Goal: Information Seeking & Learning: Compare options

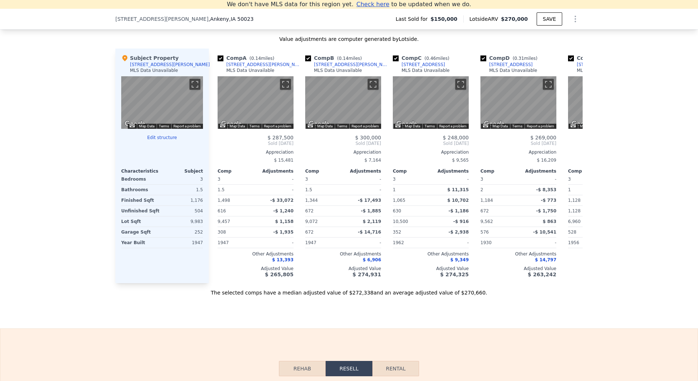
scroll to position [940, 0]
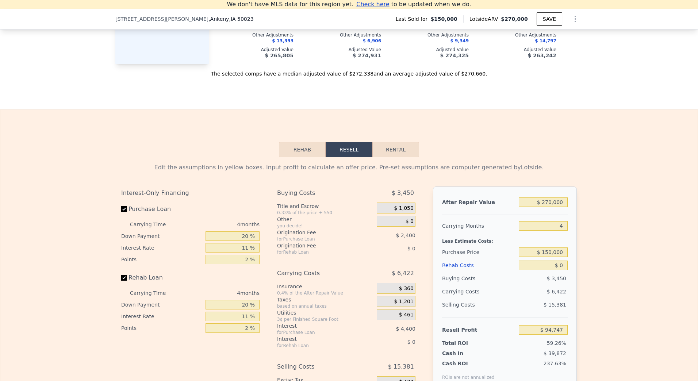
click at [392, 157] on button "Rental" at bounding box center [395, 149] width 47 height 15
select select "30"
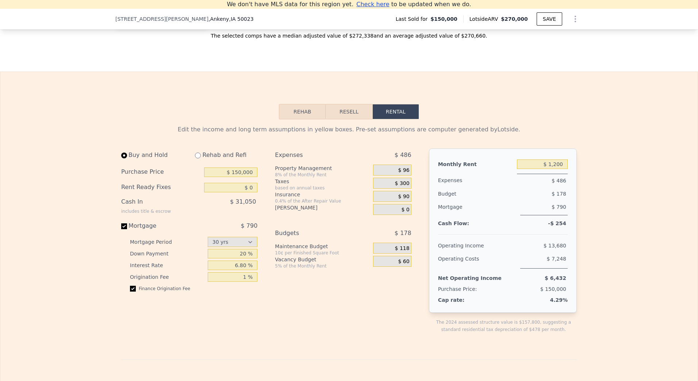
scroll to position [1013, 0]
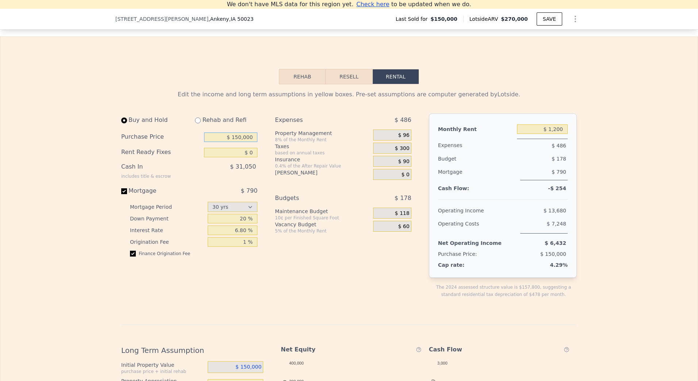
click at [248, 142] on input "$ 150,000" at bounding box center [230, 136] width 53 height 9
type input "$ 247,900"
click at [248, 157] on input "$ 0" at bounding box center [230, 152] width 53 height 9
click at [243, 223] on input "20 %" at bounding box center [233, 218] width 50 height 9
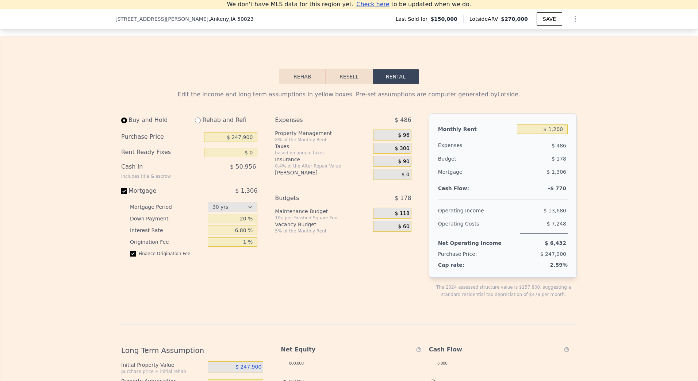
click at [284, 275] on div "Expenses $ 486 Property Management 8% of the Monthly Rent $ 96 Taxes based on a…" at bounding box center [346, 211] width 142 height 196
click at [237, 235] on input "6.80 %" at bounding box center [233, 229] width 50 height 9
type input "7.50 %"
click at [131, 257] on input "checkbox" at bounding box center [133, 254] width 6 height 6
checkbox input "false"
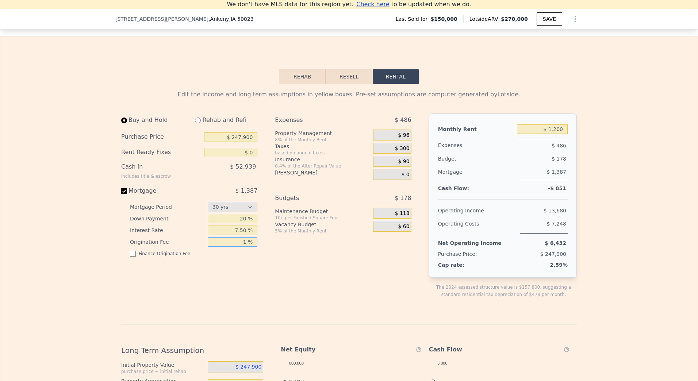
click at [243, 247] on input "1 %" at bounding box center [233, 241] width 50 height 9
type input "0 %"
click at [253, 302] on div "Buy and Hold Rehab and Refi Purchase Price $ 247,900 Rent Ready Fixes $ 0 Cash …" at bounding box center [192, 211] width 142 height 196
click at [239, 212] on select "15 yrs 30 yrs" at bounding box center [233, 207] width 50 height 10
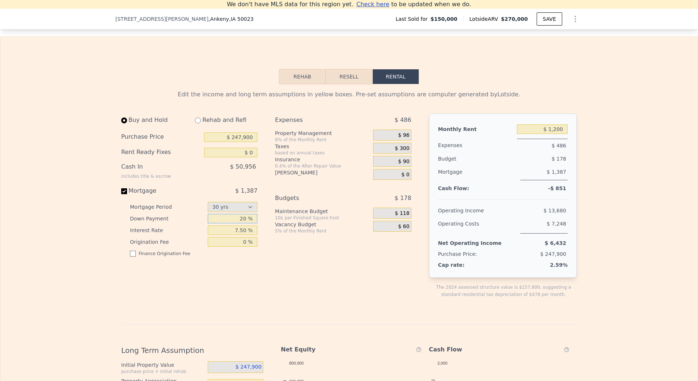
click at [239, 223] on input "20 %" at bounding box center [233, 218] width 50 height 9
click at [265, 289] on div "Buy and Hold Rehab and Refi Purchase Price $ 247,900 Rent Ready Fixes $ 0 Cash …" at bounding box center [269, 211] width 296 height 196
click at [399, 139] on span "$ 96" at bounding box center [403, 135] width 11 height 7
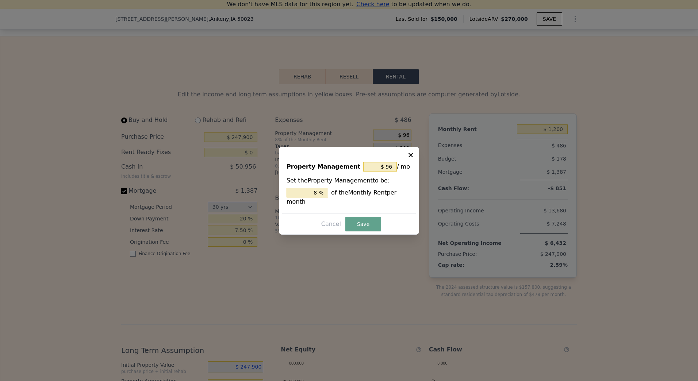
click at [359, 217] on div "Cancel Save" at bounding box center [349, 224] width 134 height 15
click at [360, 219] on button "Save" at bounding box center [363, 224] width 36 height 15
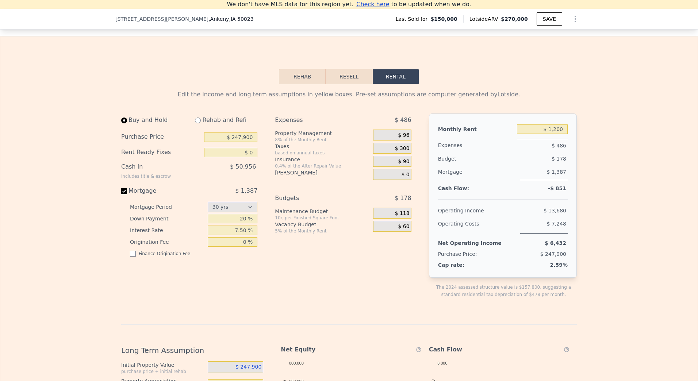
click at [401, 152] on span "$ 300" at bounding box center [402, 148] width 15 height 7
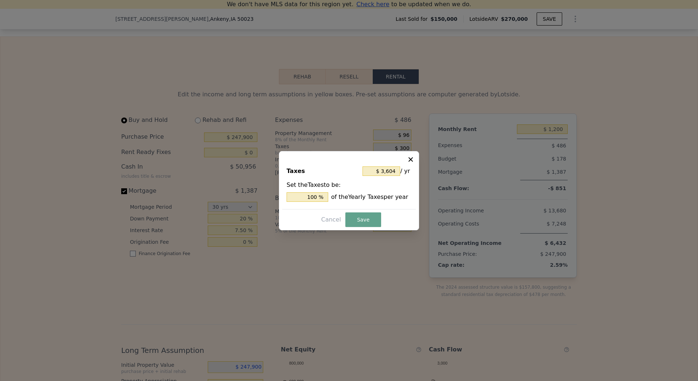
click at [410, 157] on icon at bounding box center [410, 159] width 7 height 7
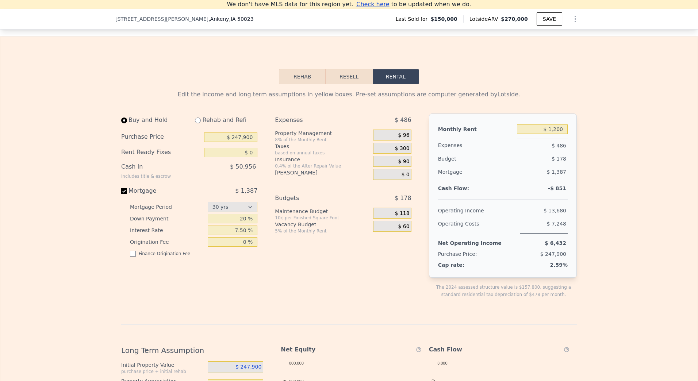
click at [402, 165] on span "$ 90" at bounding box center [403, 161] width 11 height 7
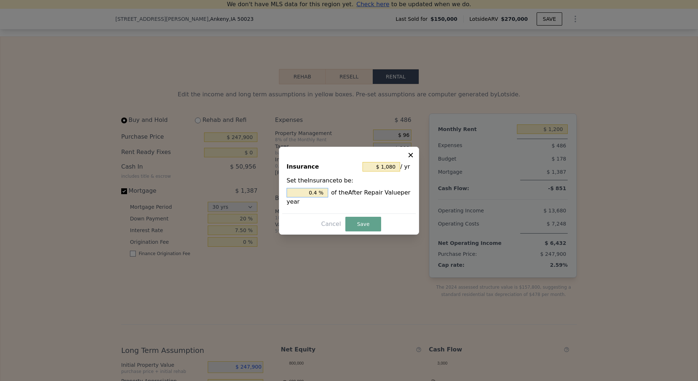
click at [315, 193] on input "0.4 %" at bounding box center [307, 192] width 42 height 9
type input "$ 0"
type input "0. %"
type input "$ 1,890"
type input "0.7 %"
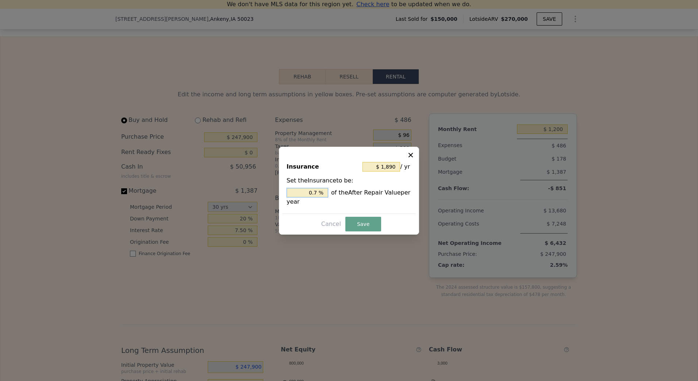
type input "$ 2,025"
type input "0.75 %"
click at [367, 219] on button "Save" at bounding box center [363, 224] width 36 height 15
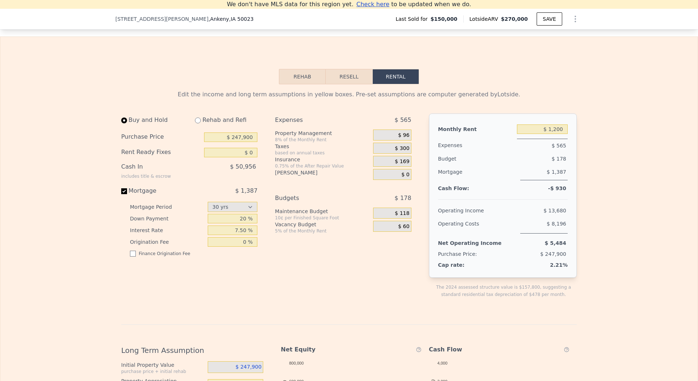
click at [403, 230] on span "$ 60" at bounding box center [403, 226] width 11 height 7
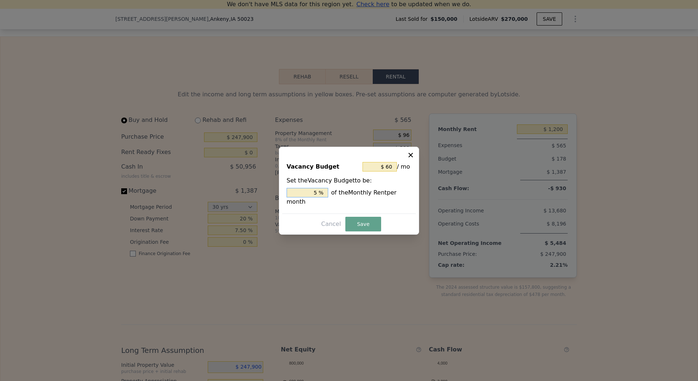
click at [316, 197] on input "5 %" at bounding box center [307, 192] width 42 height 9
type input "$ 12"
type input "1 %"
type input "$ 120"
type input "10 %"
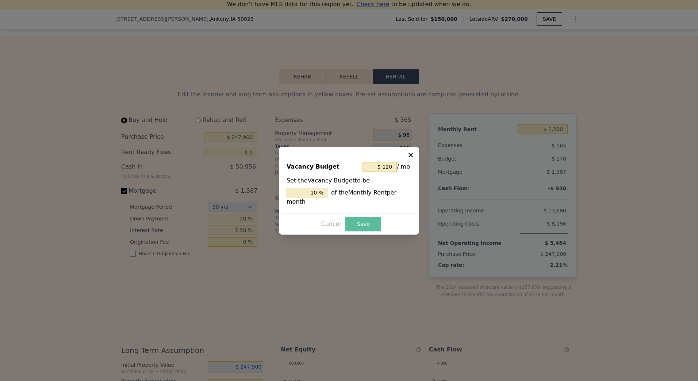
click at [376, 219] on button "Save" at bounding box center [363, 224] width 36 height 15
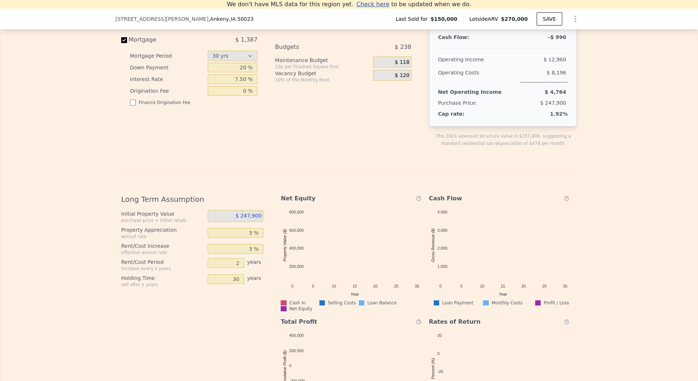
scroll to position [1123, 0]
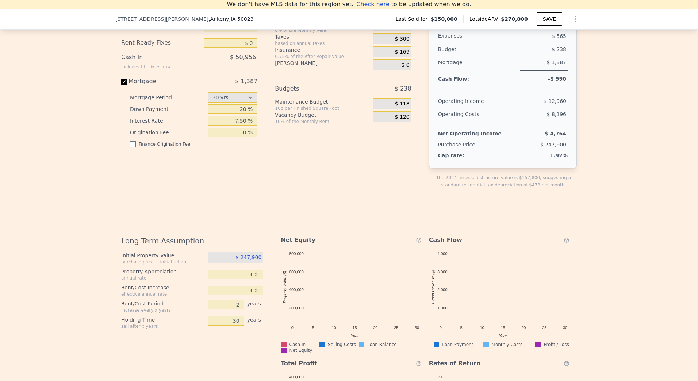
click at [232, 309] on input "2" at bounding box center [226, 304] width 36 height 9
type input "1"
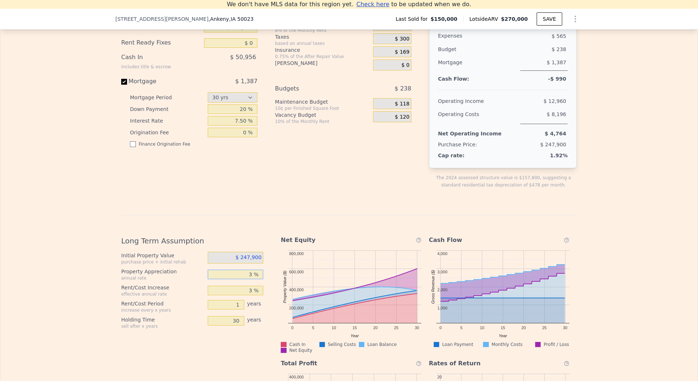
click at [247, 279] on input "3 %" at bounding box center [236, 274] width 56 height 9
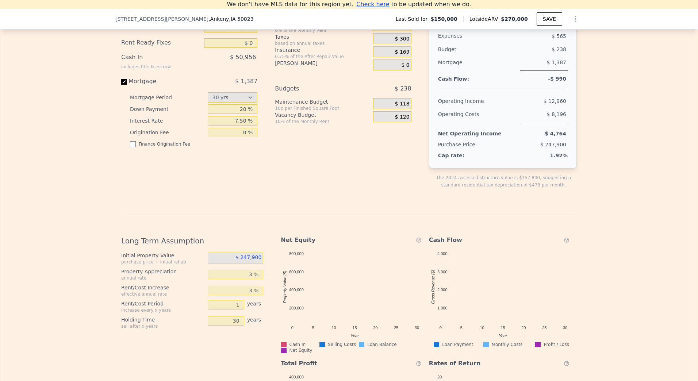
click at [198, 309] on div "Initial Property Value purchase price + initial rehab $ 247,900 Property Apprec…" at bounding box center [195, 290] width 148 height 77
click at [230, 309] on input "1" at bounding box center [226, 304] width 36 height 9
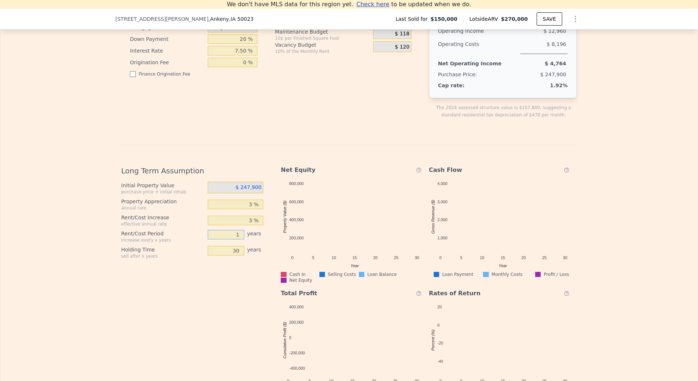
scroll to position [1196, 0]
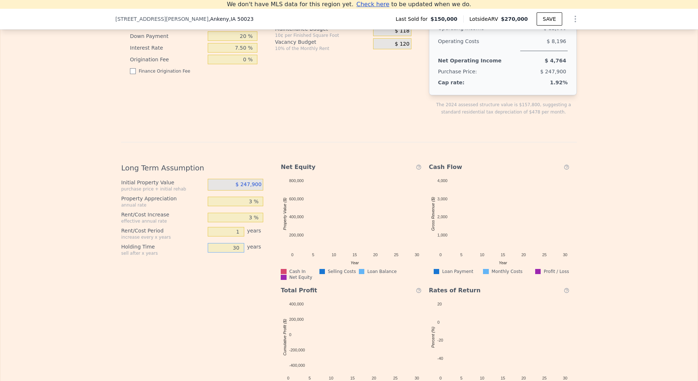
click at [236, 252] on input "30" at bounding box center [226, 247] width 36 height 9
type input "10"
click at [223, 328] on div "Long Term Assumption Initial Property Value purchase price + initial rehab $ 24…" at bounding box center [195, 277] width 148 height 241
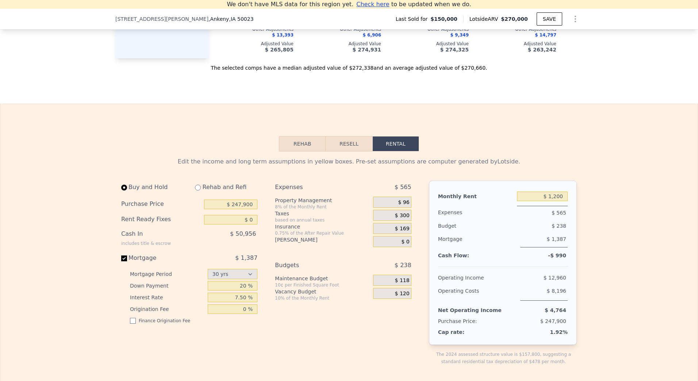
scroll to position [977, 0]
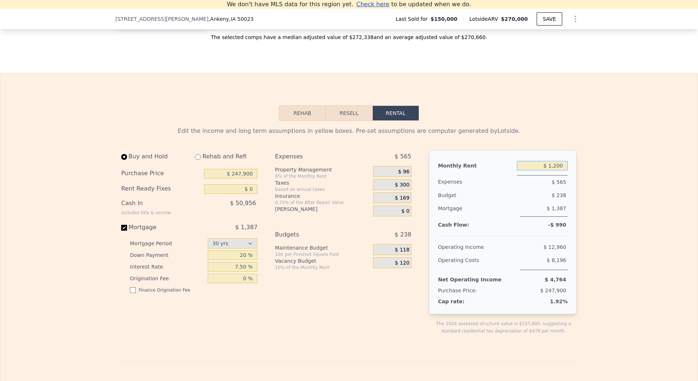
click at [557, 170] on input "$ 1,200" at bounding box center [542, 165] width 51 height 9
type input "$ 2,000"
click at [629, 238] on div "Edit the income and long term assumptions in yellow boxes. Pre-set assumptions …" at bounding box center [348, 369] width 697 height 496
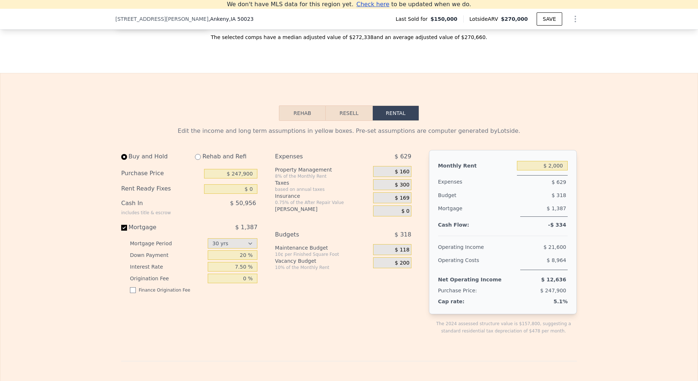
click at [598, 226] on div "Edit the income and long term assumptions in yellow boxes. Pre-set assumptions …" at bounding box center [348, 369] width 697 height 496
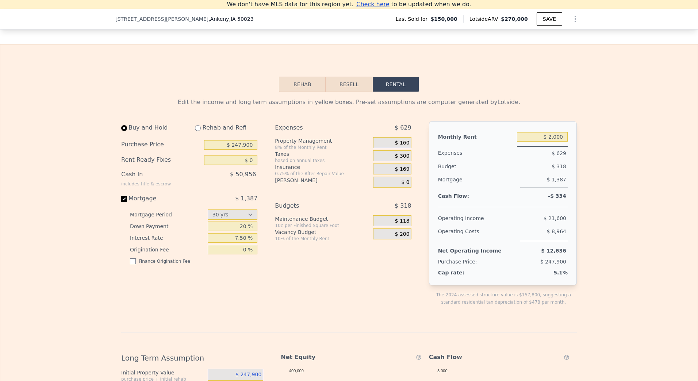
scroll to position [1050, 0]
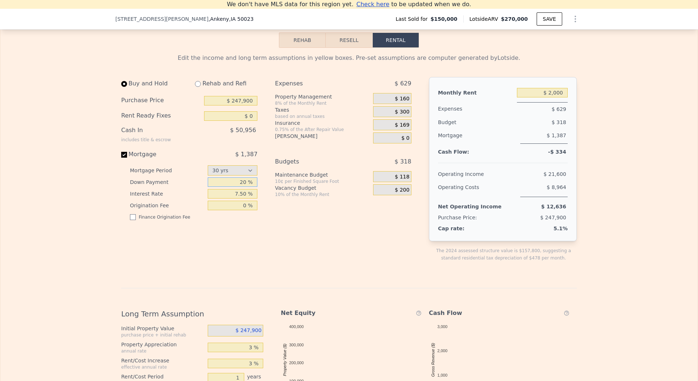
click at [242, 187] on input "20 %" at bounding box center [233, 181] width 50 height 9
click at [277, 253] on div "Expenses $ 629 Property Management 8% of the Monthly Rent $ 160 Taxes based on …" at bounding box center [346, 175] width 142 height 196
click at [240, 187] on input "25 %" at bounding box center [233, 181] width 50 height 9
type input "20 %"
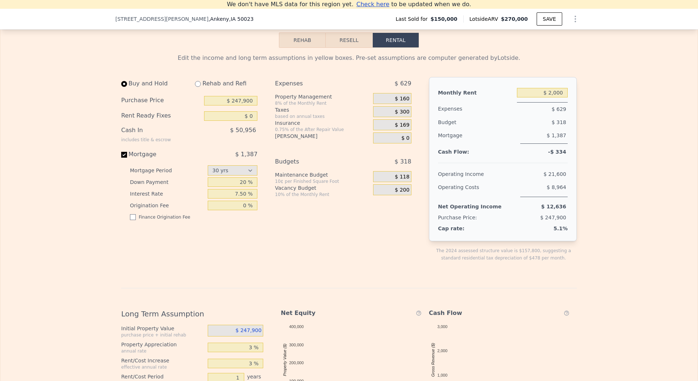
click at [263, 245] on div "Buy and Hold Rehab and Refi Purchase Price $ 247,900 Rent Ready Fixes $ 0 Cash …" at bounding box center [269, 175] width 296 height 196
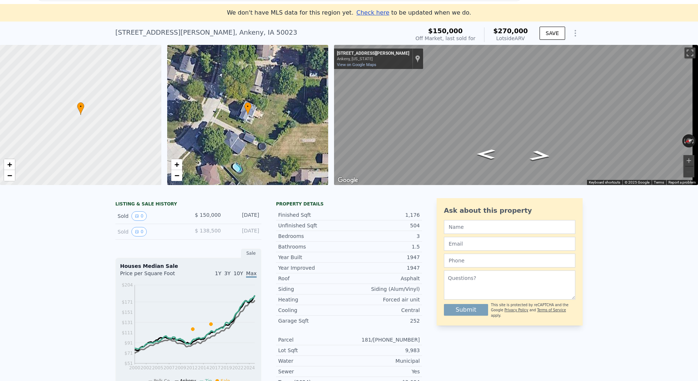
scroll to position [0, 0]
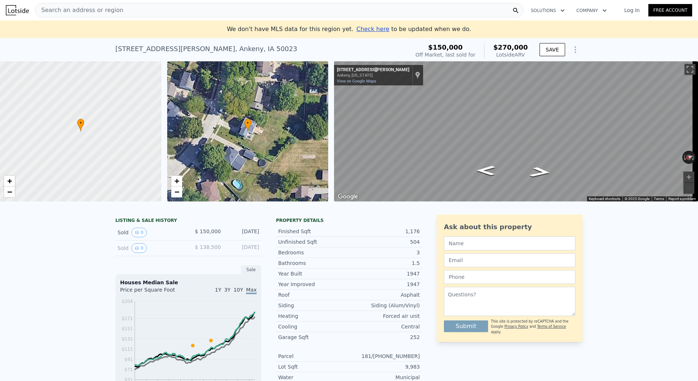
click at [423, 9] on div "Search an address or region" at bounding box center [279, 10] width 488 height 15
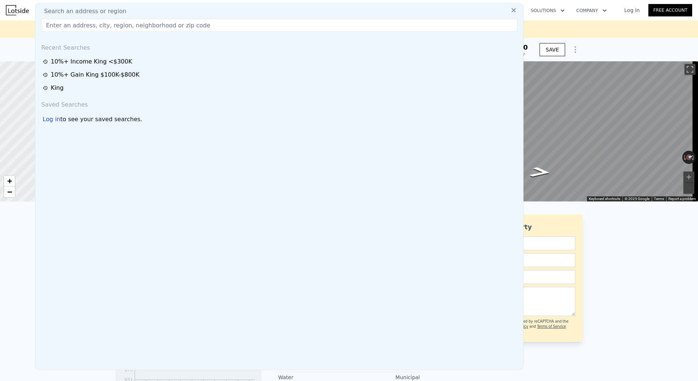
type input "`"
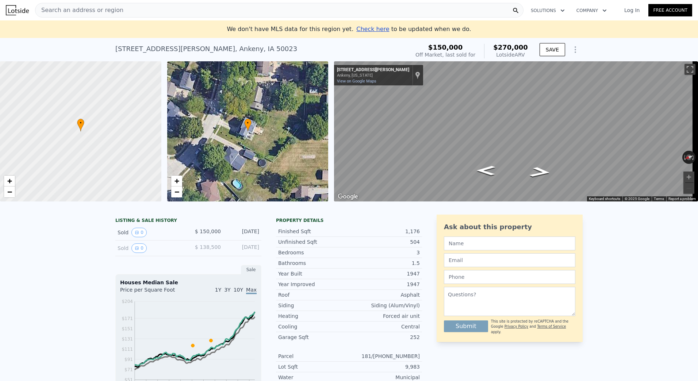
click at [8, 11] on img at bounding box center [17, 10] width 23 height 10
checkbox input "true"
type input "$ 1,200"
type input "2"
type input "30"
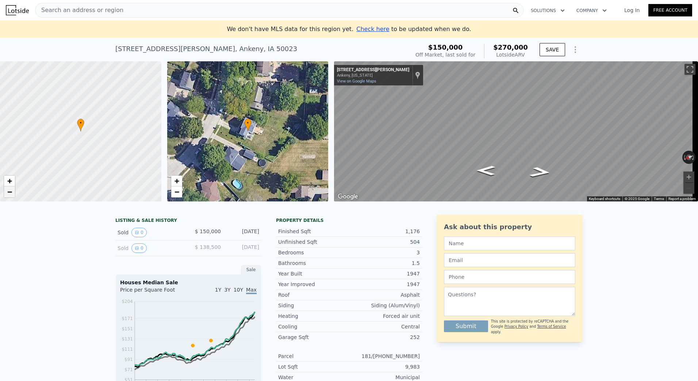
click at [12, 191] on link "−" at bounding box center [9, 191] width 11 height 11
click at [10, 180] on span "+" at bounding box center [9, 180] width 5 height 9
click at [357, 83] on link "View on Google Maps" at bounding box center [356, 81] width 39 height 5
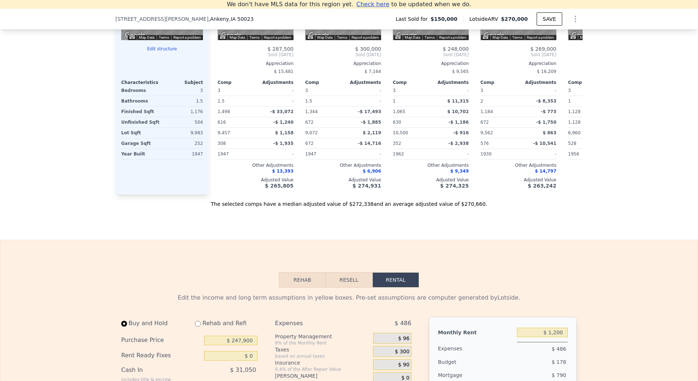
scroll to position [904, 0]
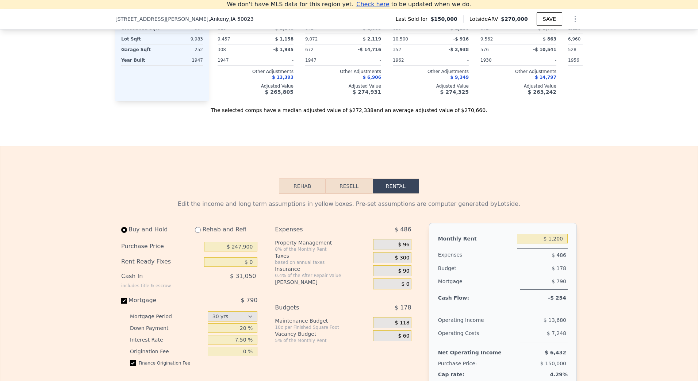
click at [356, 194] on button "Resell" at bounding box center [348, 185] width 46 height 15
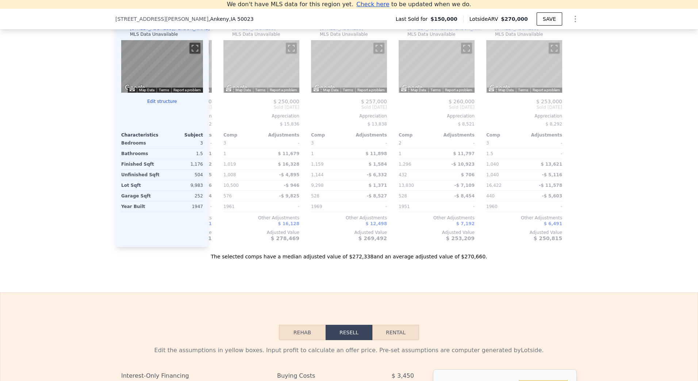
scroll to position [758, 0]
click at [393, 340] on button "Rental" at bounding box center [395, 331] width 47 height 15
select select "30"
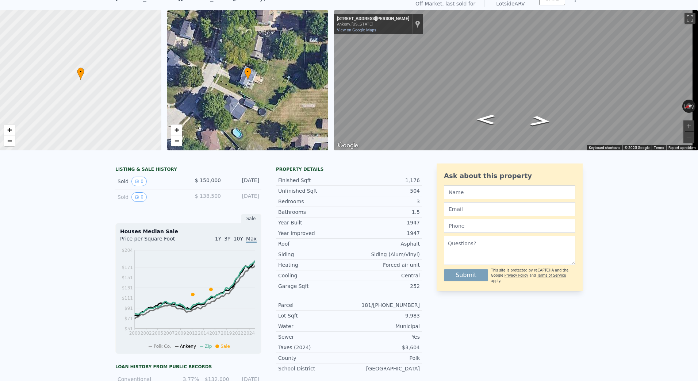
scroll to position [0, 0]
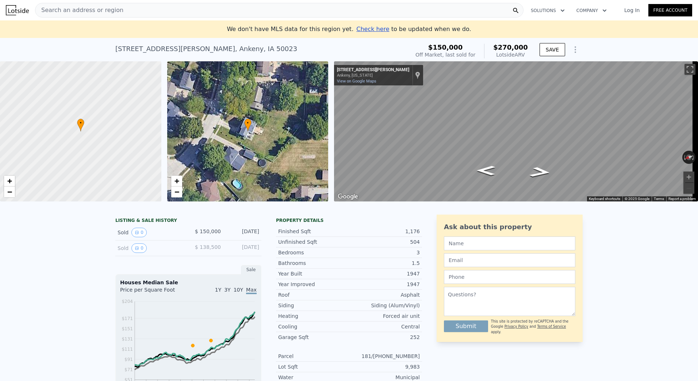
click at [20, 14] on img at bounding box center [17, 10] width 23 height 10
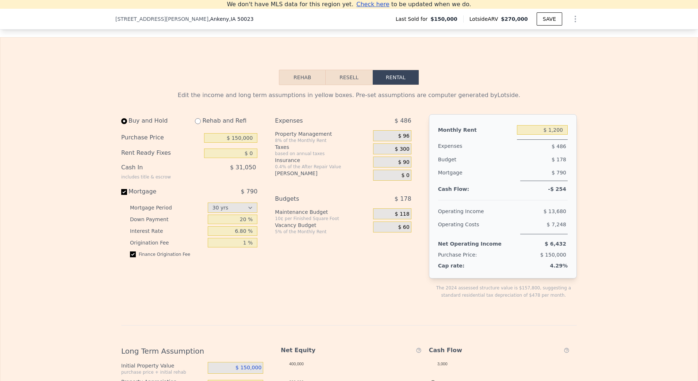
scroll to position [1013, 0]
click at [239, 142] on input "$ 150,000" at bounding box center [230, 136] width 53 height 9
type input "$ 247,900"
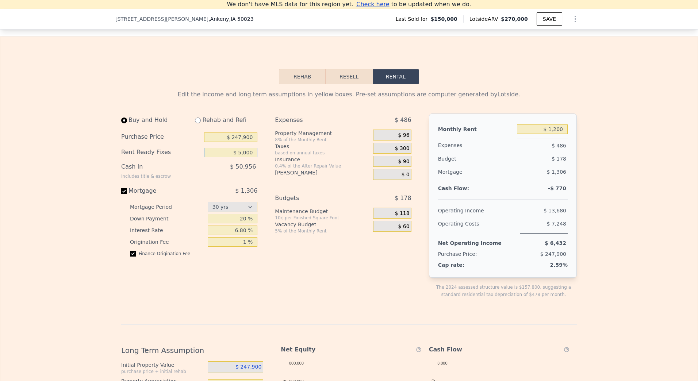
type input "$ 5,000"
type input "7.5 %"
type input "0 %"
type input "$ 2,000"
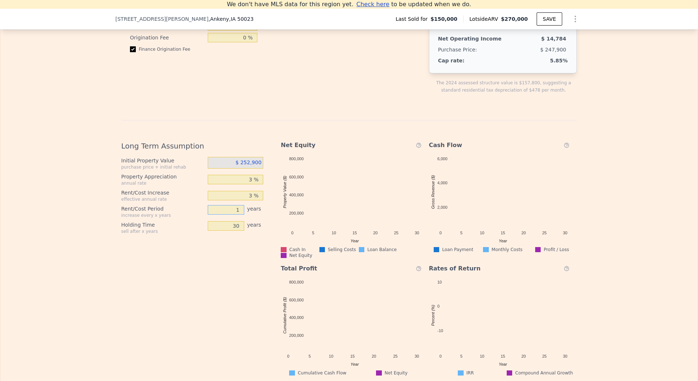
type input "1"
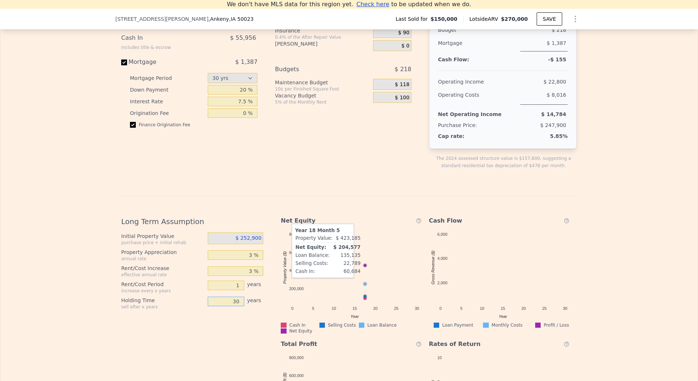
scroll to position [999, 0]
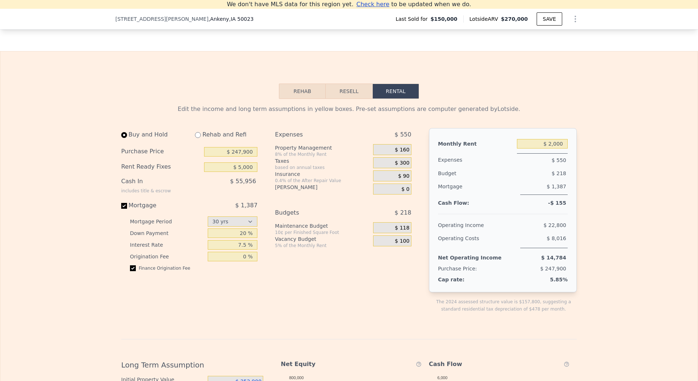
click at [380, 295] on div "Expenses $ 550 Property Management 8% of the Monthly Rent $ 160 Taxes based on …" at bounding box center [346, 226] width 142 height 196
click at [401, 153] on span "$ 160" at bounding box center [402, 150] width 15 height 7
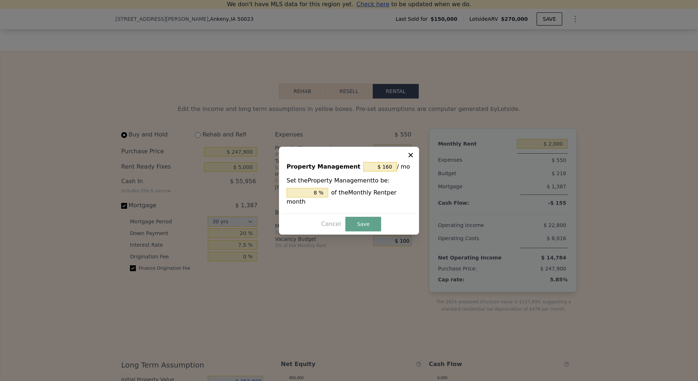
click at [412, 158] on icon at bounding box center [410, 154] width 7 height 7
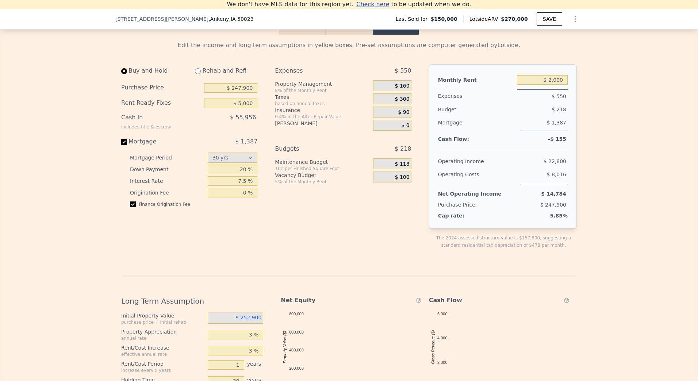
scroll to position [1072, 0]
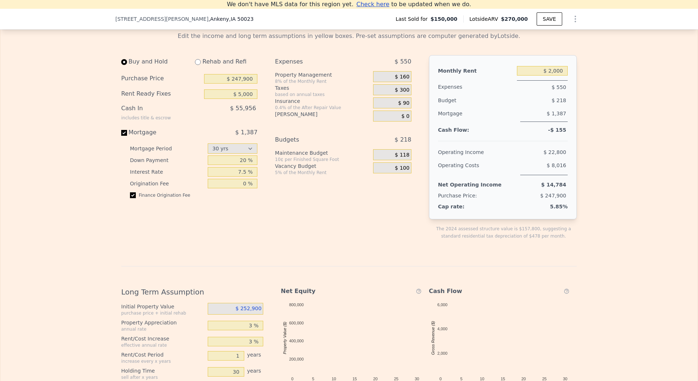
click at [389, 265] on div "Edit the income and long term assumptions in yellow boxes. Pre-set assumptions …" at bounding box center [348, 277] width 455 height 490
click at [550, 76] on input "$ 2,000" at bounding box center [542, 70] width 51 height 9
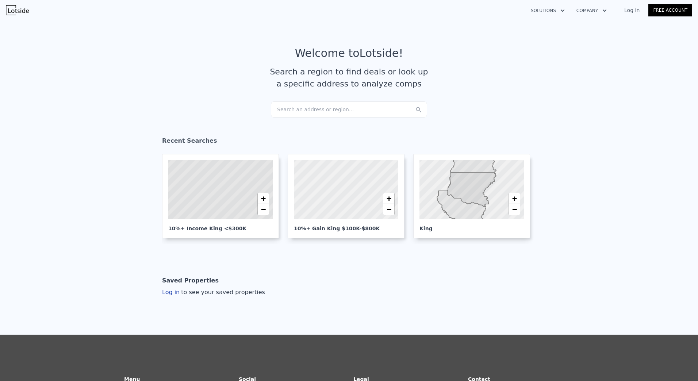
click at [365, 101] on article "Welcome to Lotside ! Search a region to find deals or look up a specific addres…" at bounding box center [348, 74] width 467 height 55
click at [364, 107] on div "Search an address or region..." at bounding box center [349, 109] width 156 height 16
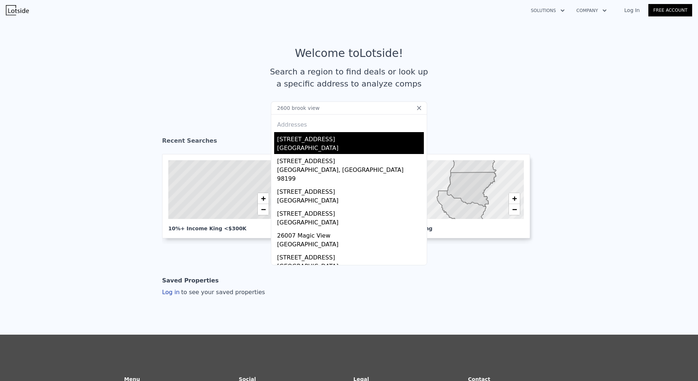
type input "2600 brook view"
click at [335, 141] on div "2600 Brook View Dr" at bounding box center [350, 138] width 147 height 12
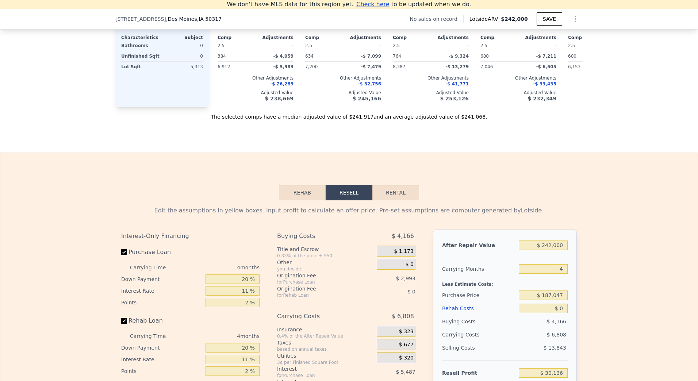
scroll to position [904, 0]
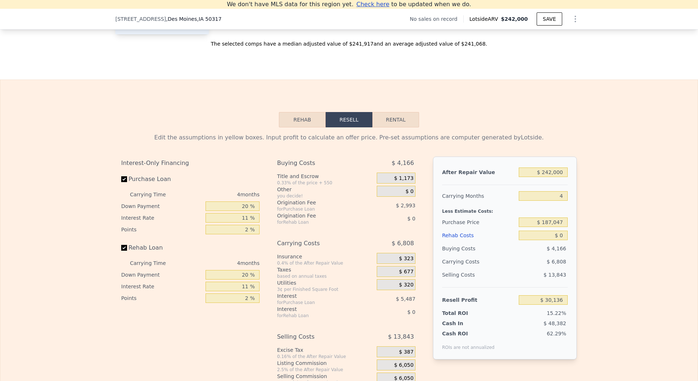
click at [382, 127] on button "Rental" at bounding box center [395, 119] width 47 height 15
select select "30"
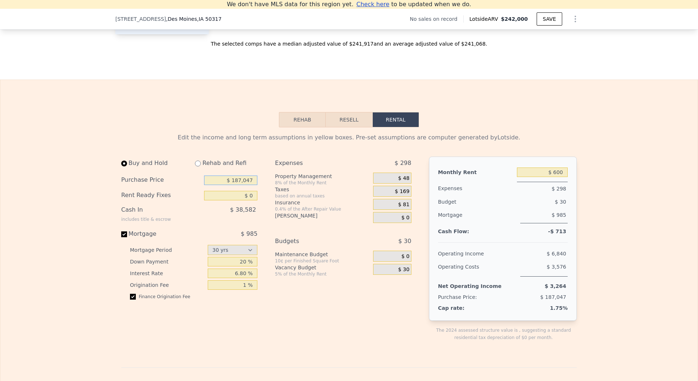
click at [246, 185] on input "$ 187,047" at bounding box center [230, 180] width 53 height 9
click at [556, 177] on input "$ 600" at bounding box center [542, 171] width 51 height 9
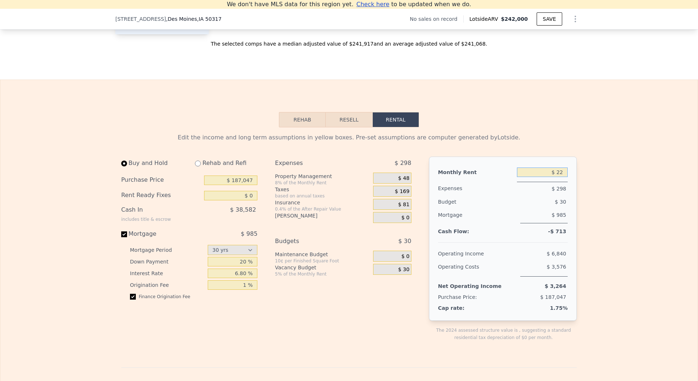
type input "$ 2"
type input "$ 2,000"
click at [233, 185] on input "$ 187,047" at bounding box center [230, 180] width 53 height 9
click at [236, 185] on input "$ 187,047" at bounding box center [230, 180] width 53 height 9
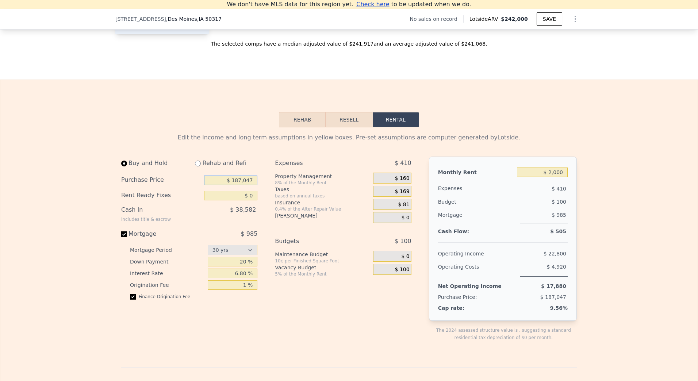
click at [236, 185] on input "$ 187,047" at bounding box center [230, 180] width 53 height 9
type input "$ 315,000"
type input "25 %"
type input "5.75 %"
click at [131, 300] on input "checkbox" at bounding box center [133, 297] width 6 height 6
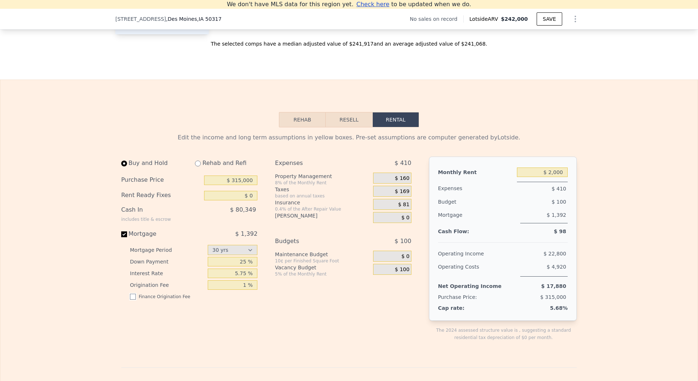
checkbox input "false"
click at [278, 321] on div "Expenses $ 410 Property Management 8% of the Monthly Rent $ 160 Taxes based on …" at bounding box center [346, 255] width 142 height 196
click at [244, 290] on input "1 %" at bounding box center [233, 284] width 50 height 9
type input "1 %"
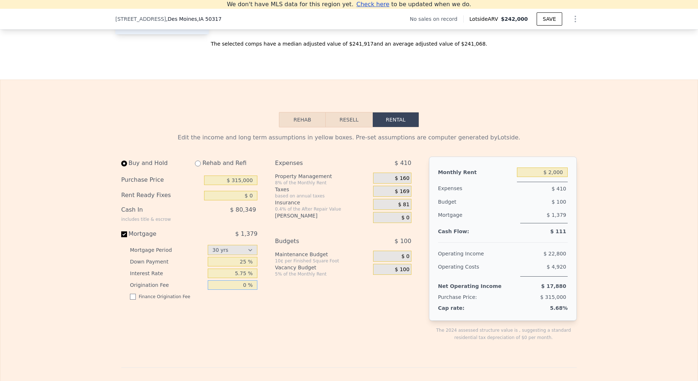
type input "0 %"
click at [298, 315] on div "Expenses $ 410 Property Management 8% of the Monthly Rent $ 160 Taxes based on …" at bounding box center [346, 255] width 142 height 196
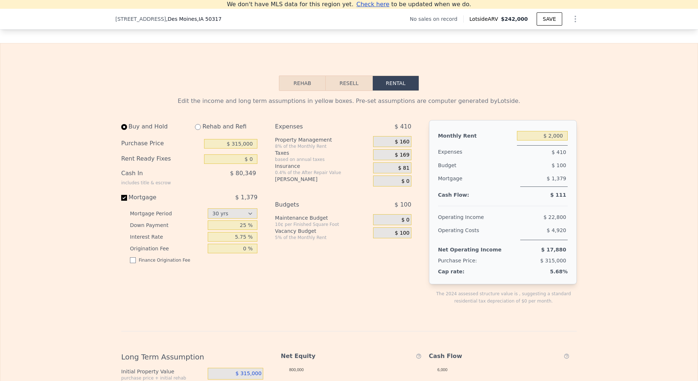
click at [392, 173] on div "$ 81" at bounding box center [392, 167] width 38 height 11
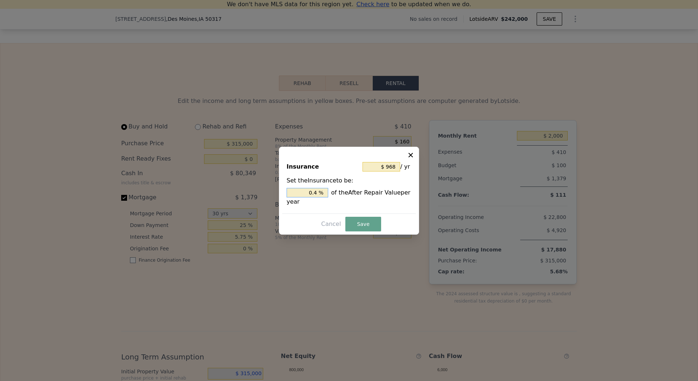
click at [316, 194] on input "0.4 %" at bounding box center [307, 192] width 42 height 9
type input "$ 0"
type input "0. %"
type input "$ 1,694"
type input "0.7 %"
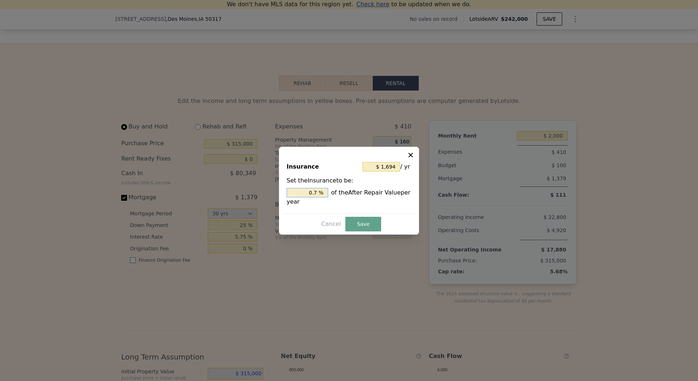
type input "$ 1,815"
type input "0.75 %"
click at [359, 223] on button "Save" at bounding box center [363, 224] width 36 height 15
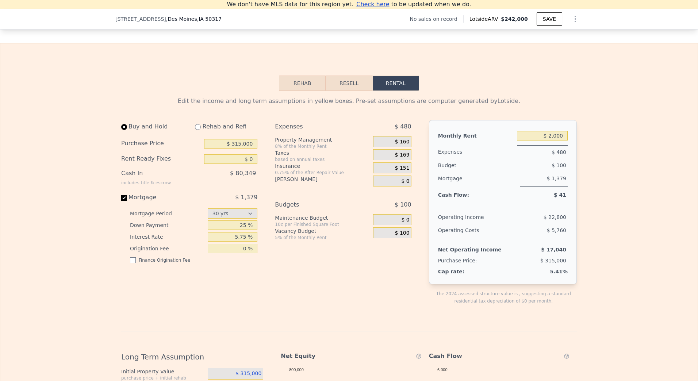
scroll to position [904, 0]
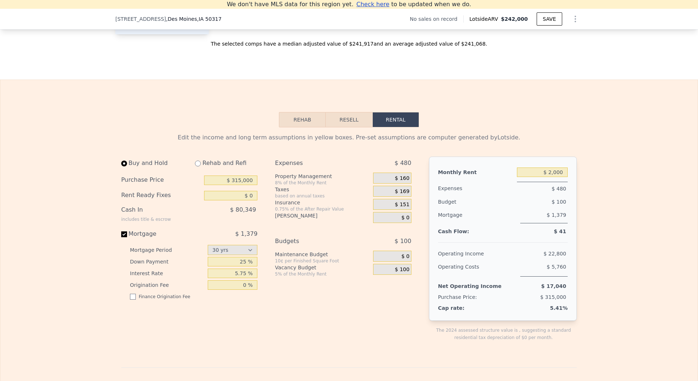
click at [402, 195] on span "$ 169" at bounding box center [402, 191] width 15 height 7
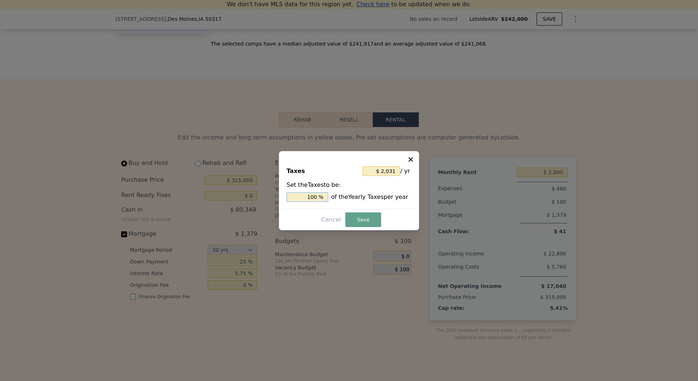
click at [315, 196] on input "100 %" at bounding box center [307, 196] width 42 height 9
click at [412, 158] on icon at bounding box center [410, 159] width 7 height 7
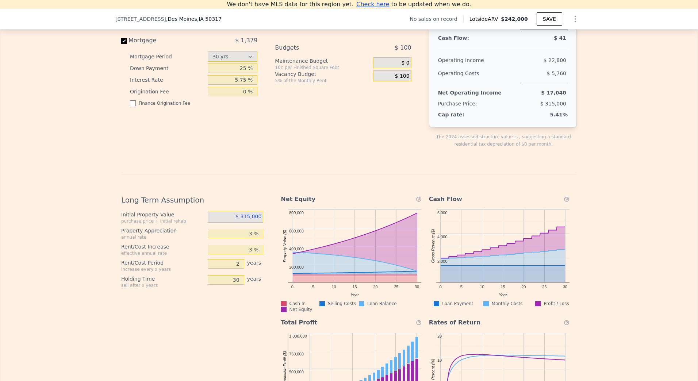
scroll to position [1159, 0]
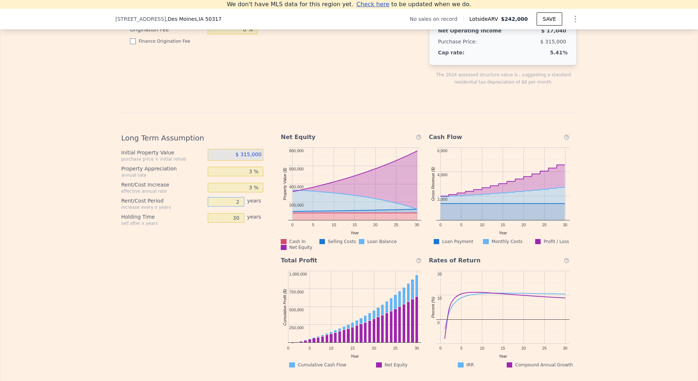
click at [237, 207] on input "2" at bounding box center [226, 201] width 36 height 9
type input "1"
click at [257, 259] on div "Long Term Assumption Initial Property Value purchase price + initial rehab $ 31…" at bounding box center [195, 247] width 148 height 241
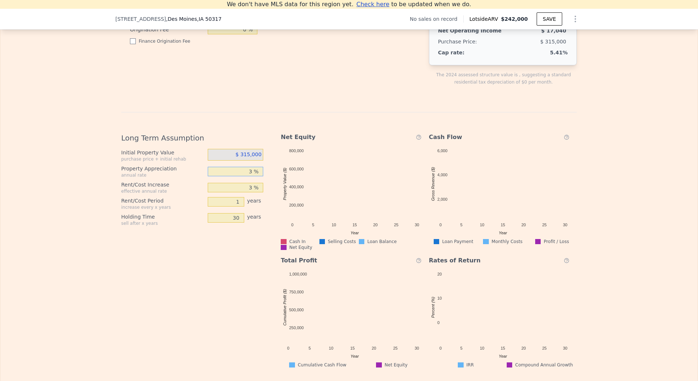
click at [248, 176] on input "3 %" at bounding box center [236, 171] width 56 height 9
click at [252, 244] on div "Long Term Assumption Initial Property Value purchase price + initial rehab $ 31…" at bounding box center [195, 247] width 148 height 241
drag, startPoint x: 251, startPoint y: 237, endPoint x: 247, endPoint y: 196, distance: 41.5
click at [247, 192] on input "3 %" at bounding box center [236, 187] width 56 height 9
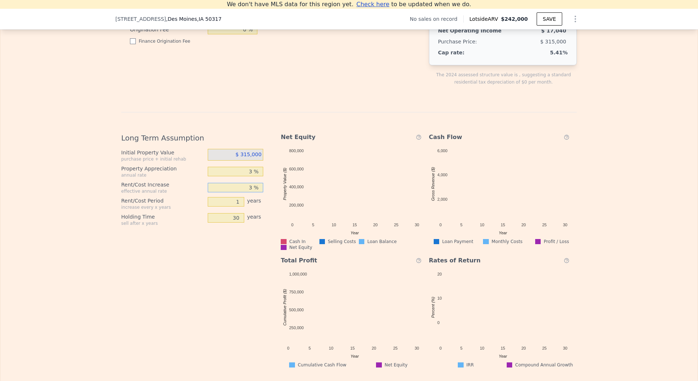
click at [248, 192] on input "3 %" at bounding box center [236, 187] width 56 height 9
type input "2 %"
click at [197, 282] on div "Long Term Assumption Initial Property Value purchase price + initial rehab $ 31…" at bounding box center [195, 247] width 148 height 241
click at [234, 223] on input "30" at bounding box center [226, 217] width 36 height 9
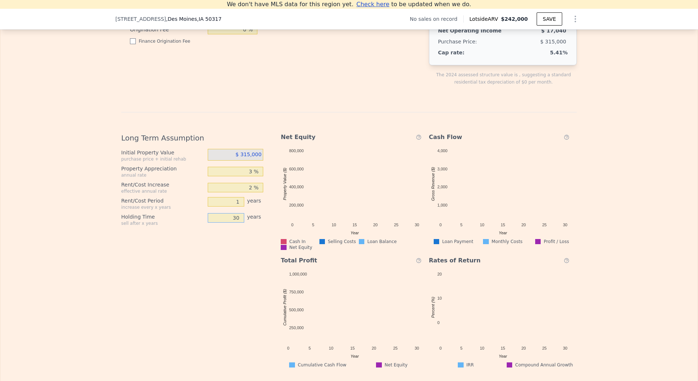
click at [234, 223] on input "30" at bounding box center [226, 217] width 36 height 9
type input "7"
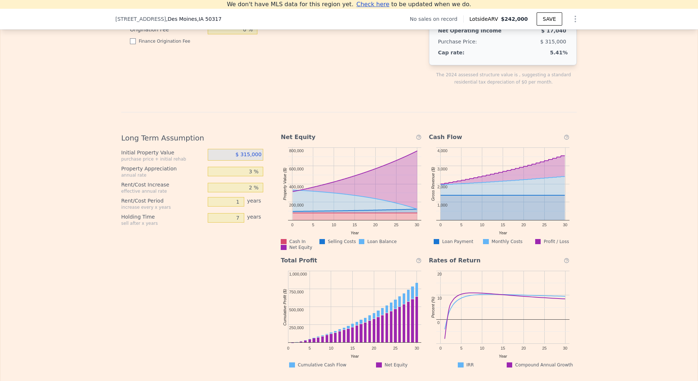
click at [200, 341] on div "Long Term Assumption Initial Property Value purchase price + initial rehab $ 31…" at bounding box center [195, 247] width 148 height 241
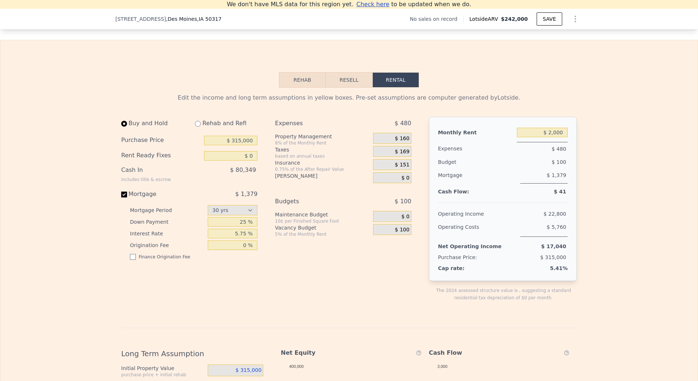
scroll to position [867, 0]
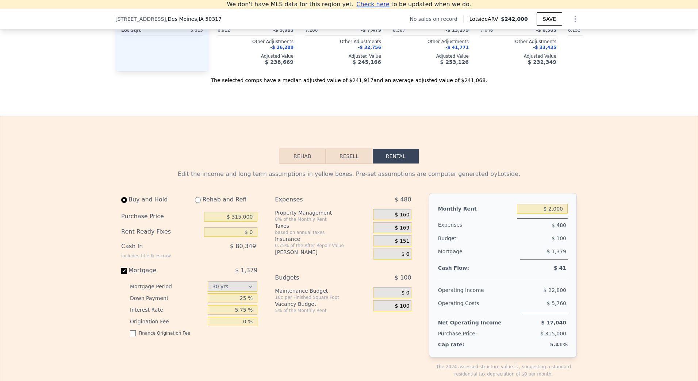
click at [402, 231] on span "$ 169" at bounding box center [402, 228] width 15 height 7
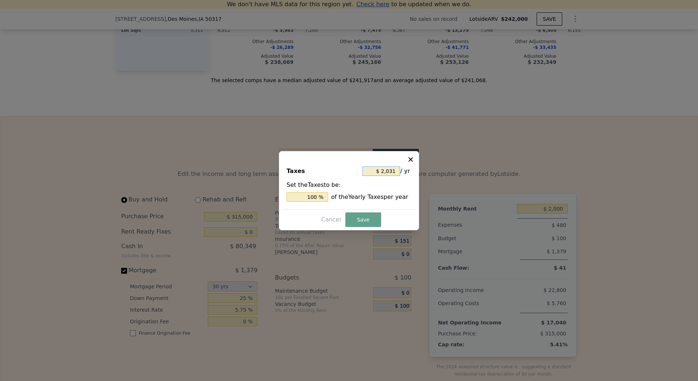
click at [392, 172] on input "$ 2,031" at bounding box center [381, 170] width 38 height 9
click at [309, 201] on input "100 %" at bounding box center [307, 196] width 42 height 9
click at [390, 173] on input "$ 2,031" at bounding box center [381, 170] width 38 height 9
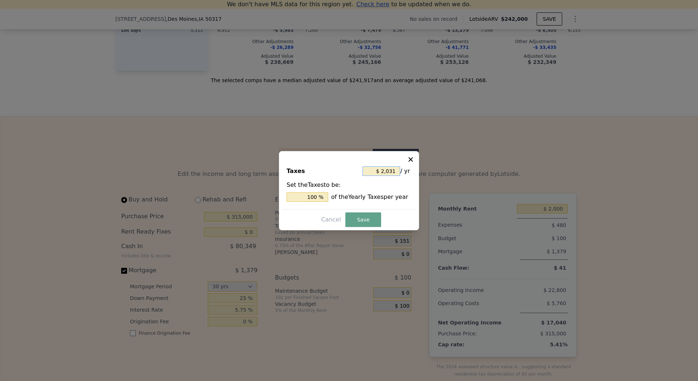
click at [390, 173] on input "$ 2,031" at bounding box center [381, 170] width 38 height 9
type input "$ 4"
type input "0.197 %"
type input "$ 48"
type input "2.363 %"
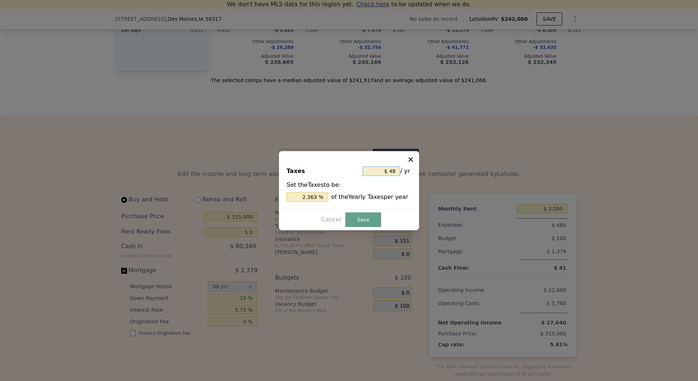
type input "$ 480"
type input "23.634 %"
type input "$ 4,800"
type input "236.337 %"
type input "$ 4,800"
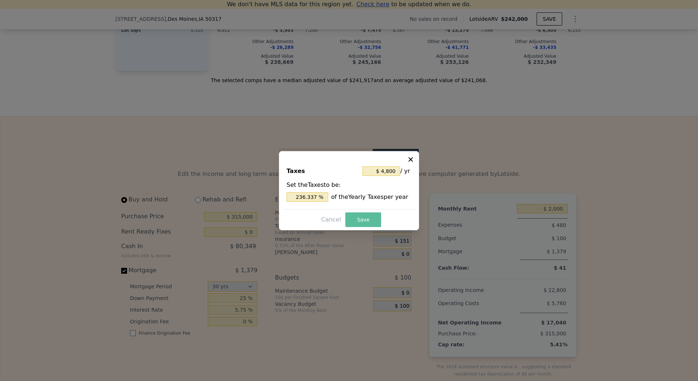
click at [365, 217] on button "Save" at bounding box center [363, 219] width 36 height 15
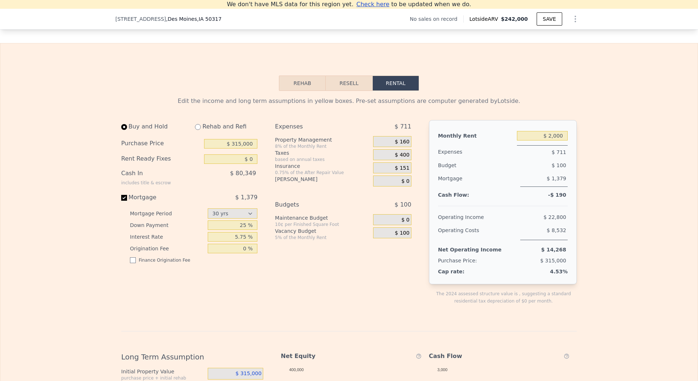
scroll to position [904, 0]
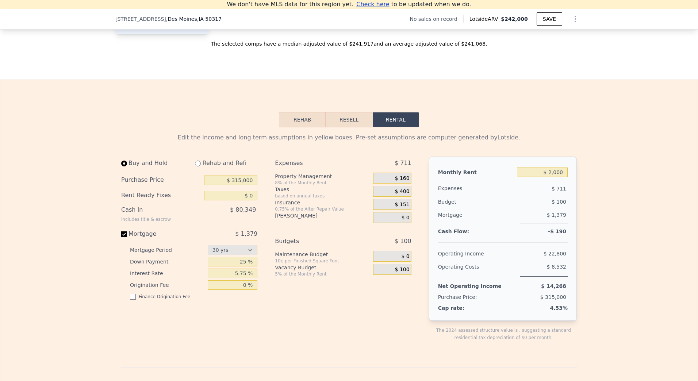
click at [405, 221] on span "$ 0" at bounding box center [405, 218] width 8 height 7
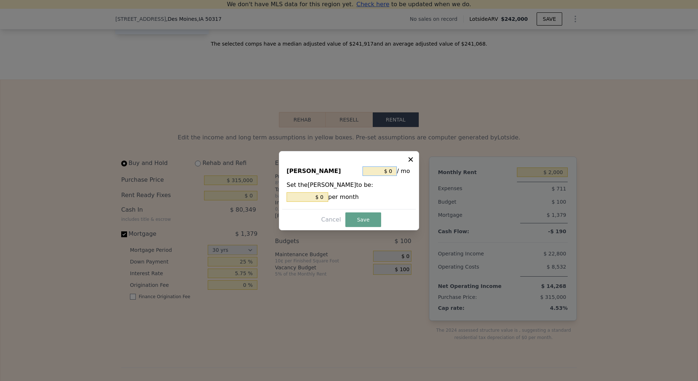
click at [389, 170] on input "$ 0" at bounding box center [379, 170] width 34 height 9
type input "$ 2"
type input "$ 20"
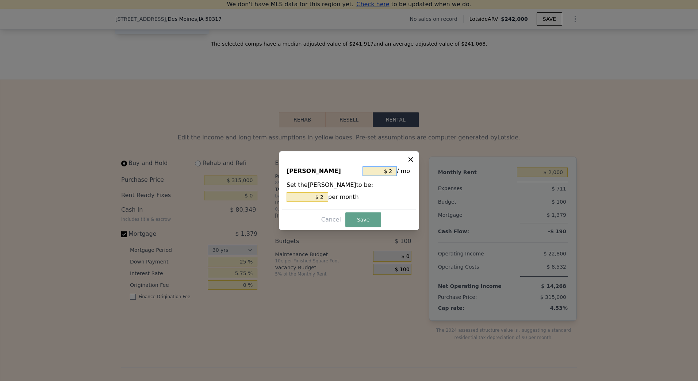
type input "$ 20"
click at [366, 212] on div "HOA Dues $ 20 / mo Set the HOA Dues to be: $ 20 per month Cancel Save" at bounding box center [349, 190] width 140 height 79
click at [362, 218] on button "Save" at bounding box center [363, 219] width 36 height 15
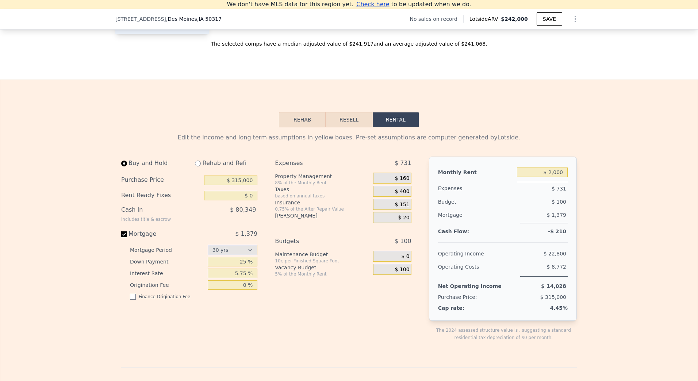
click at [406, 195] on span "$ 400" at bounding box center [402, 191] width 15 height 7
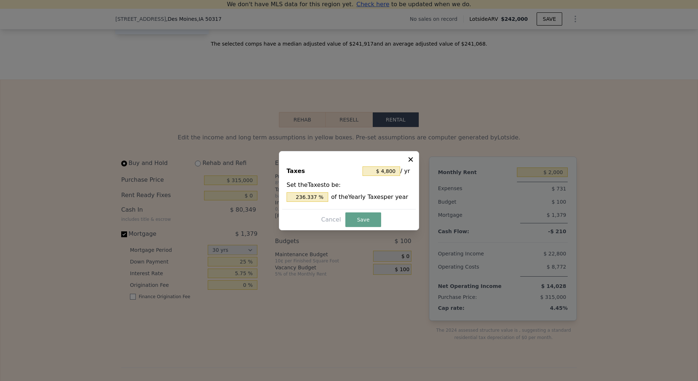
click at [405, 200] on div "236.337 % of the Yearly Taxes per year" at bounding box center [348, 196] width 125 height 9
click at [392, 174] on input "$ 4,800" at bounding box center [381, 170] width 38 height 9
type input "$ 0"
type input "0 %"
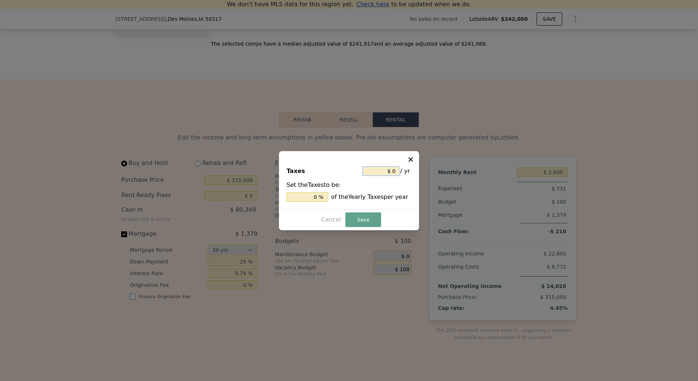
type input "$ 0"
click at [359, 216] on button "Save" at bounding box center [363, 219] width 36 height 15
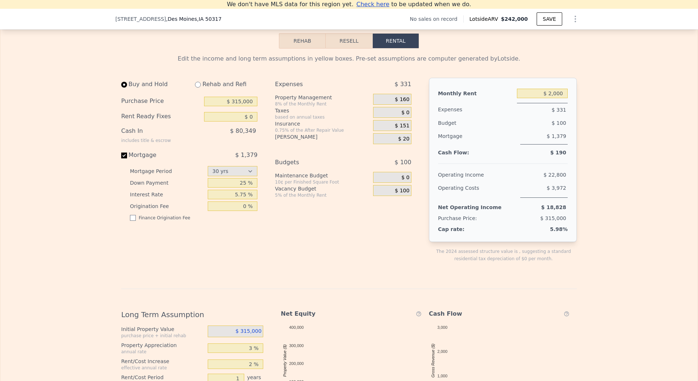
scroll to position [1086, 0]
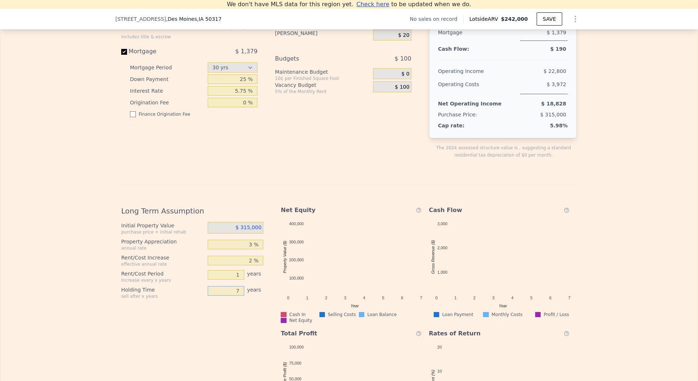
click at [236, 296] on input "7" at bounding box center [226, 290] width 36 height 9
type input "3"
click at [22, 184] on div "Edit the income and long term assumptions in yellow boxes. Pre-set assumptions …" at bounding box center [348, 193] width 697 height 496
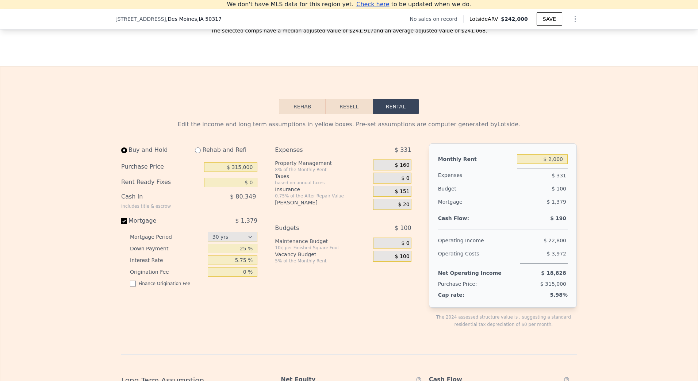
scroll to position [904, 0]
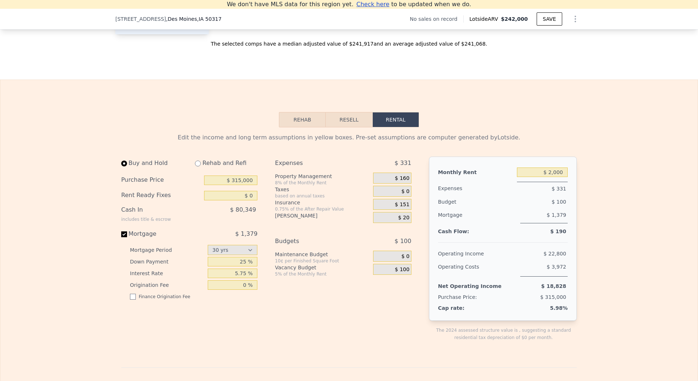
click at [401, 273] on span "$ 100" at bounding box center [402, 269] width 15 height 7
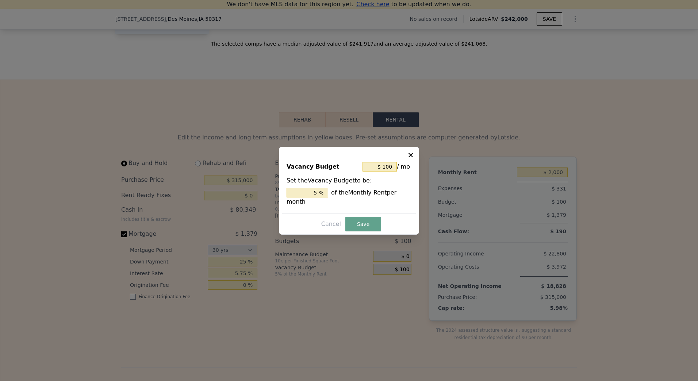
click at [409, 157] on icon at bounding box center [410, 155] width 4 height 4
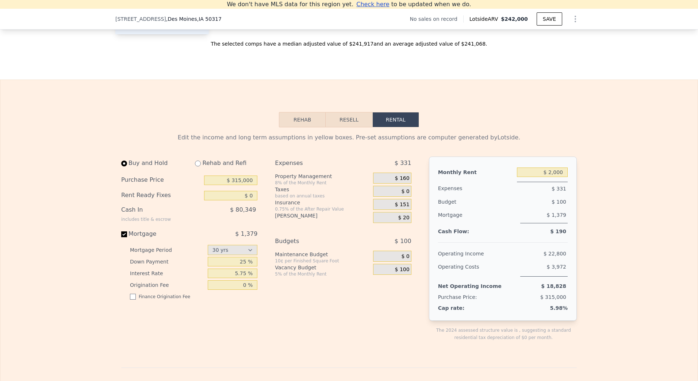
click at [303, 271] on div "Vacancy Budget" at bounding box center [322, 267] width 95 height 7
click at [390, 275] on div "$ 100" at bounding box center [392, 269] width 38 height 11
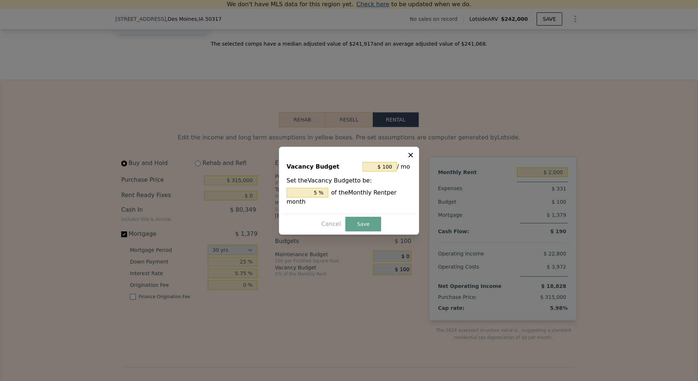
click at [410, 157] on icon at bounding box center [410, 154] width 7 height 7
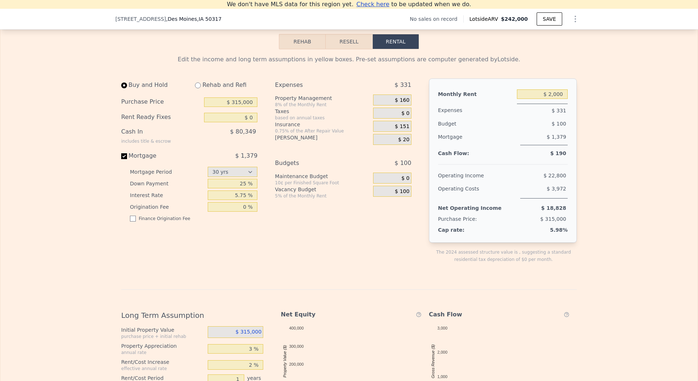
scroll to position [867, 0]
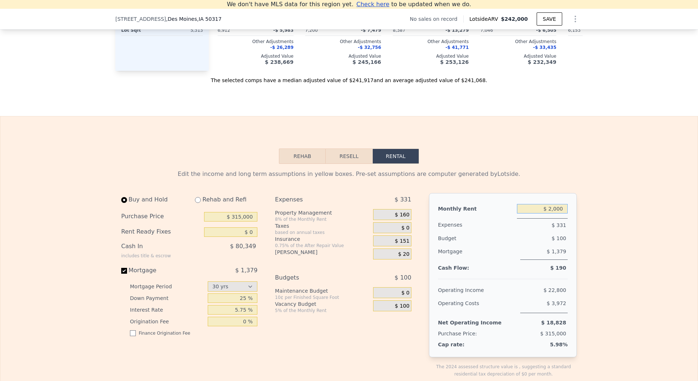
click at [552, 213] on input "$ 2,000" at bounding box center [542, 208] width 51 height 9
type input "$ 2,200"
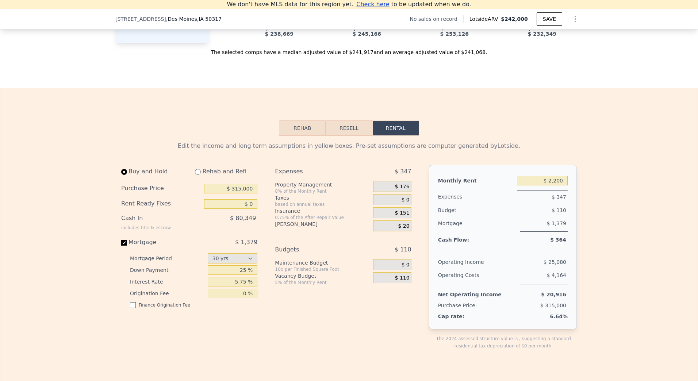
scroll to position [940, 0]
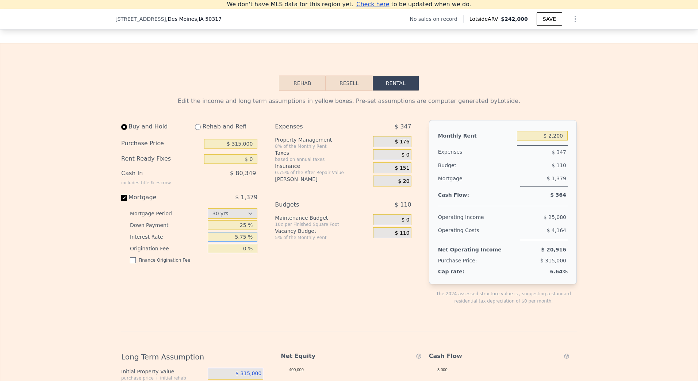
click at [238, 242] on input "5.75 %" at bounding box center [233, 236] width 50 height 9
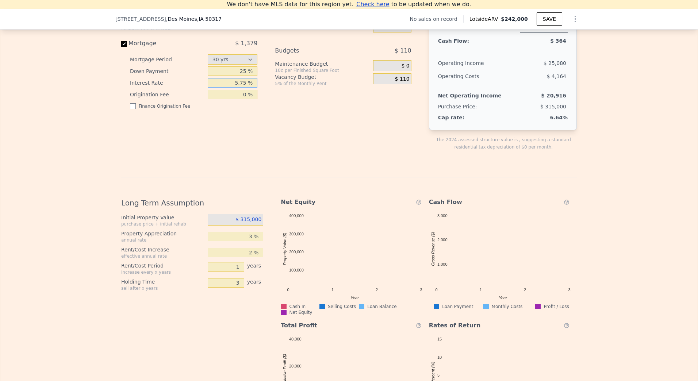
scroll to position [1123, 0]
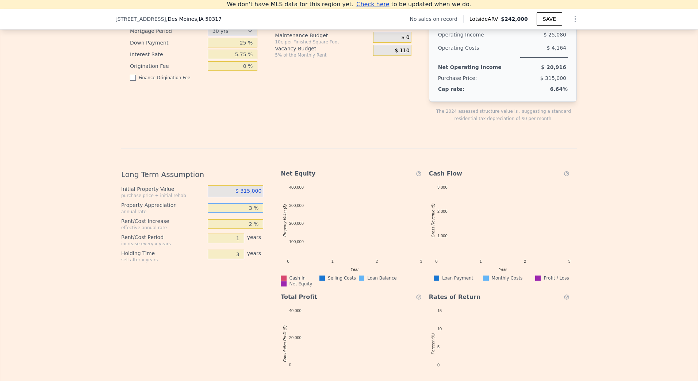
click at [250, 213] on input "3 %" at bounding box center [236, 207] width 56 height 9
click at [251, 229] on input "2 %" at bounding box center [236, 223] width 56 height 9
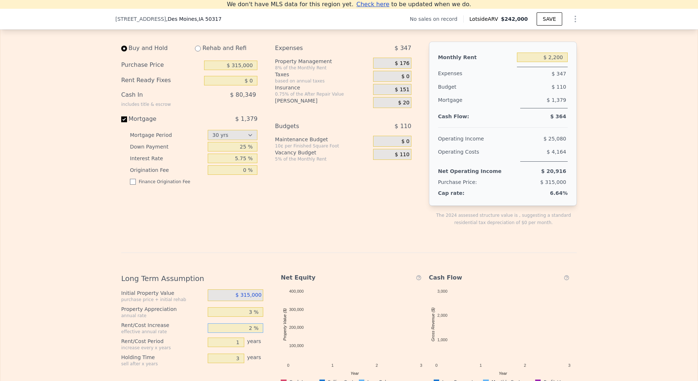
scroll to position [977, 0]
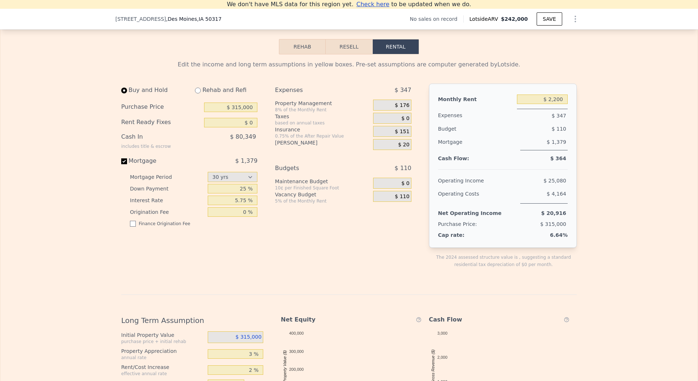
click at [306, 295] on div "Edit the income and long term assumptions in yellow boxes. Pre-set assumptions …" at bounding box center [348, 305] width 455 height 490
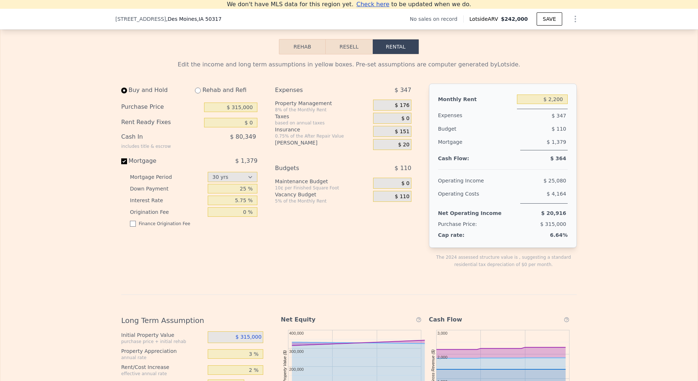
click at [402, 109] on span "$ 176" at bounding box center [402, 105] width 15 height 7
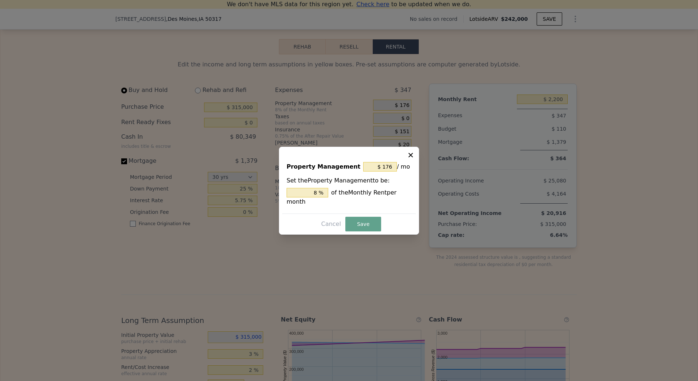
click at [402, 116] on div at bounding box center [349, 190] width 698 height 381
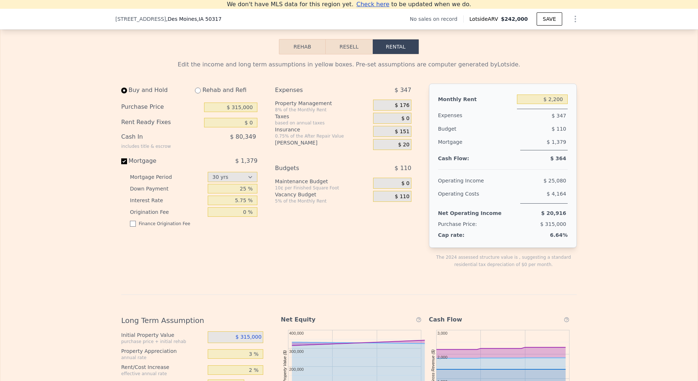
click at [401, 109] on span "$ 176" at bounding box center [402, 105] width 15 height 7
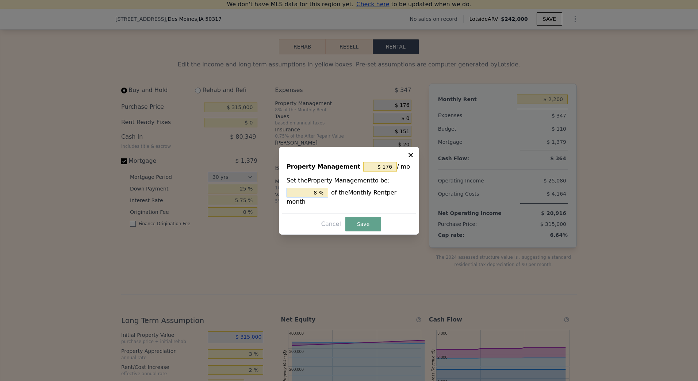
click at [317, 194] on input "8 %" at bounding box center [307, 192] width 42 height 9
click at [319, 194] on input "8 %" at bounding box center [307, 192] width 42 height 9
click at [315, 196] on input "8 %" at bounding box center [307, 192] width 42 height 9
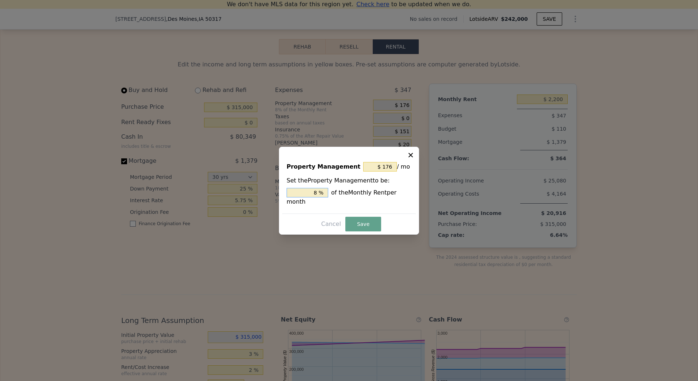
click at [315, 196] on input "8 %" at bounding box center [307, 192] width 42 height 9
type input "$ 0"
type input "0 %"
click at [364, 217] on button "Save" at bounding box center [363, 224] width 36 height 15
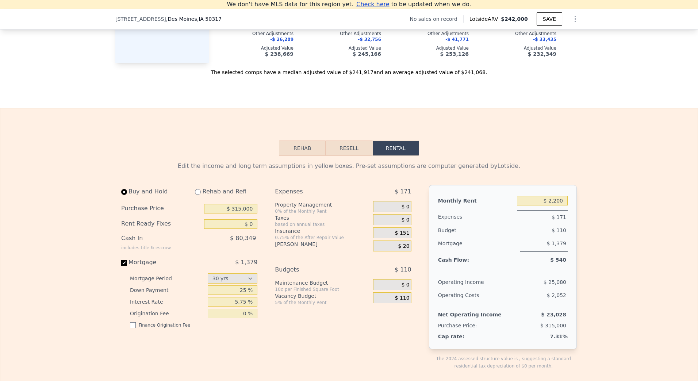
scroll to position [867, 0]
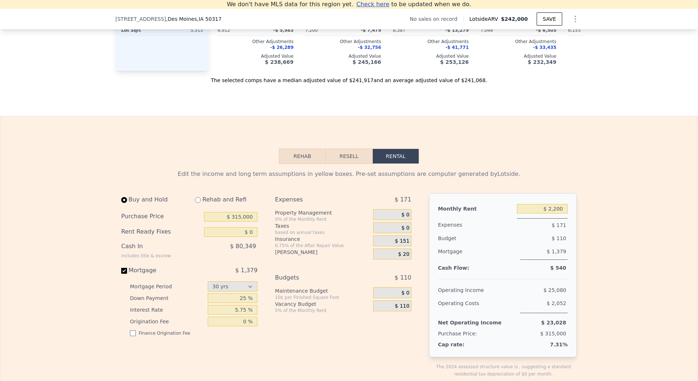
click at [403, 218] on span "$ 0" at bounding box center [405, 215] width 8 height 7
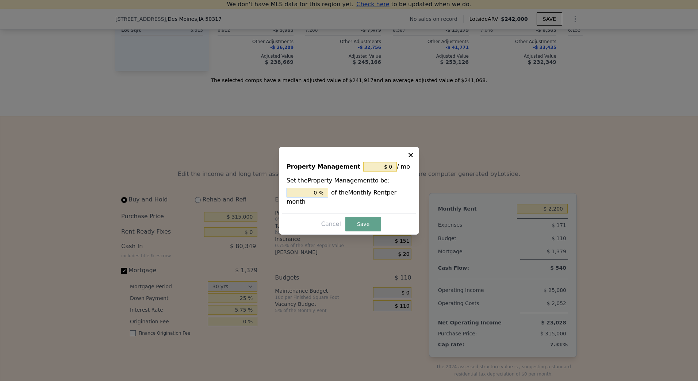
click at [315, 195] on input "0 %" at bounding box center [307, 192] width 42 height 9
type input "$ 176"
type input "8 %"
click at [363, 218] on button "Save" at bounding box center [363, 224] width 36 height 15
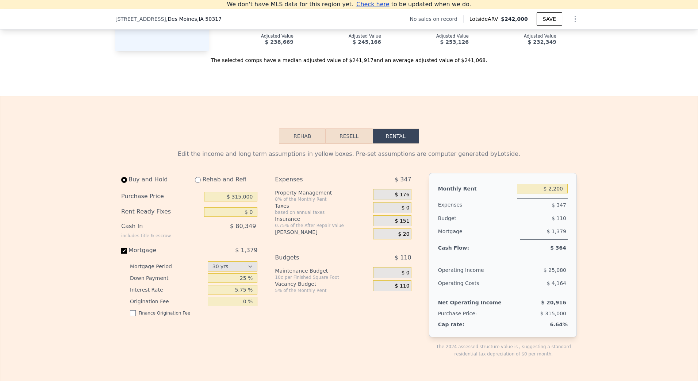
scroll to position [904, 0]
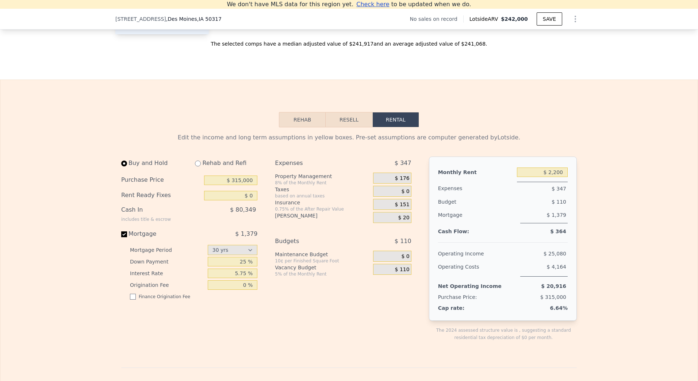
click at [403, 182] on span "$ 176" at bounding box center [402, 178] width 15 height 7
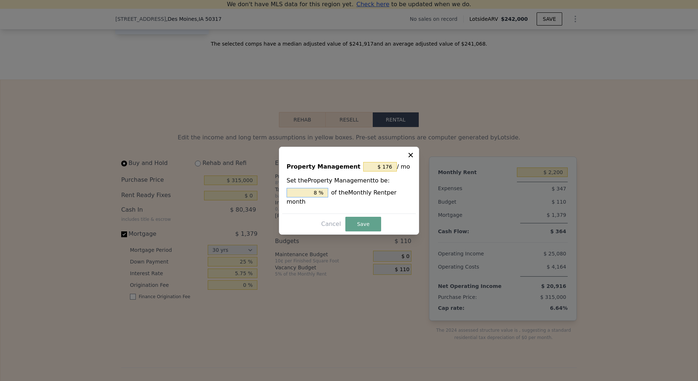
click at [318, 196] on input "8 %" at bounding box center [307, 192] width 42 height 9
click at [316, 196] on input "8 %" at bounding box center [307, 192] width 42 height 9
click at [313, 197] on input "8 %" at bounding box center [307, 192] width 42 height 9
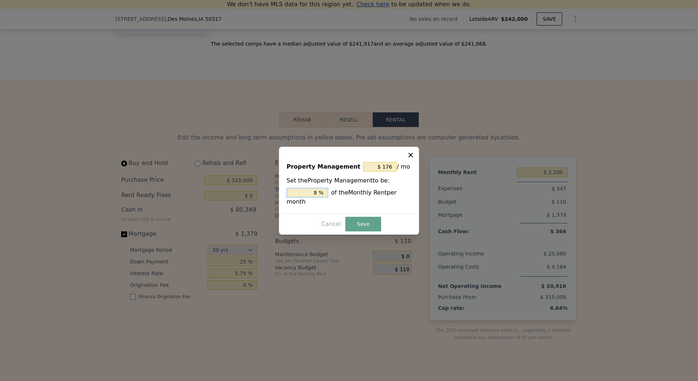
click at [313, 197] on input "8 %" at bounding box center [307, 192] width 42 height 9
type input "$ 198"
type input "9 %"
click at [362, 218] on button "Save" at bounding box center [363, 224] width 36 height 15
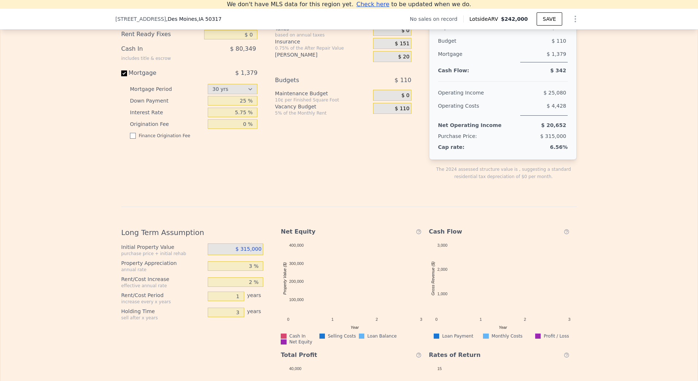
scroll to position [1086, 0]
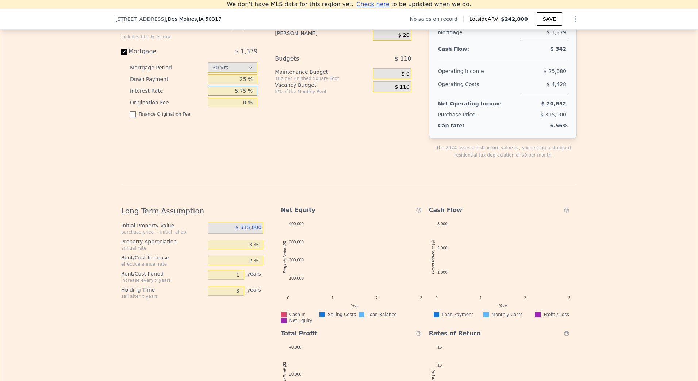
click at [235, 96] on input "5.75 %" at bounding box center [233, 90] width 50 height 9
type input "3.75 %"
click at [258, 158] on div "Buy and Hold Rehab and Refi Purchase Price $ 315,000 Rent Ready Fixes $ 0 Cash …" at bounding box center [192, 72] width 142 height 196
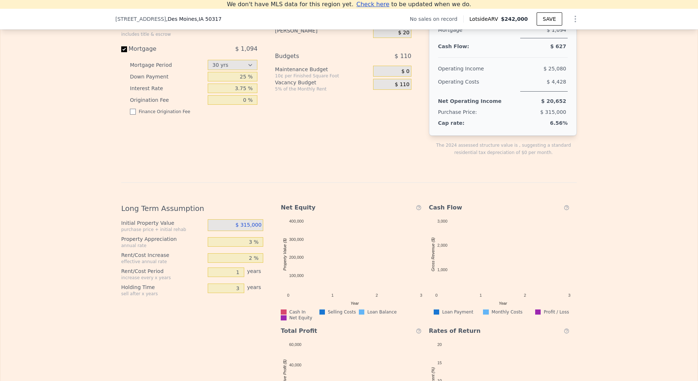
scroll to position [1013, 0]
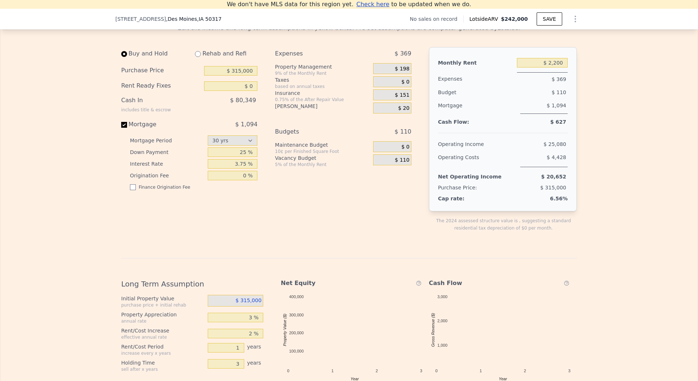
click at [401, 72] on span "$ 198" at bounding box center [402, 69] width 15 height 7
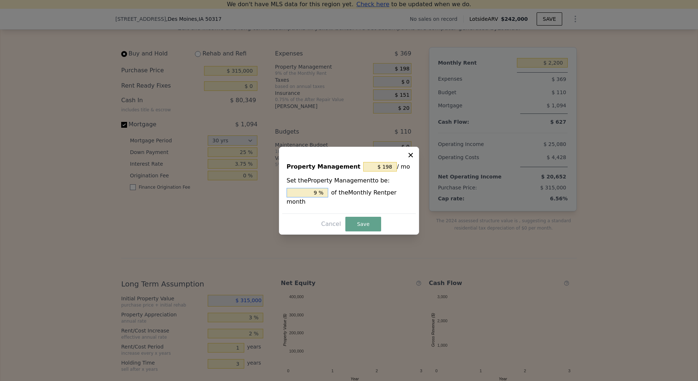
click at [311, 195] on input "9 %" at bounding box center [307, 192] width 42 height 9
type input "$ 176"
type input "8 %"
click at [357, 220] on button "Save" at bounding box center [363, 224] width 36 height 15
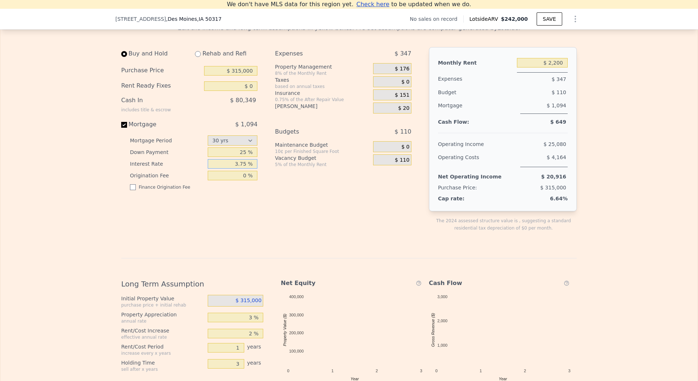
click at [238, 169] on input "3.75 %" at bounding box center [233, 163] width 50 height 9
click at [240, 169] on input "3.75 %" at bounding box center [233, 163] width 50 height 9
type input "5.75 %"
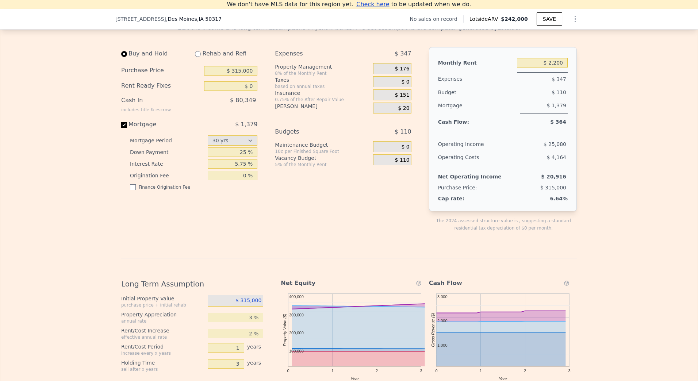
click at [313, 256] on div "Edit the income and long term assumptions in yellow boxes. Pre-set assumptions …" at bounding box center [348, 269] width 455 height 490
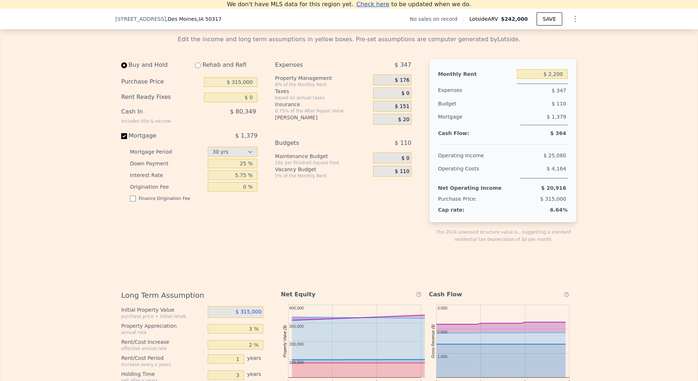
scroll to position [940, 0]
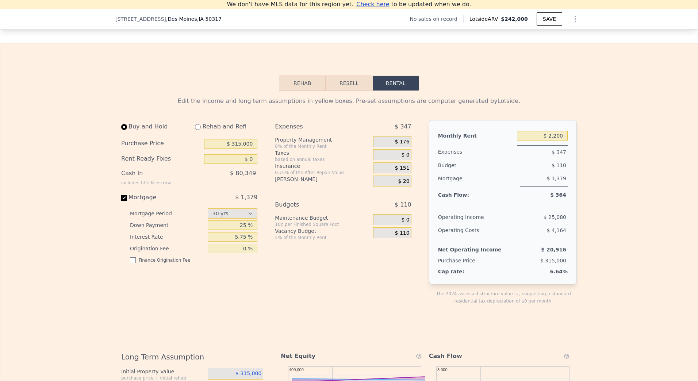
click at [406, 223] on span "$ 0" at bounding box center [405, 220] width 8 height 7
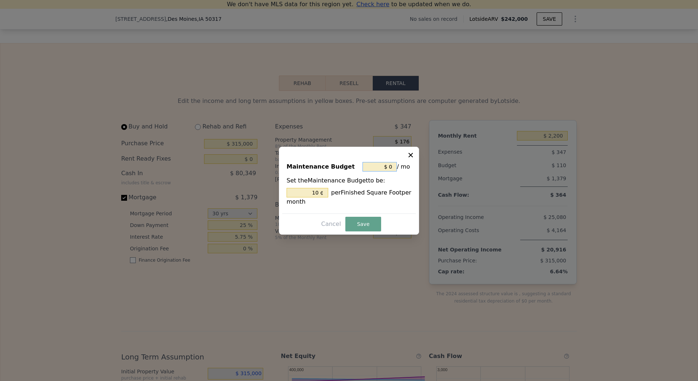
click at [390, 166] on input "$ 0" at bounding box center [379, 166] width 34 height 9
click at [412, 153] on icon at bounding box center [410, 155] width 4 height 4
type input "10 %"
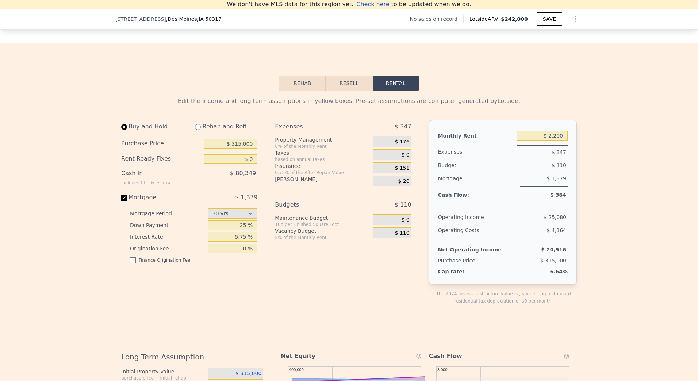
click at [243, 253] on input "0 %" at bounding box center [233, 248] width 50 height 9
type input "0.37 %"
click at [192, 300] on div "Buy and Hold Rehab and Refi Purchase Price $ 315,000 Rent Ready Fixes $ 0 Cash …" at bounding box center [192, 218] width 142 height 196
click at [130, 263] on input "checkbox" at bounding box center [133, 260] width 6 height 6
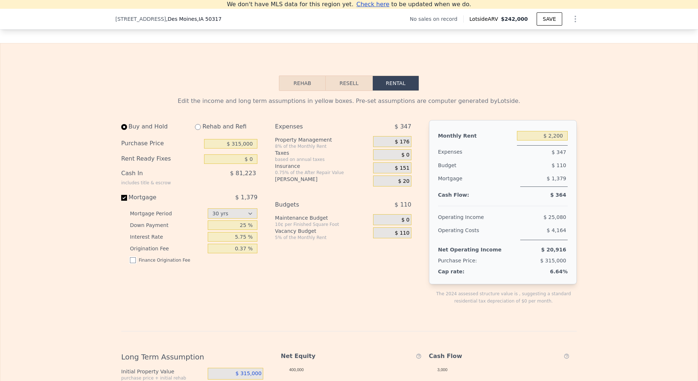
click at [130, 263] on input "checkbox" at bounding box center [133, 260] width 6 height 6
checkbox input "false"
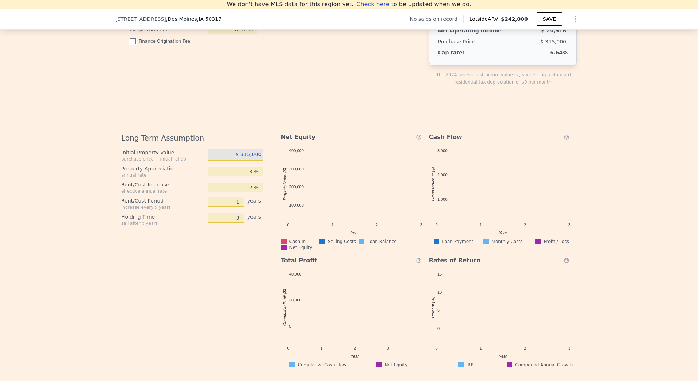
scroll to position [1232, 0]
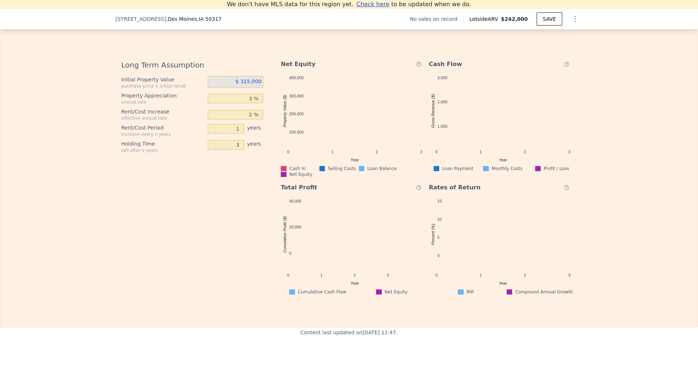
click at [563, 192] on icon at bounding box center [566, 187] width 6 height 9
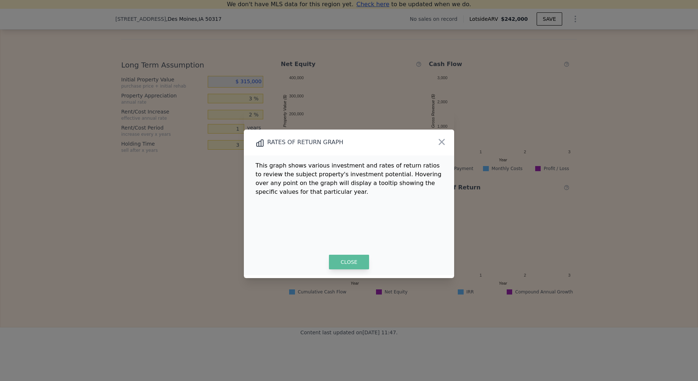
click at [339, 264] on button "CLOSE" at bounding box center [349, 262] width 40 height 15
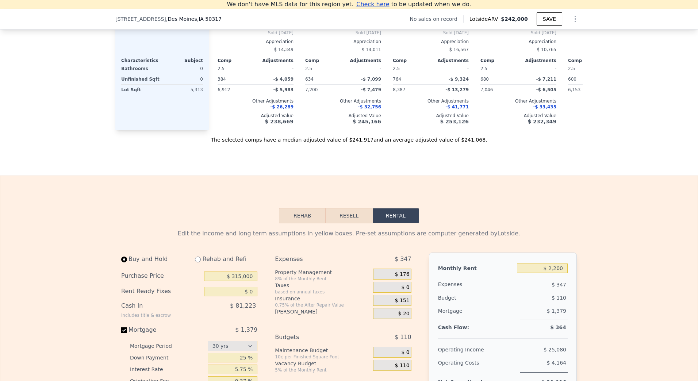
scroll to position [912, 0]
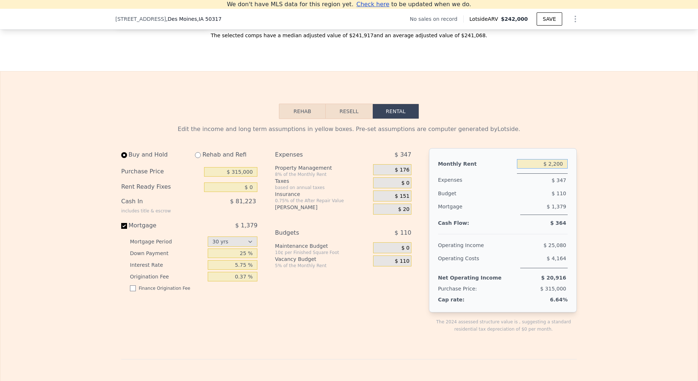
click at [553, 169] on input "$ 2,200" at bounding box center [542, 163] width 51 height 9
type input "$ 2,000"
click at [598, 204] on div "Edit the income and long term assumptions in yellow boxes. Pre-set assumptions …" at bounding box center [348, 367] width 697 height 496
click at [235, 281] on input "0.37 %" at bounding box center [233, 276] width 50 height 9
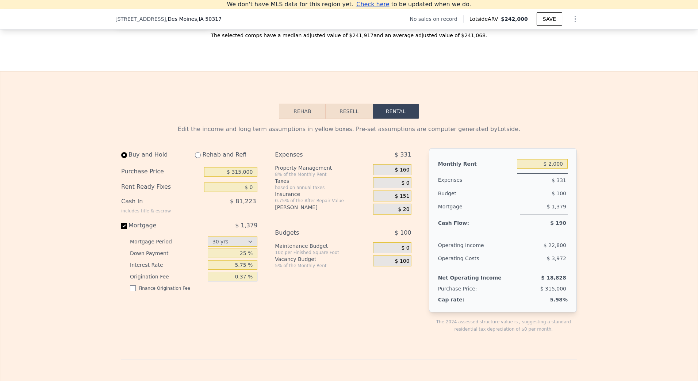
click at [235, 281] on input "0.37 %" at bounding box center [233, 276] width 50 height 9
type input "4 %"
type input "5 %"
type input "4 %"
click at [280, 344] on div "Expenses $ 331 Property Management 8% of the Monthly Rent $ 160 Taxes based on …" at bounding box center [346, 246] width 142 height 196
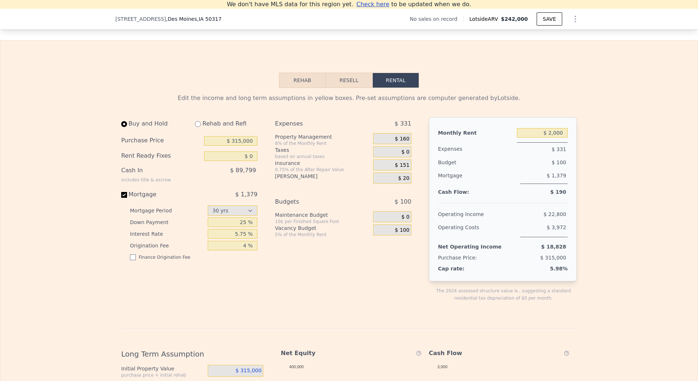
scroll to position [985, 0]
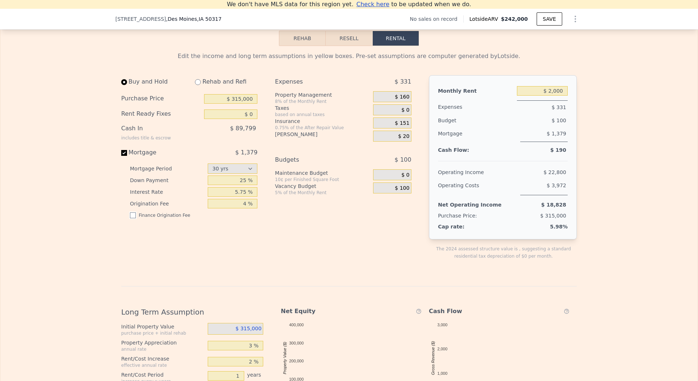
click at [130, 218] on input "checkbox" at bounding box center [133, 215] width 6 height 6
click at [132, 218] on input "checkbox" at bounding box center [133, 215] width 6 height 6
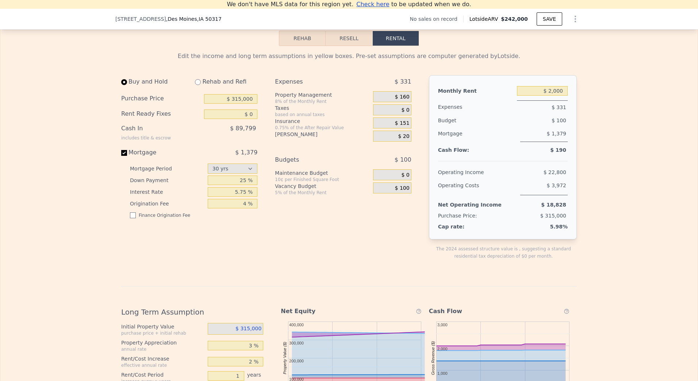
click at [364, 255] on div "Expenses $ 331 Property Management 8% of the Monthly Rent $ 160 Taxes based on …" at bounding box center [346, 173] width 142 height 196
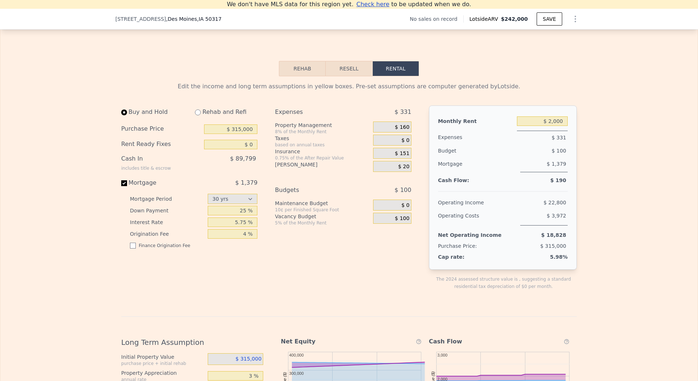
scroll to position [949, 0]
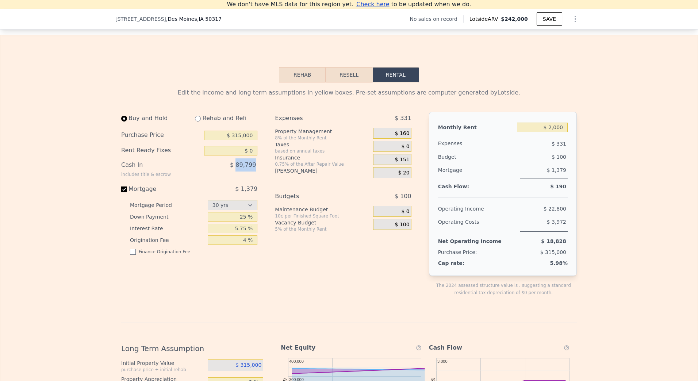
drag, startPoint x: 236, startPoint y: 176, endPoint x: 256, endPoint y: 177, distance: 20.1
click at [256, 177] on div "Buy and Hold Rehab and Refi Purchase Price $ 315,000 Rent Ready Fixes $ 0 Cash …" at bounding box center [192, 210] width 142 height 196
drag, startPoint x: 256, startPoint y: 177, endPoint x: 313, endPoint y: 277, distance: 115.5
click at [313, 277] on div "Expenses $ 331 Property Management 8% of the Monthly Rent $ 160 Taxes based on …" at bounding box center [346, 210] width 142 height 196
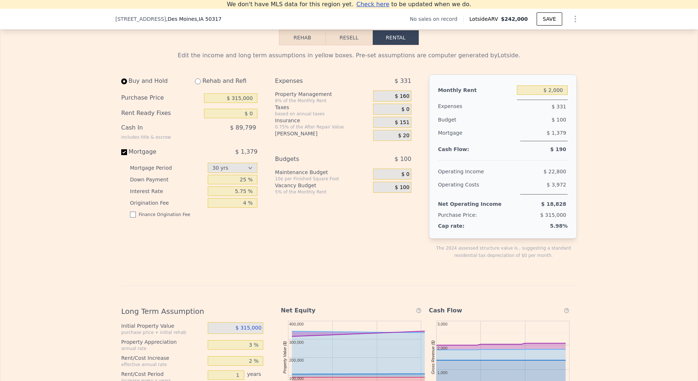
scroll to position [985, 0]
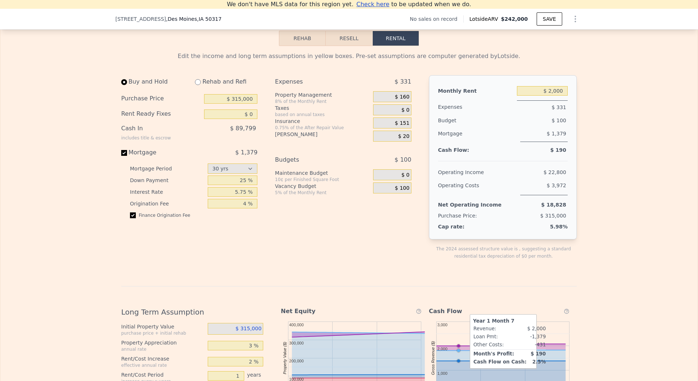
checkbox input "true"
type input "$ 600"
type input "3 %"
type input "2"
type input "30"
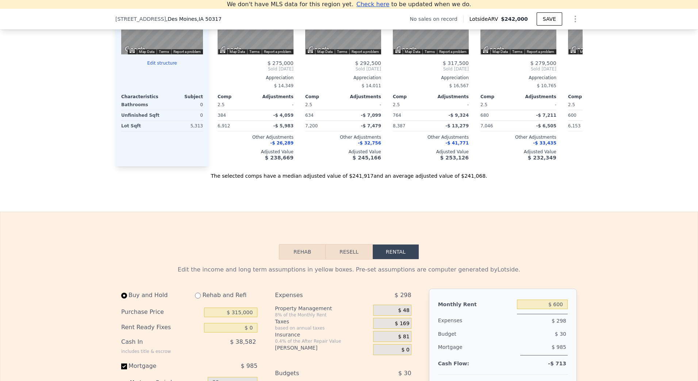
scroll to position [876, 0]
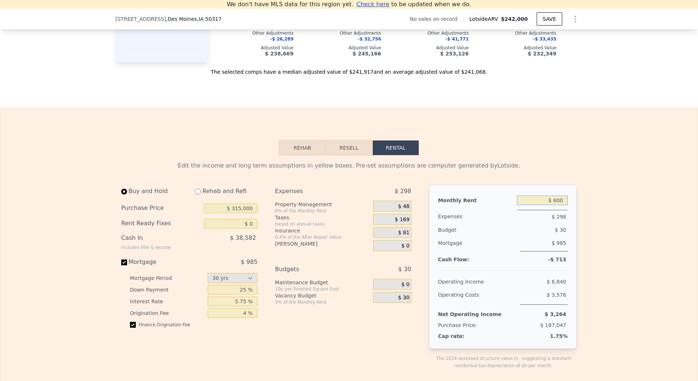
click at [557, 205] on input "$ 600" at bounding box center [542, 200] width 51 height 9
type input "$ 2,200"
click at [239, 213] on input "$ 315,000" at bounding box center [230, 208] width 53 height 9
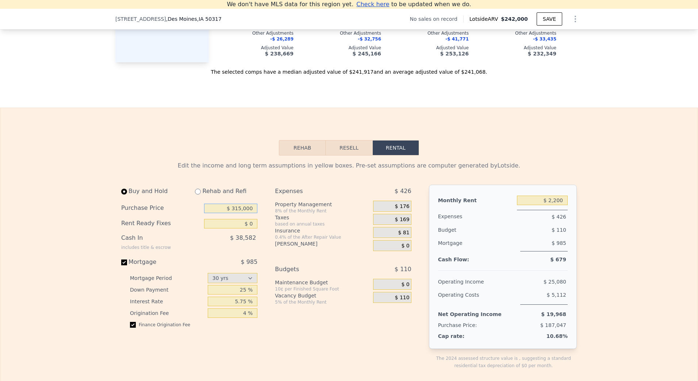
click at [239, 213] on input "$ 315,000" at bounding box center [230, 208] width 53 height 9
type input "$ 315,000"
type input "25 %"
click at [402, 288] on span "$ 0" at bounding box center [405, 284] width 8 height 7
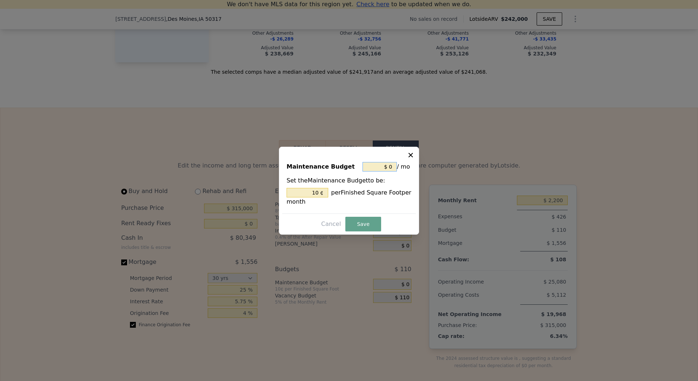
click at [390, 165] on input "$ 0" at bounding box center [379, 166] width 34 height 9
type input "$ 1"
type input "$ 100"
click at [362, 220] on button "Save" at bounding box center [363, 224] width 36 height 15
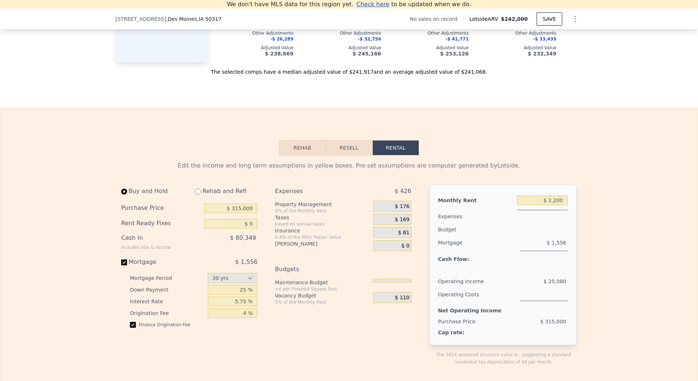
click at [400, 282] on div at bounding box center [392, 281] width 38 height 4
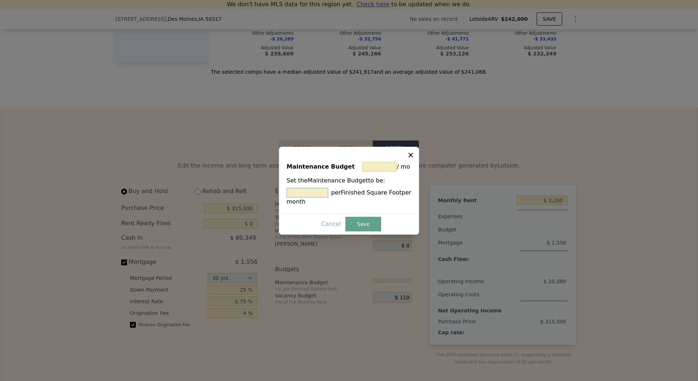
click at [318, 189] on input "text" at bounding box center [307, 192] width 42 height 9
click at [409, 156] on icon at bounding box center [410, 155] width 4 height 4
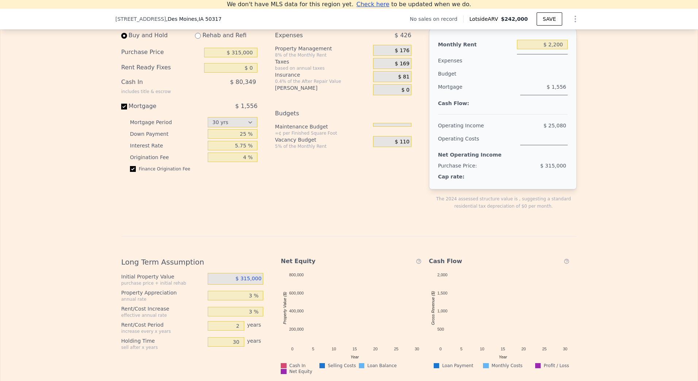
scroll to position [1022, 0]
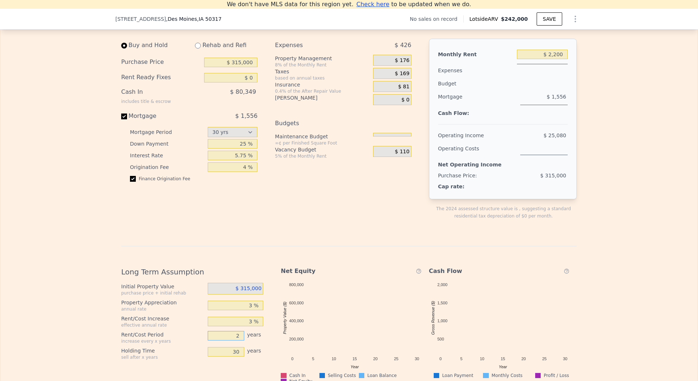
click at [238, 340] on input "2" at bounding box center [226, 335] width 36 height 9
type input "1"
click at [288, 211] on div "Expenses $ 426 Property Management 8% of the Monthly Rent $ 176 Taxes based on …" at bounding box center [346, 135] width 142 height 193
click at [234, 356] on input "30" at bounding box center [226, 351] width 36 height 9
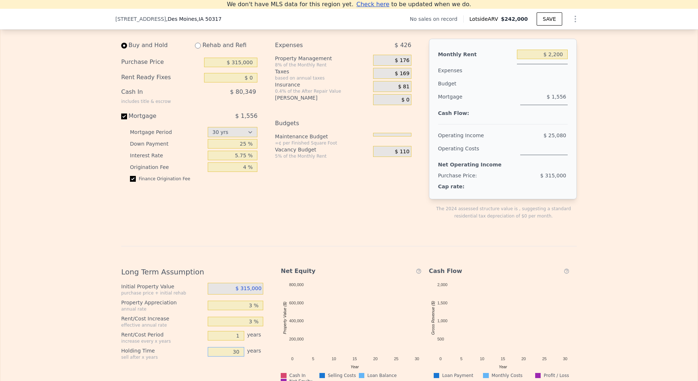
click at [234, 356] on input "30" at bounding box center [226, 351] width 36 height 9
type input "5"
click at [153, 261] on div "Long Term Assumption Initial Property Value purchase price + initial rehab $ 31…" at bounding box center [348, 374] width 455 height 256
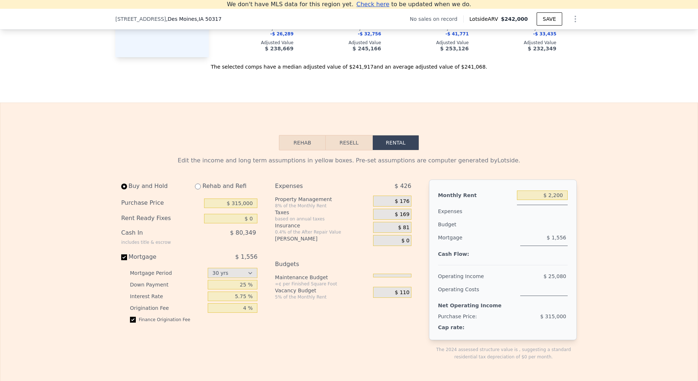
scroll to position [876, 0]
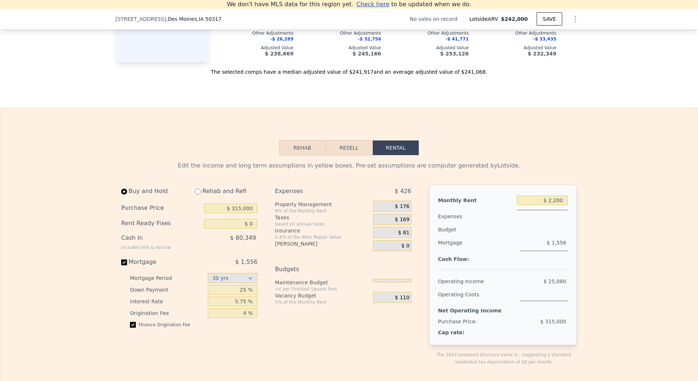
click at [403, 279] on div "Budgets" at bounding box center [343, 271] width 136 height 16
click at [402, 282] on div at bounding box center [392, 281] width 38 height 4
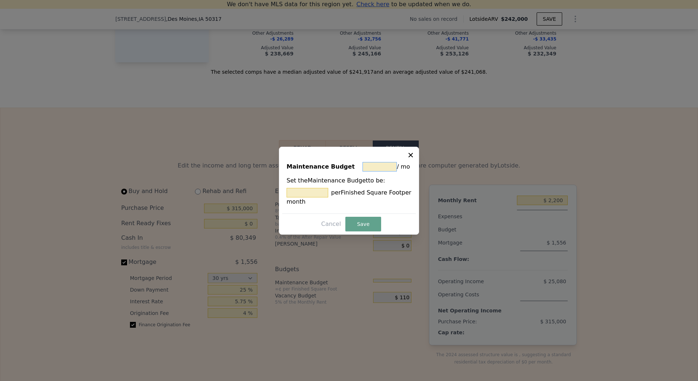
click at [388, 165] on input "text" at bounding box center [379, 166] width 34 height 9
type input "$ 120"
click at [365, 219] on button "Save" at bounding box center [363, 224] width 36 height 15
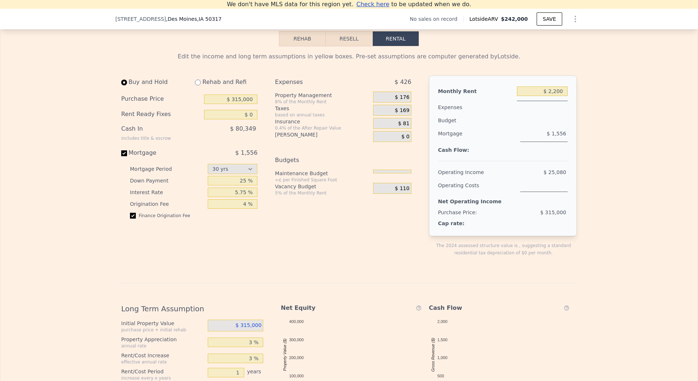
scroll to position [985, 0]
click at [401, 127] on span "$ 81" at bounding box center [403, 123] width 11 height 7
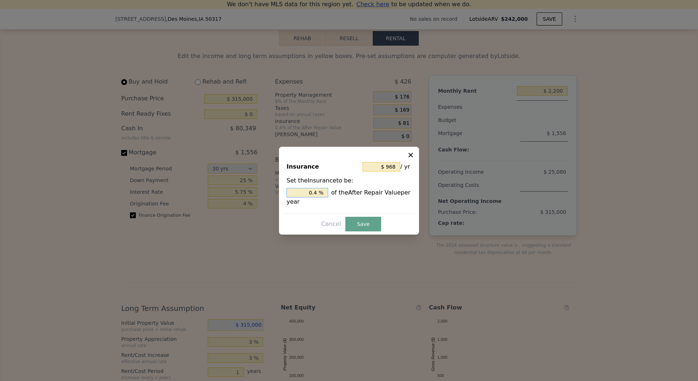
click at [317, 192] on input "0.4 %" at bounding box center [307, 192] width 42 height 9
type input "$ 0"
type input "0. %"
type input "$ 1,694"
type input "0.7 %"
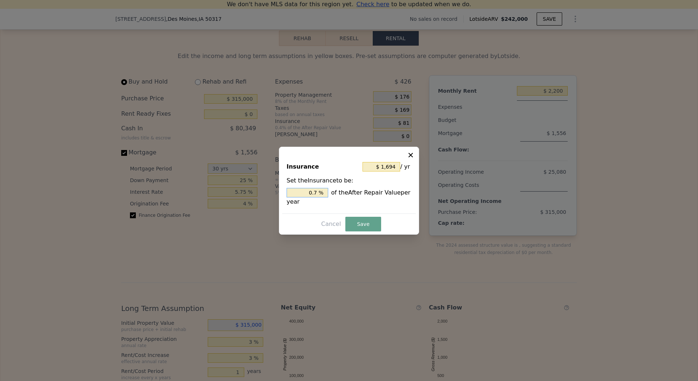
type input "$ 1,815"
type input "0.75 %"
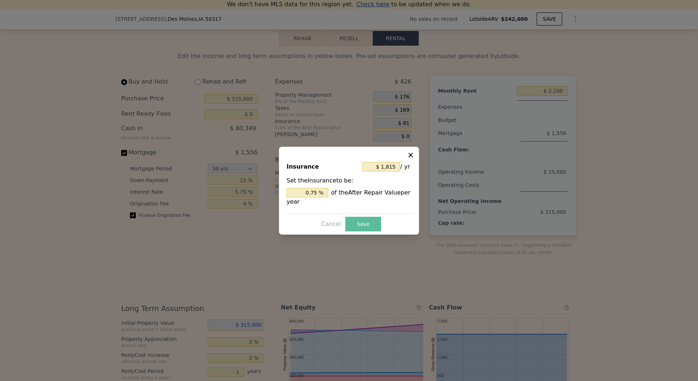
click at [365, 224] on button "Save" at bounding box center [363, 224] width 36 height 15
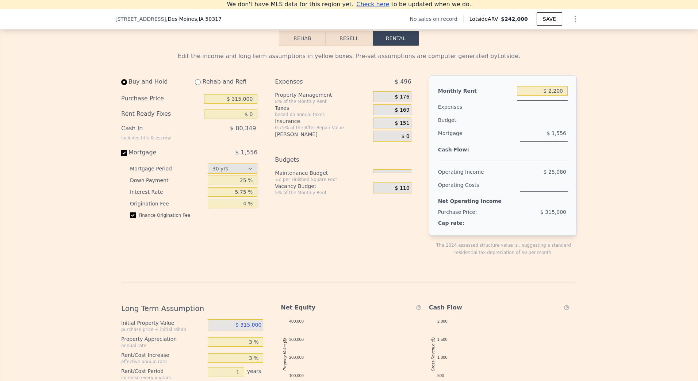
click at [387, 169] on div "Budgets" at bounding box center [343, 161] width 136 height 16
click at [389, 182] on div at bounding box center [392, 175] width 38 height 13
click at [390, 169] on div "Budgets" at bounding box center [343, 161] width 136 height 16
click at [391, 173] on div at bounding box center [392, 171] width 38 height 4
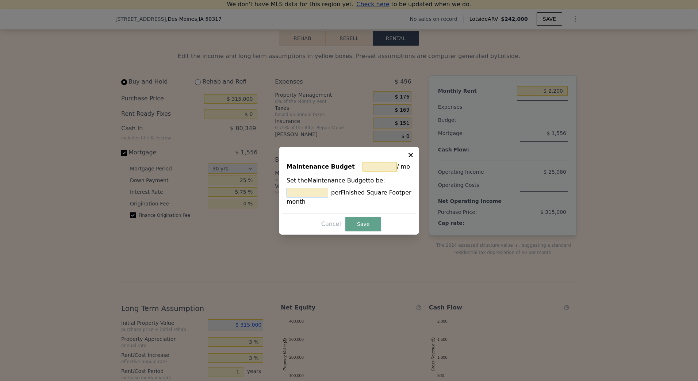
click at [300, 194] on input "text" at bounding box center [307, 192] width 42 height 9
type input "$ 0"
click at [360, 225] on button "Save" at bounding box center [363, 224] width 36 height 15
type input "10 %"
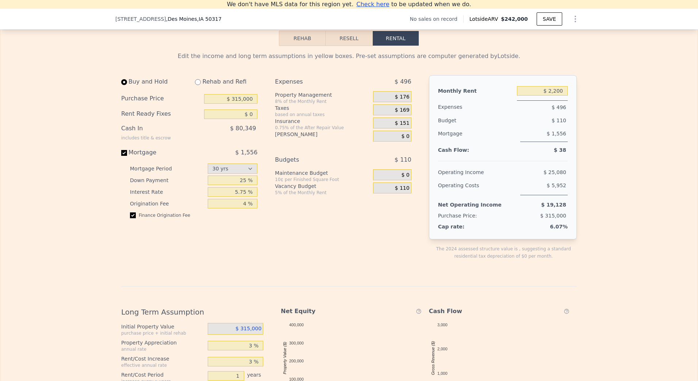
click at [403, 178] on span "$ 0" at bounding box center [405, 175] width 8 height 7
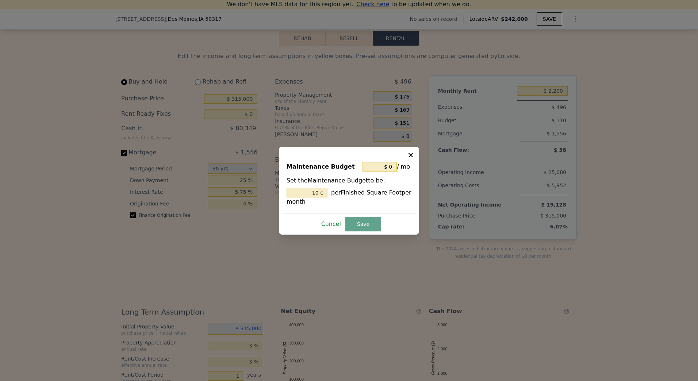
click at [328, 222] on button "Cancel" at bounding box center [331, 224] width 26 height 12
type input "10 %"
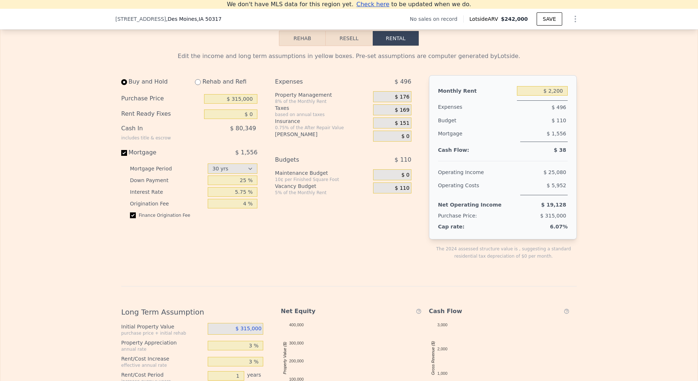
click at [394, 193] on div "$ 110" at bounding box center [392, 187] width 38 height 11
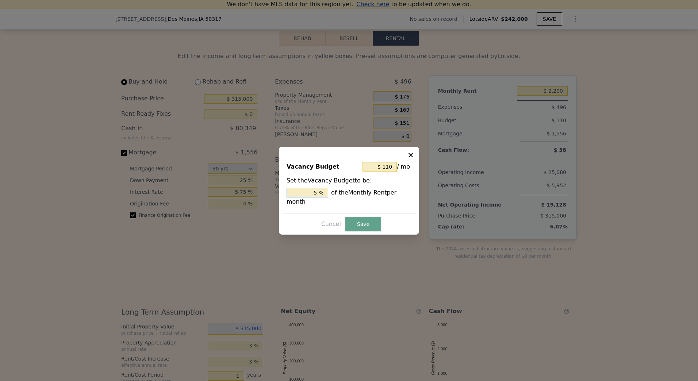
click at [315, 195] on input "5 %" at bounding box center [307, 192] width 42 height 9
type input "$ 550"
type input "25 %"
type input "$ 44"
type input "2 %"
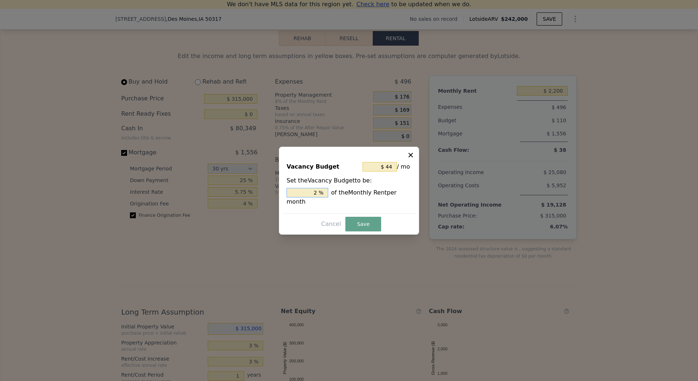
type input "$ 440"
type input "20 %"
click at [372, 220] on button "Save" at bounding box center [363, 224] width 36 height 15
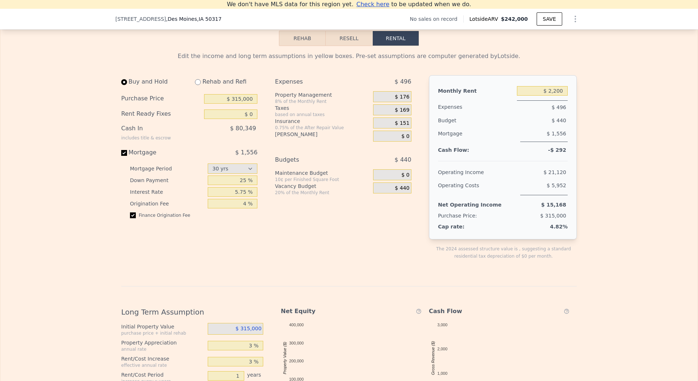
click at [401, 192] on span "$ 440" at bounding box center [402, 188] width 15 height 7
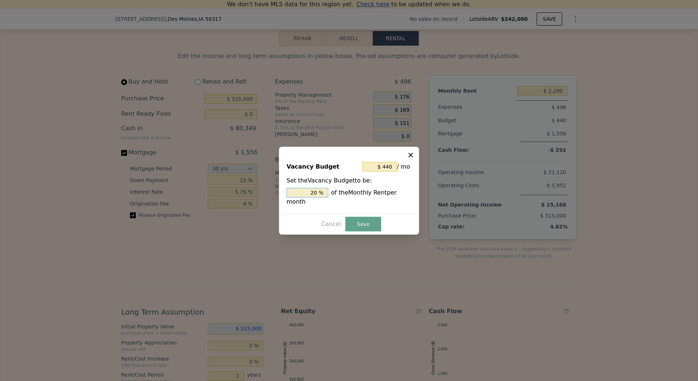
click at [313, 197] on input "20 %" at bounding box center [307, 192] width 42 height 9
click at [315, 196] on input "20 %" at bounding box center [307, 192] width 42 height 9
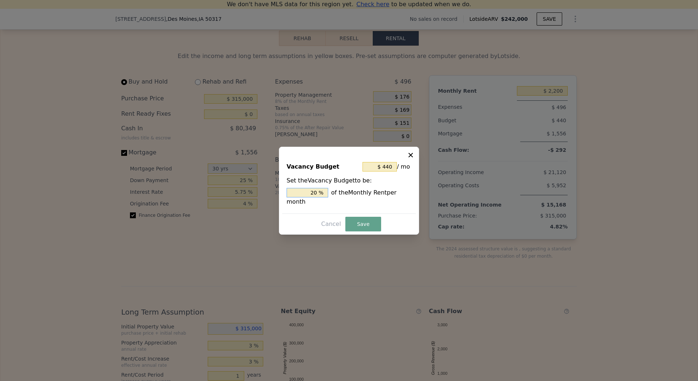
type input "$ 110"
type input "5 %"
click at [360, 222] on button "Save" at bounding box center [363, 224] width 36 height 15
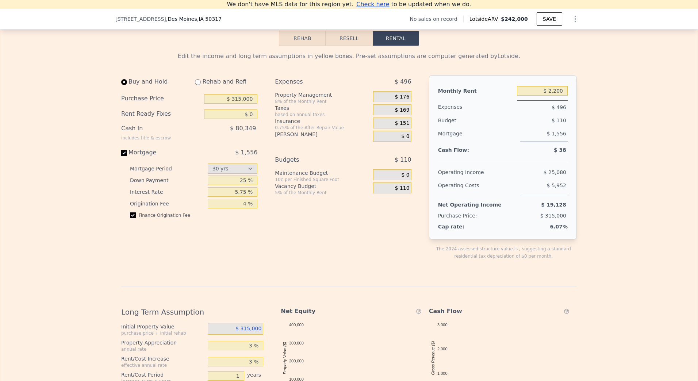
click at [401, 192] on span "$ 110" at bounding box center [402, 188] width 15 height 7
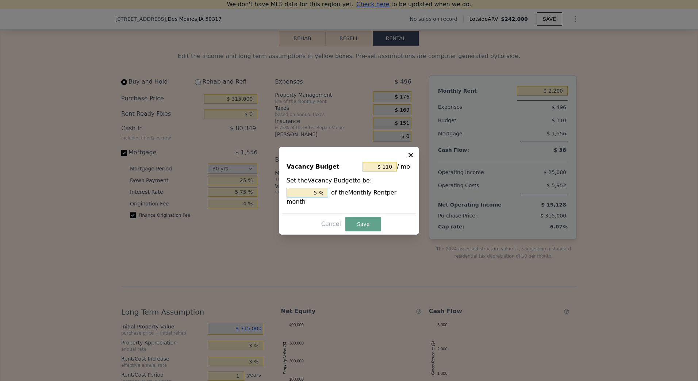
click at [320, 192] on input "5 %" at bounding box center [307, 192] width 42 height 9
click at [317, 197] on input "5 %" at bounding box center [307, 192] width 42 height 9
type input "$ 22"
type input "1 %"
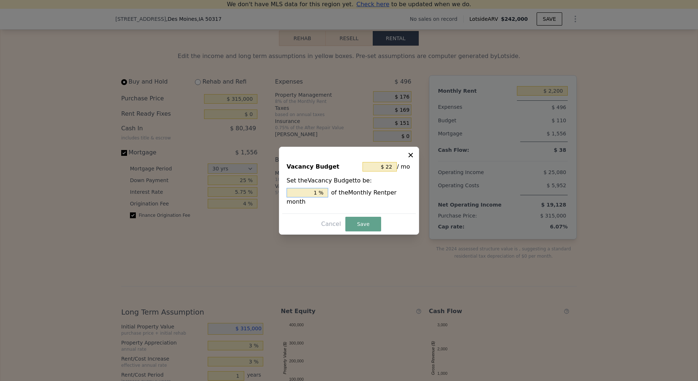
type input "$ 264"
type input "12 %"
click at [361, 223] on button "Save" at bounding box center [363, 224] width 36 height 15
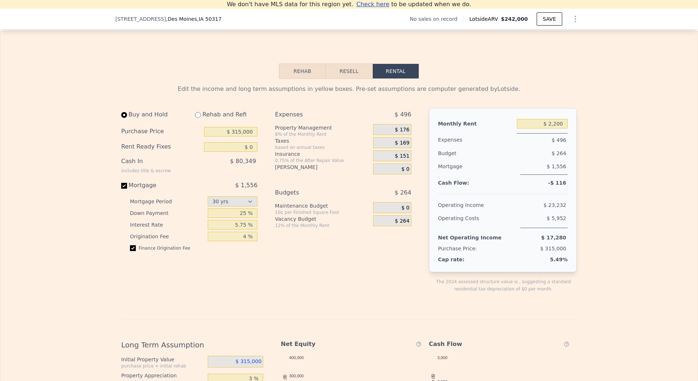
scroll to position [949, 0]
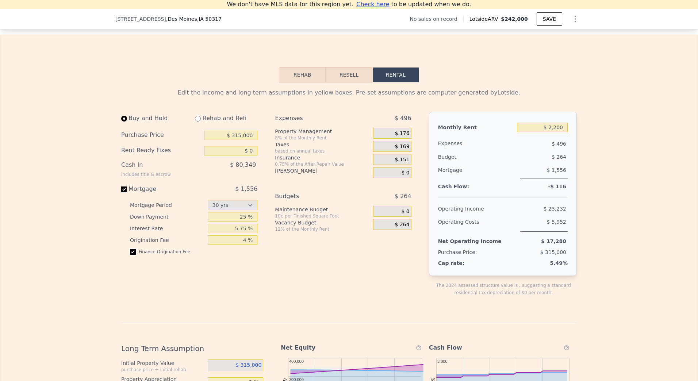
click at [131, 255] on input "checkbox" at bounding box center [133, 252] width 6 height 6
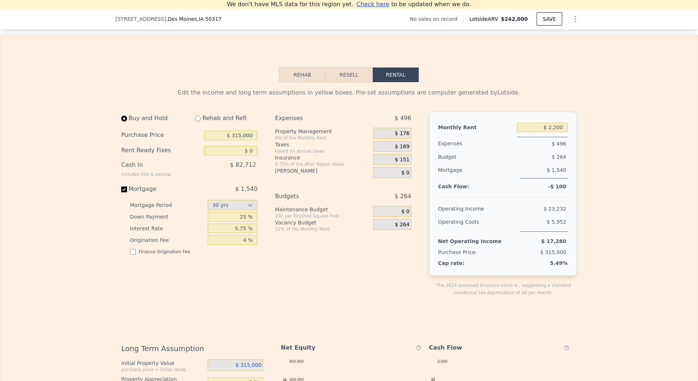
click at [131, 255] on input "checkbox" at bounding box center [133, 252] width 6 height 6
checkbox input "true"
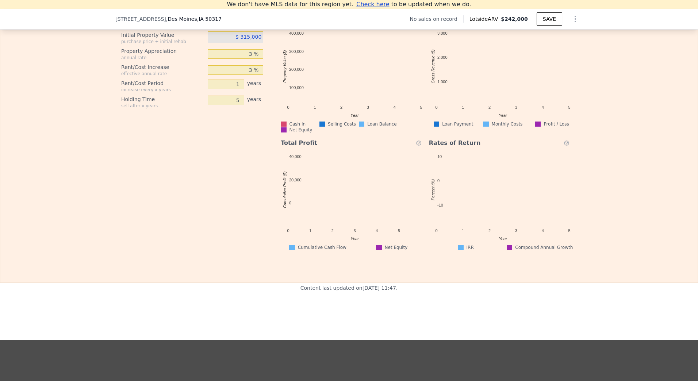
scroll to position [1277, 0]
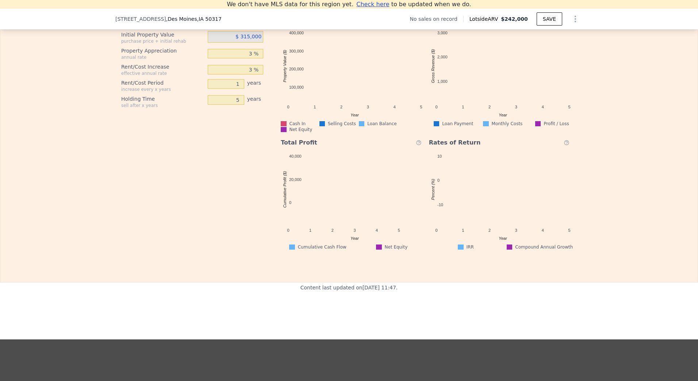
type input "$ 600"
type input "2"
type input "30"
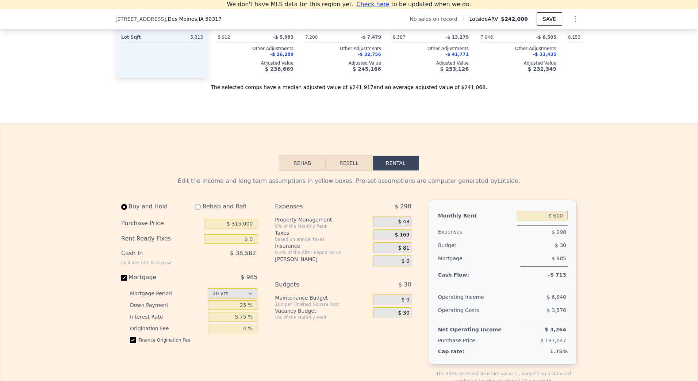
scroll to position [867, 0]
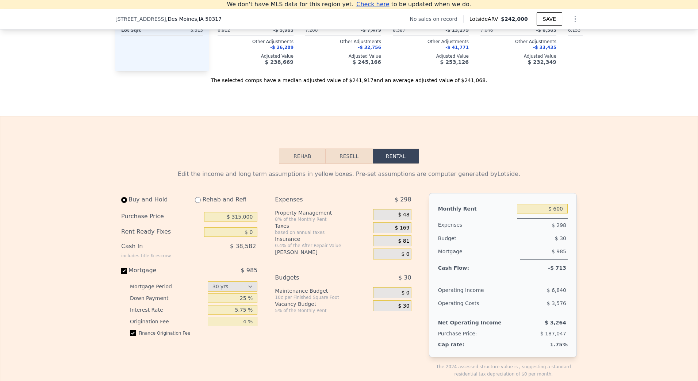
click at [227, 206] on div "Rehab and Refi" at bounding box center [223, 199] width 68 height 13
click at [121, 203] on input "radio" at bounding box center [124, 200] width 6 height 6
click at [243, 221] on input "$ 315,000" at bounding box center [230, 216] width 53 height 9
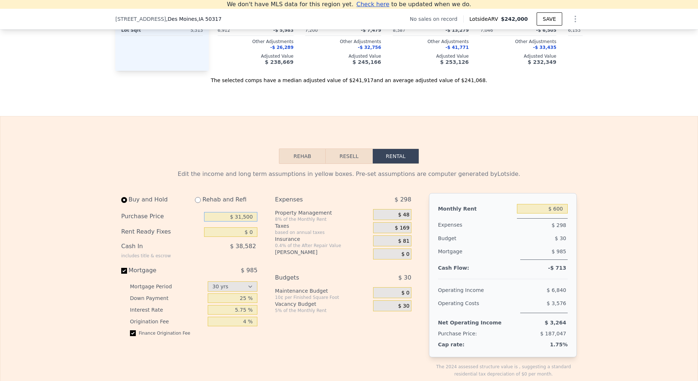
type input "$ 315,000"
type input "25 %"
click at [560, 213] on input "$ 600" at bounding box center [542, 208] width 51 height 9
type input "$ 2,200"
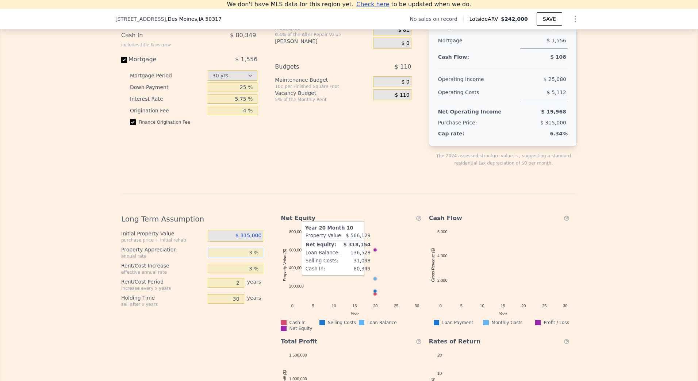
scroll to position [969, 0]
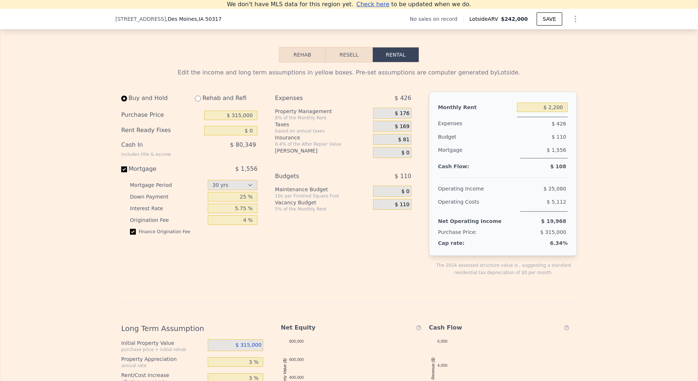
click at [402, 195] on span "$ 0" at bounding box center [405, 191] width 8 height 7
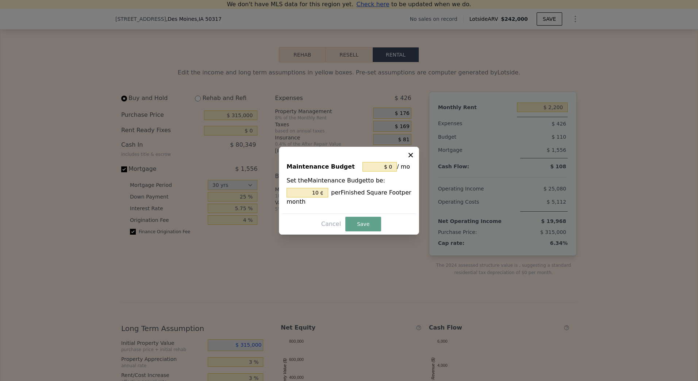
click at [412, 152] on icon at bounding box center [410, 154] width 7 height 7
type input "10 %"
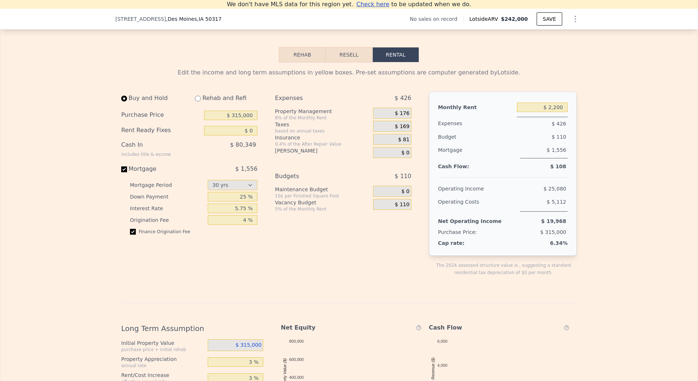
click at [404, 208] on span "$ 110" at bounding box center [402, 204] width 15 height 7
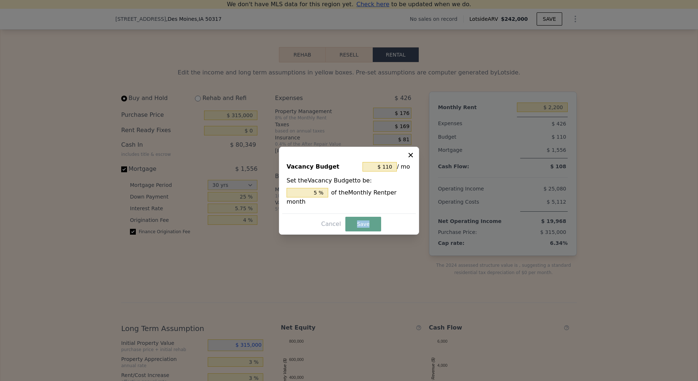
click at [404, 217] on div "Cancel Save" at bounding box center [349, 224] width 134 height 15
click at [391, 169] on input "$ 110" at bounding box center [379, 166] width 34 height 9
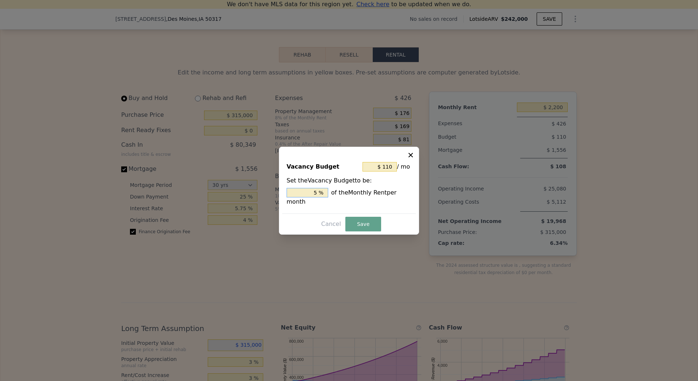
click at [319, 194] on input "5 %" at bounding box center [307, 192] width 42 height 9
click at [320, 194] on input "5 %" at bounding box center [307, 192] width 42 height 9
type input "$ 22"
type input "1 %"
type input "$ 220"
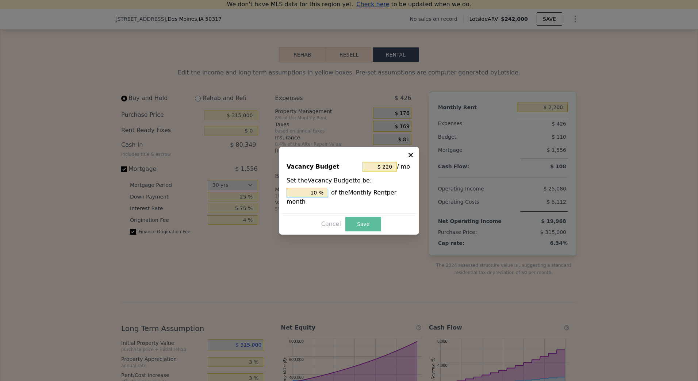
type input "10 %"
click at [354, 221] on button "Save" at bounding box center [363, 224] width 36 height 15
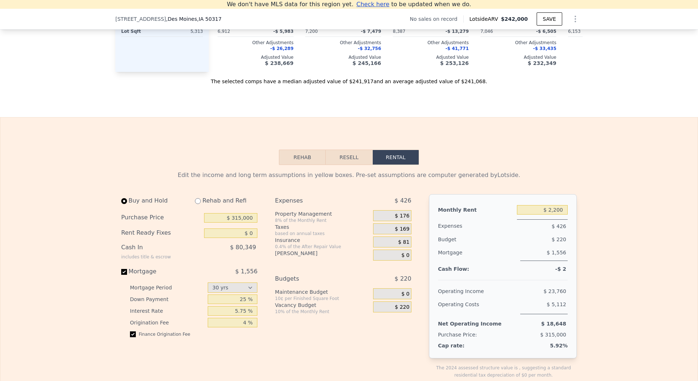
scroll to position [859, 0]
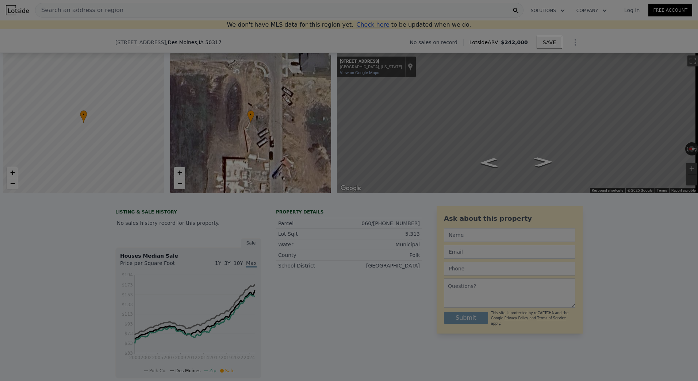
select select "30"
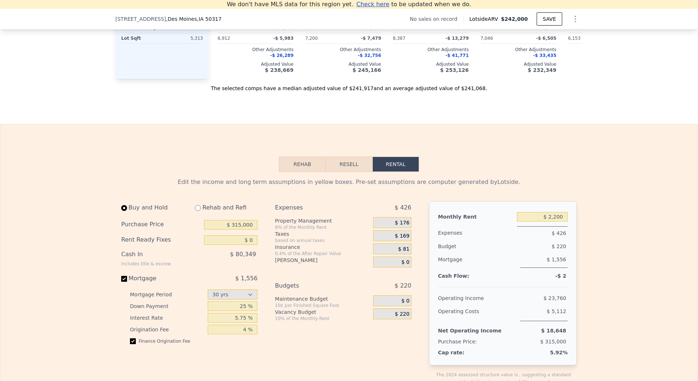
click at [404, 239] on span "$ 169" at bounding box center [402, 236] width 15 height 7
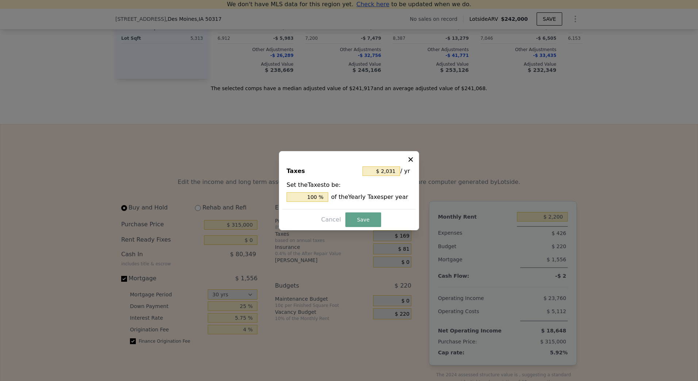
click at [404, 243] on div at bounding box center [349, 190] width 698 height 381
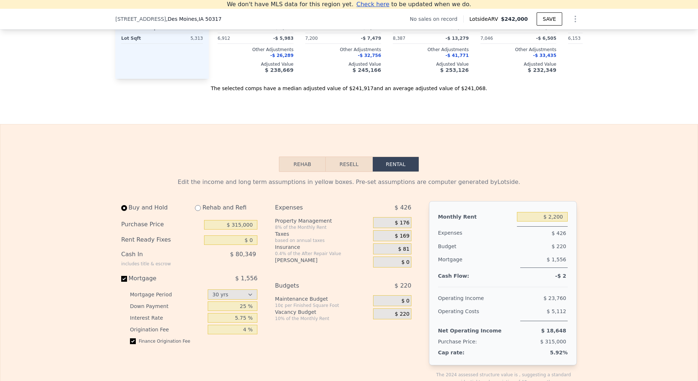
click at [401, 239] on span "$ 169" at bounding box center [402, 236] width 15 height 7
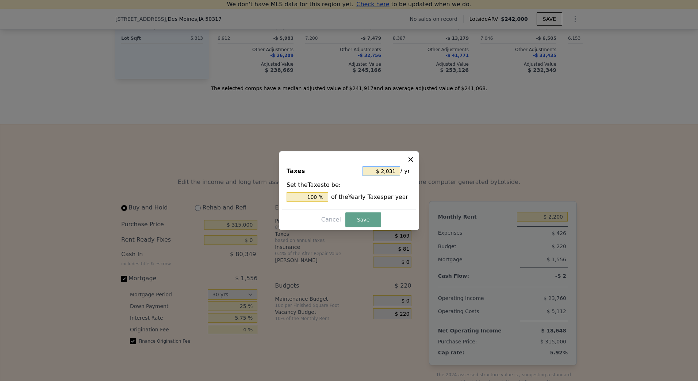
click at [389, 171] on input "$ 2,031" at bounding box center [381, 170] width 38 height 9
type input "$ 0"
type input "0 %"
type input "$ 0"
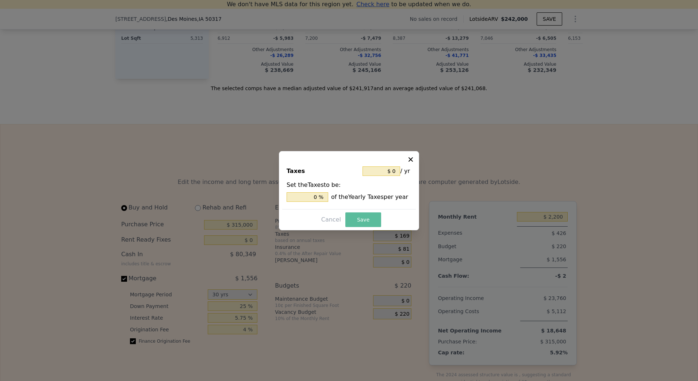
click at [369, 219] on button "Save" at bounding box center [363, 219] width 36 height 15
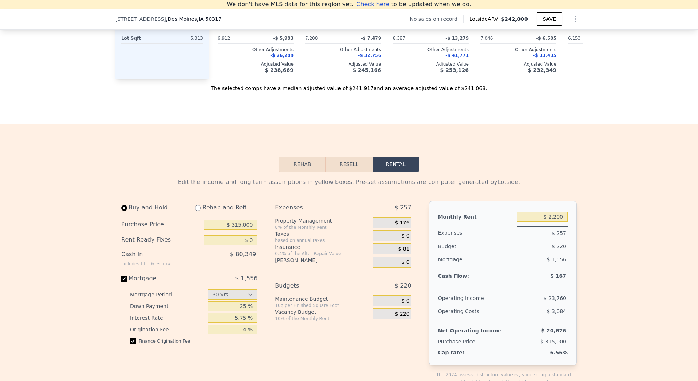
click at [401, 252] on span "$ 81" at bounding box center [403, 249] width 11 height 7
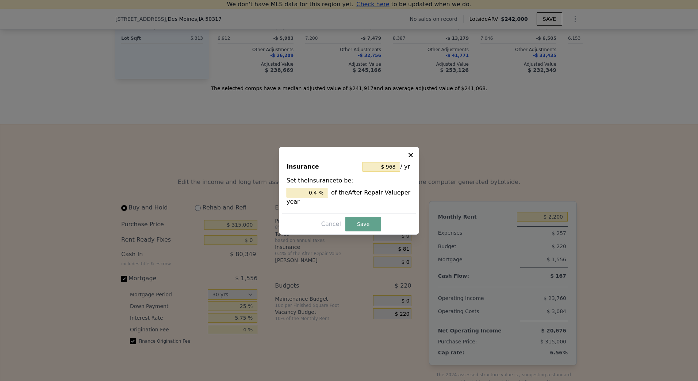
click at [309, 184] on div "Set the Insurance to be: 0.4 % of the After Repair Value per year" at bounding box center [348, 191] width 125 height 30
click at [314, 196] on input "0.4 %" at bounding box center [307, 192] width 42 height 9
type input "$ 0"
type input "0. %"
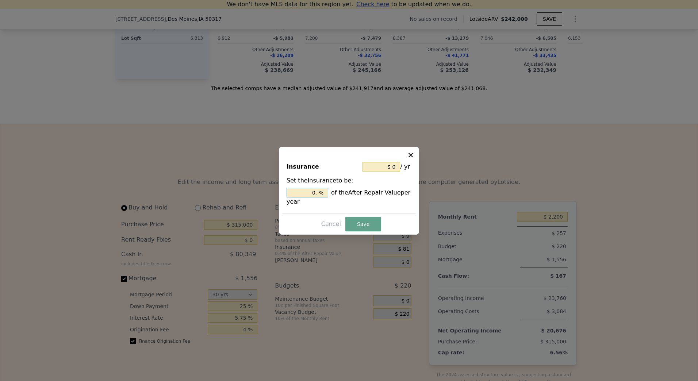
type input "$ 1,694"
type input "0.7 %"
type input "$ 1,815"
type input "0.75 %"
click at [360, 220] on button "Save" at bounding box center [363, 224] width 36 height 15
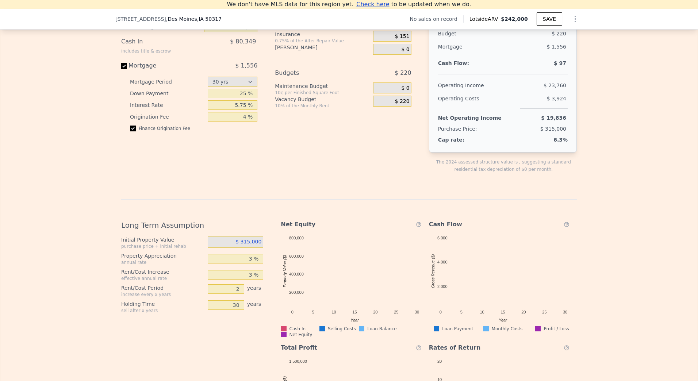
scroll to position [1115, 0]
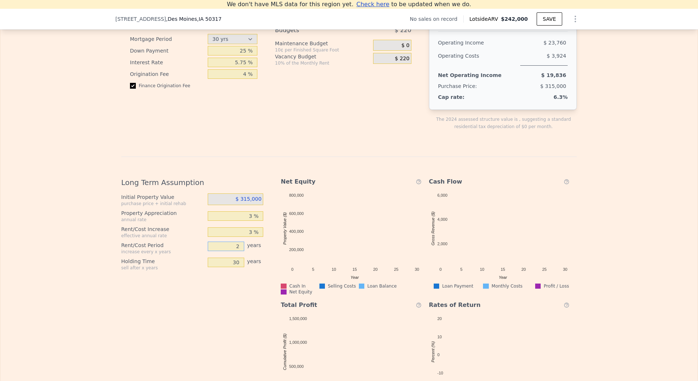
click at [234, 251] on input "2" at bounding box center [226, 246] width 36 height 9
type input "1"
click at [231, 321] on div "Long Term Assumption Initial Property Value purchase price + initial rehab $ 31…" at bounding box center [195, 291] width 148 height 241
click at [231, 267] on input "30" at bounding box center [226, 262] width 36 height 9
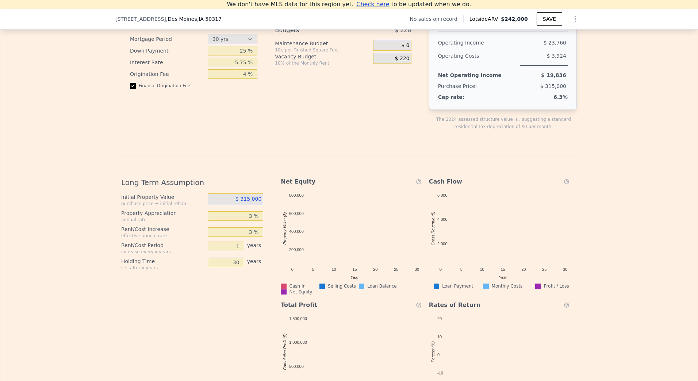
click at [231, 267] on input "30" at bounding box center [226, 262] width 36 height 9
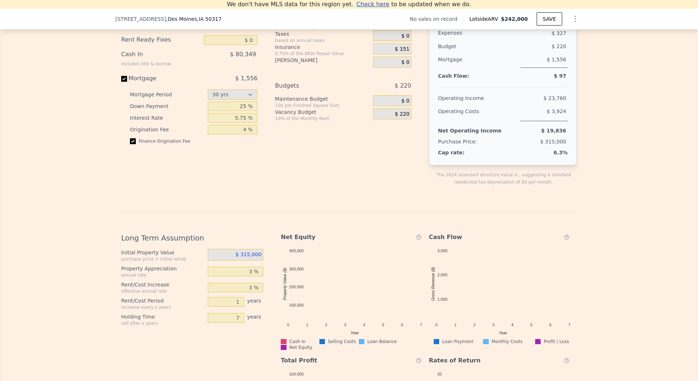
scroll to position [1048, 0]
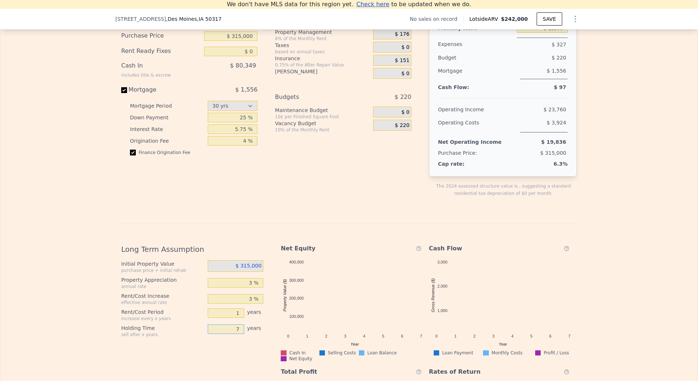
click at [233, 334] on input "7" at bounding box center [226, 328] width 36 height 9
click at [232, 334] on input "7" at bounding box center [226, 328] width 36 height 9
type input "5"
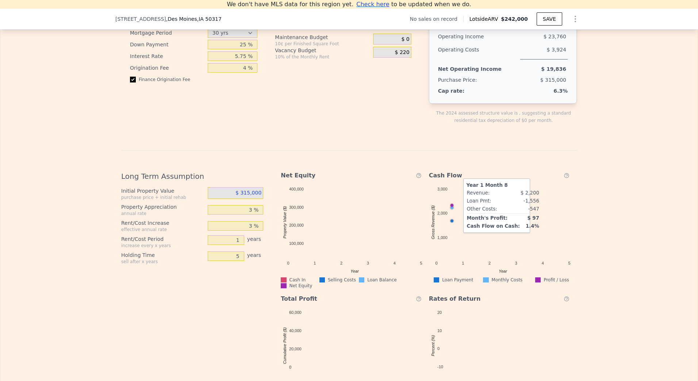
scroll to position [975, 0]
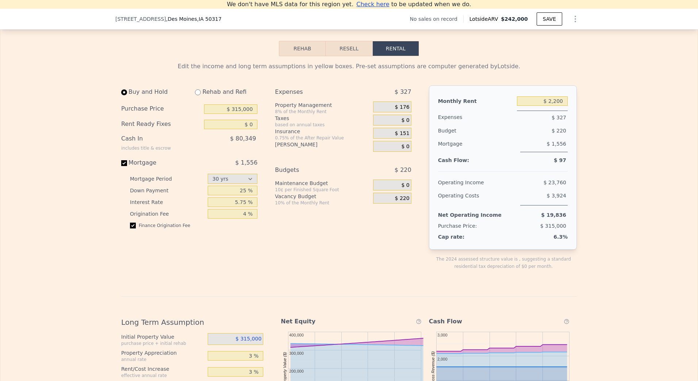
click at [403, 111] on span "$ 176" at bounding box center [402, 107] width 15 height 7
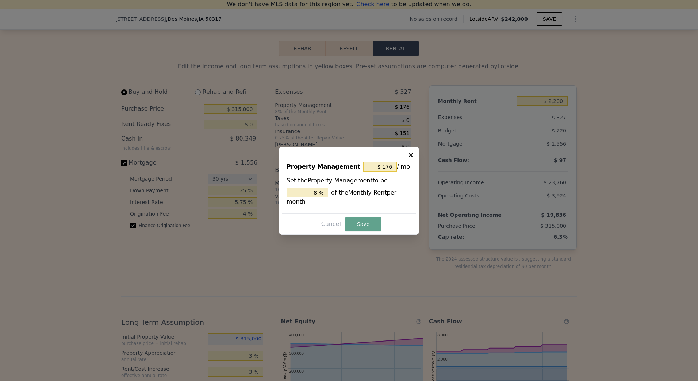
click at [403, 116] on div at bounding box center [349, 190] width 698 height 381
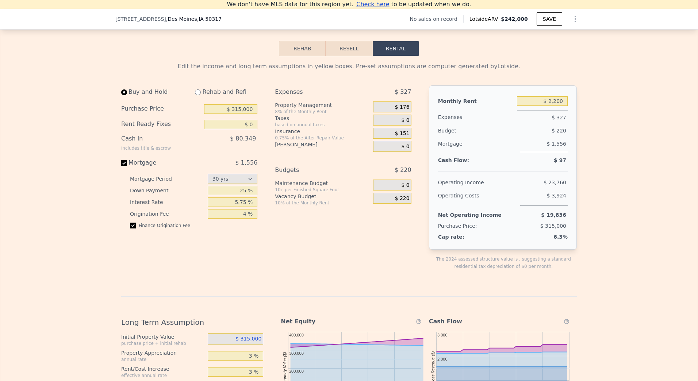
click at [405, 101] on div "Expenses $ 327" at bounding box center [343, 93] width 136 height 16
click at [402, 111] on span "$ 176" at bounding box center [402, 107] width 15 height 7
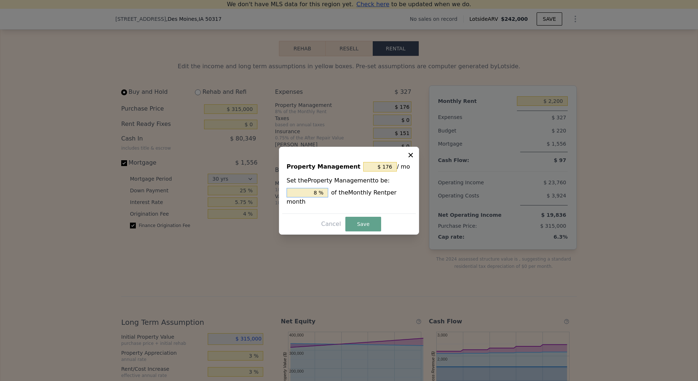
click at [316, 197] on input "8 %" at bounding box center [307, 192] width 42 height 9
type input "$ 0"
type input "0 %"
click at [369, 220] on button "Save" at bounding box center [363, 224] width 36 height 15
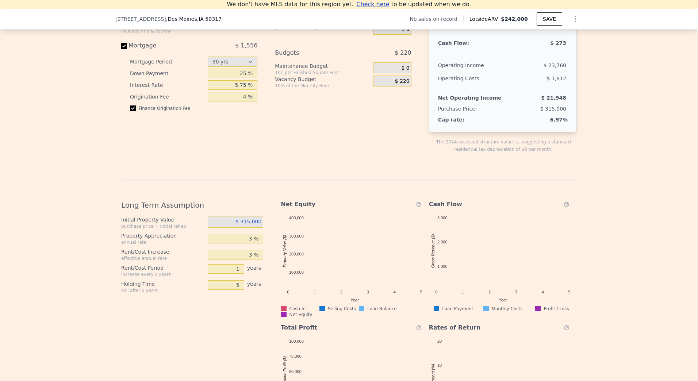
scroll to position [1121, 0]
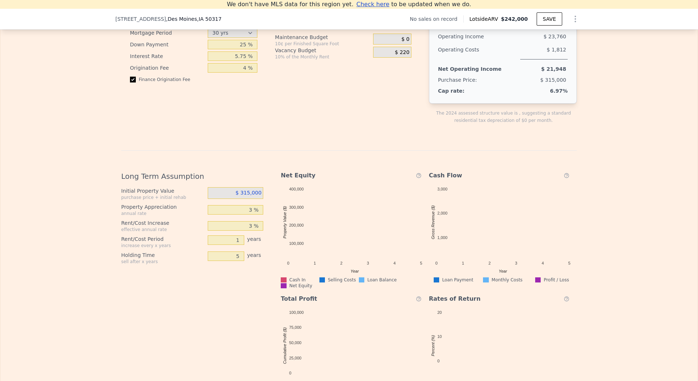
click at [645, 229] on div "Edit the income and long term assumptions in yellow boxes. Pre-set assumptions …" at bounding box center [348, 158] width 697 height 496
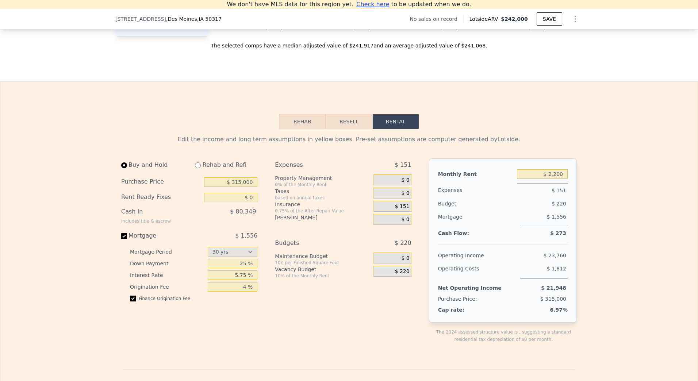
click at [403, 184] on span "$ 0" at bounding box center [405, 180] width 8 height 7
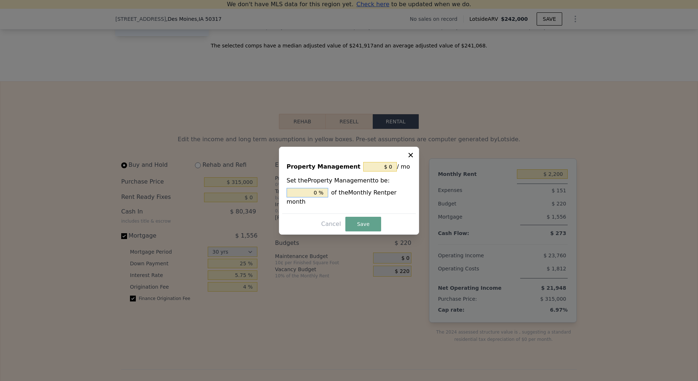
click at [318, 193] on input "0 %" at bounding box center [307, 192] width 42 height 9
click at [316, 193] on input "0 %" at bounding box center [307, 192] width 42 height 9
type input "$ 176"
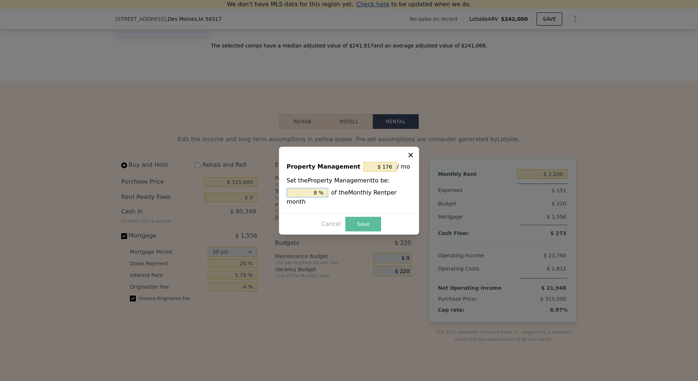
type input "8 %"
click at [366, 223] on button "Save" at bounding box center [363, 224] width 36 height 15
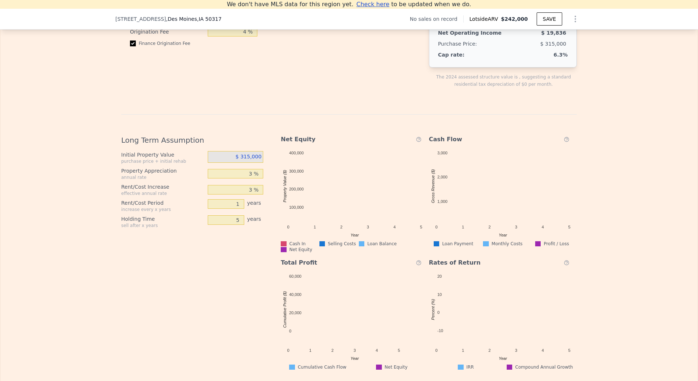
scroll to position [1157, 0]
click at [232, 225] on div "Initial Property Value purchase price + initial rehab $ 315,000 Property Apprec…" at bounding box center [195, 189] width 148 height 77
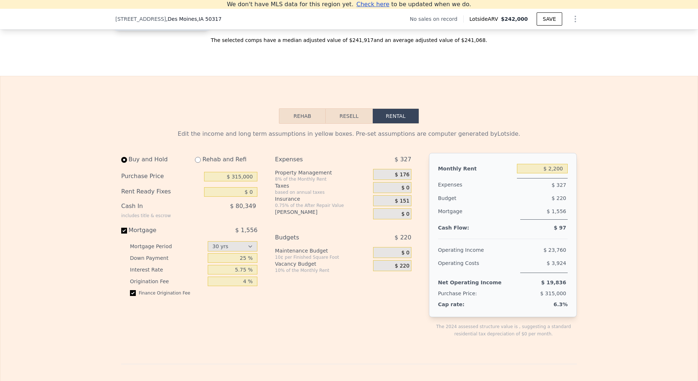
scroll to position [902, 0]
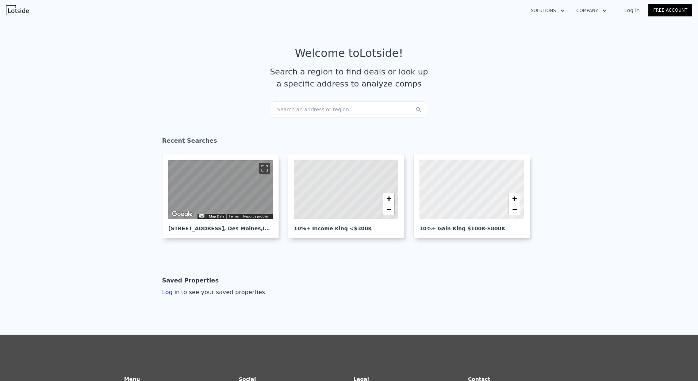
click at [332, 108] on div "Search an address or region..." at bounding box center [349, 109] width 156 height 16
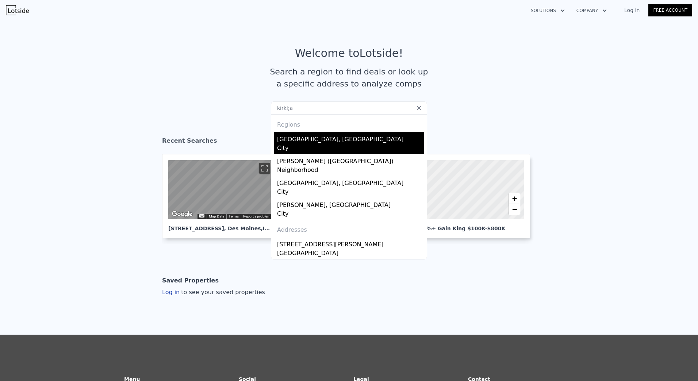
type input "kirkl;a"
click at [325, 141] on div "Kirkland, WA" at bounding box center [350, 138] width 147 height 12
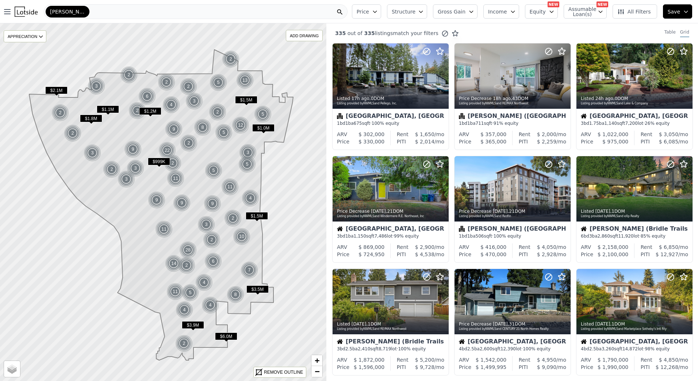
click at [378, 13] on icon "button" at bounding box center [375, 12] width 6 height 6
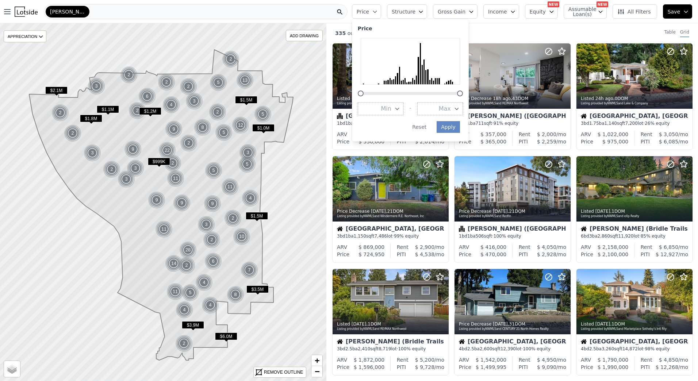
click at [451, 111] on span "Max" at bounding box center [445, 108] width 12 height 9
click at [455, 166] on button "$300K" at bounding box center [440, 161] width 46 height 13
click at [459, 126] on button "Apply" at bounding box center [447, 127] width 23 height 12
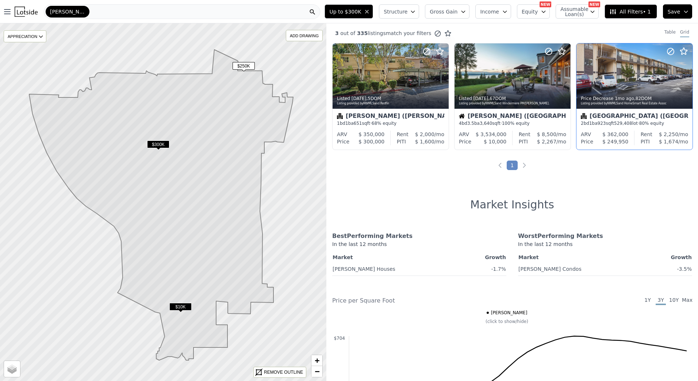
click at [645, 114] on div "Kirkland (Upper West Ridge)" at bounding box center [634, 116] width 107 height 7
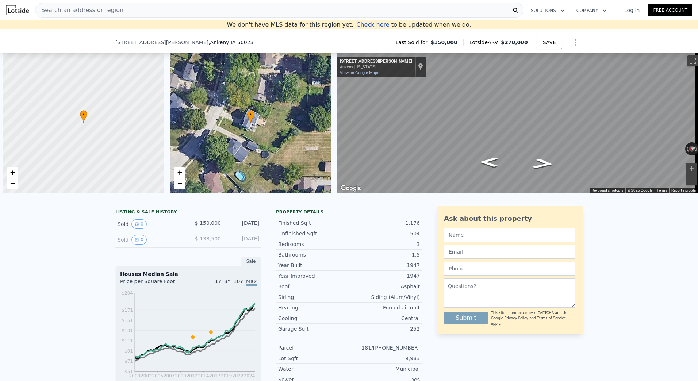
select select "30"
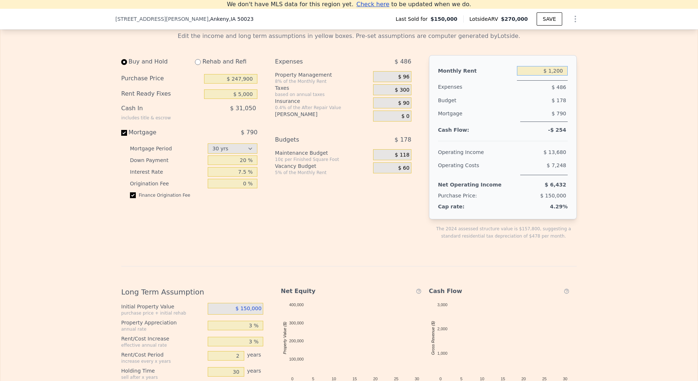
type input "$ 1,200"
type input "2"
click at [404, 107] on span "$ 90" at bounding box center [403, 103] width 11 height 7
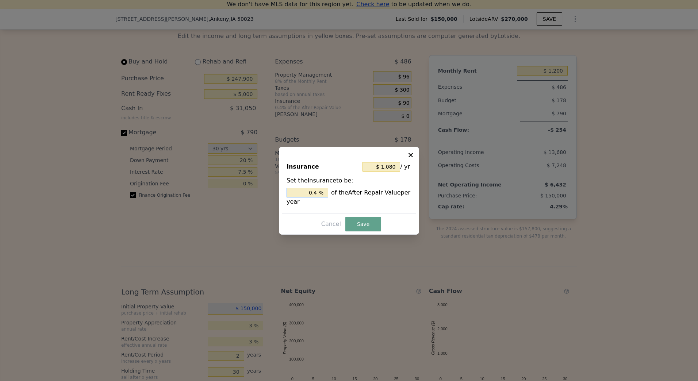
click at [315, 193] on input "0.4 %" at bounding box center [307, 192] width 42 height 9
click at [317, 190] on input "0.4 %" at bounding box center [307, 192] width 42 height 9
type input "$ 0"
type input "0. %"
type input "$ 1,890"
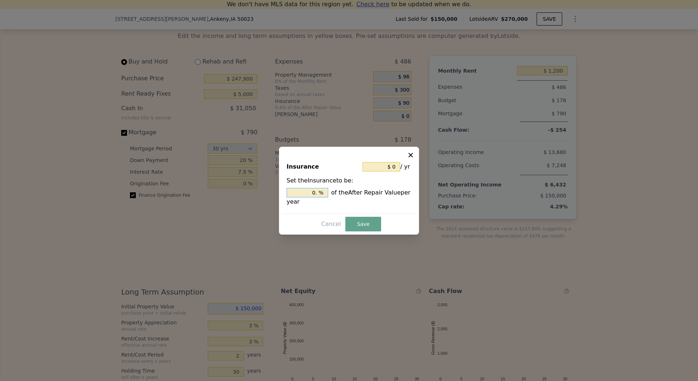
type input "0.7 %"
type input "$ 2,025"
type input "0.75 %"
click at [367, 229] on button "Save" at bounding box center [363, 224] width 36 height 15
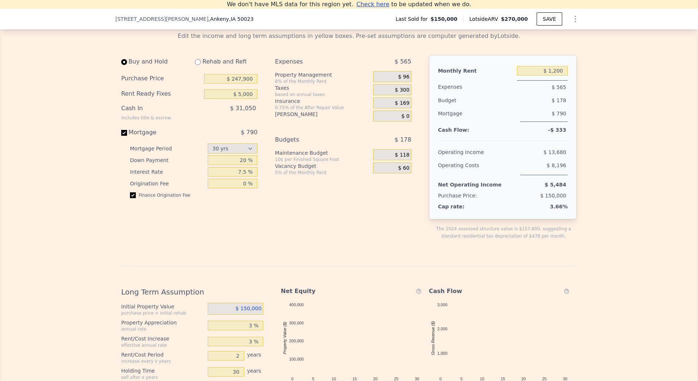
click at [403, 93] on span "$ 300" at bounding box center [402, 90] width 15 height 7
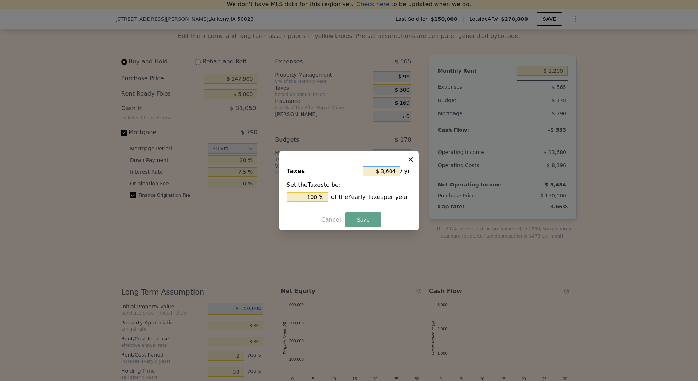
click at [389, 173] on input "$ 3,604" at bounding box center [381, 170] width 38 height 9
type input "$ 0"
type input "0 %"
type input "$ 0"
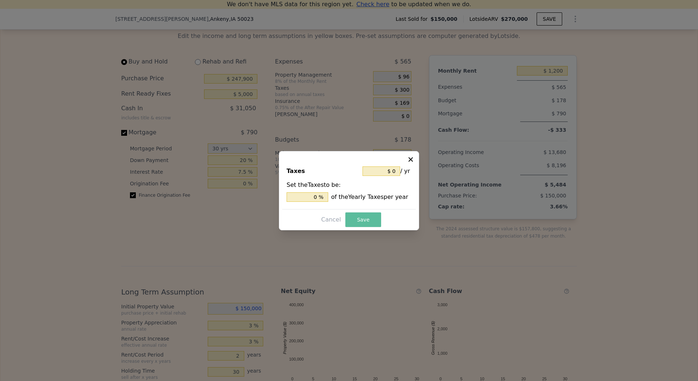
click at [367, 222] on button "Save" at bounding box center [363, 219] width 36 height 15
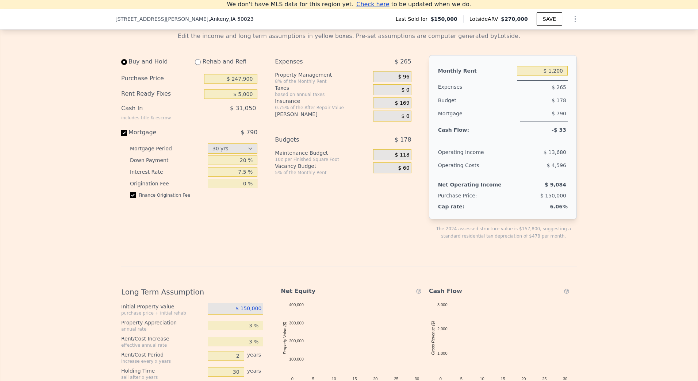
click at [406, 120] on span "$ 0" at bounding box center [405, 116] width 8 height 7
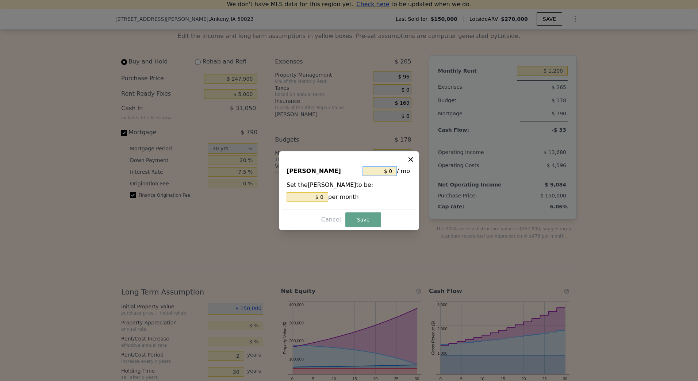
click at [388, 173] on input "$ 0" at bounding box center [379, 170] width 34 height 9
type input "$ 1"
type input "$ 17"
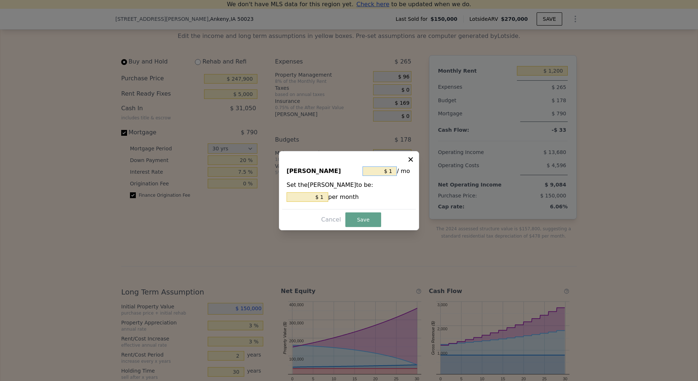
type input "$ 17"
click at [367, 218] on button "Save" at bounding box center [363, 219] width 36 height 15
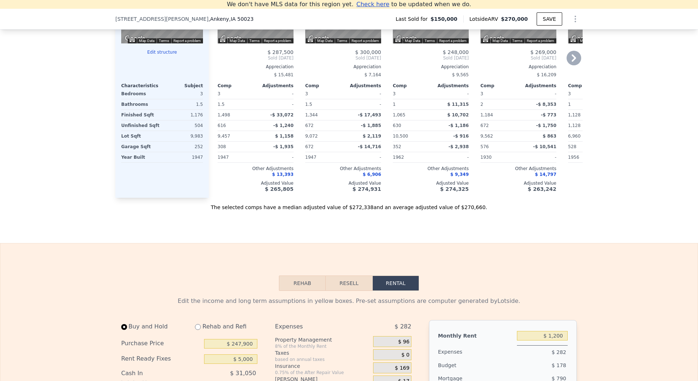
scroll to position [977, 0]
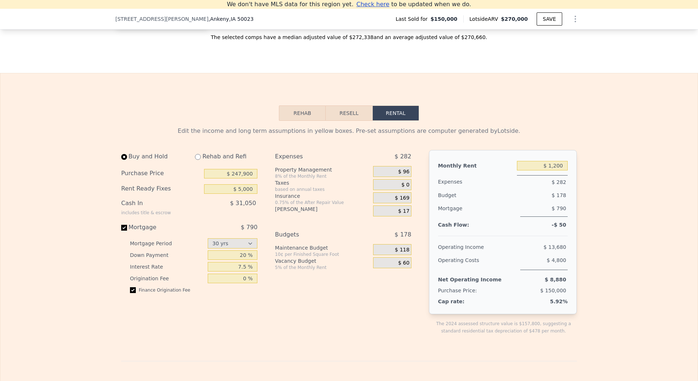
click at [371, 304] on div "Expenses $ 282 Property Management 8% of the Monthly Rent $ 96 Taxes based on a…" at bounding box center [346, 248] width 142 height 196
click at [620, 228] on div "Edit the income and long term assumptions in yellow boxes. Pre-set assumptions …" at bounding box center [348, 369] width 697 height 496
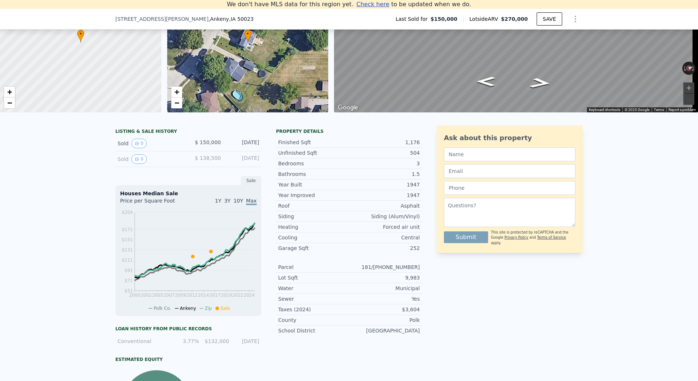
scroll to position [219, 0]
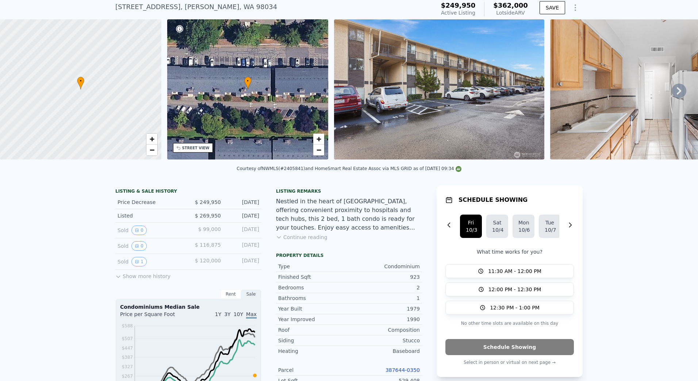
scroll to position [3, 0]
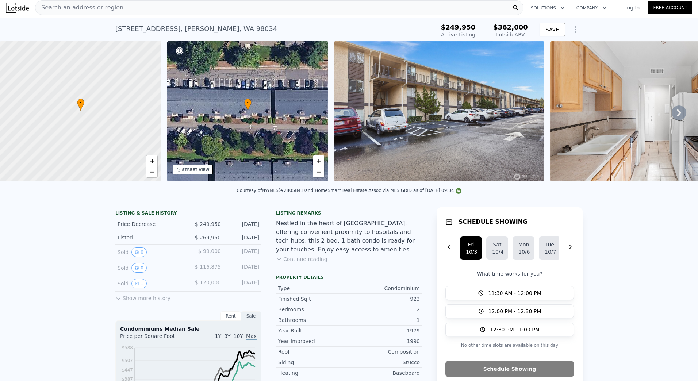
click at [676, 113] on icon at bounding box center [678, 112] width 15 height 15
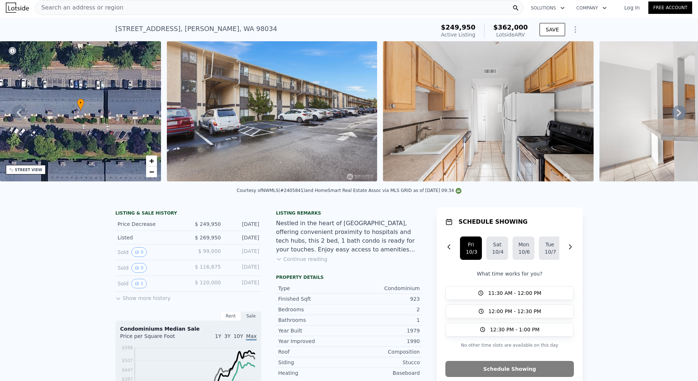
click at [676, 113] on icon at bounding box center [678, 112] width 15 height 15
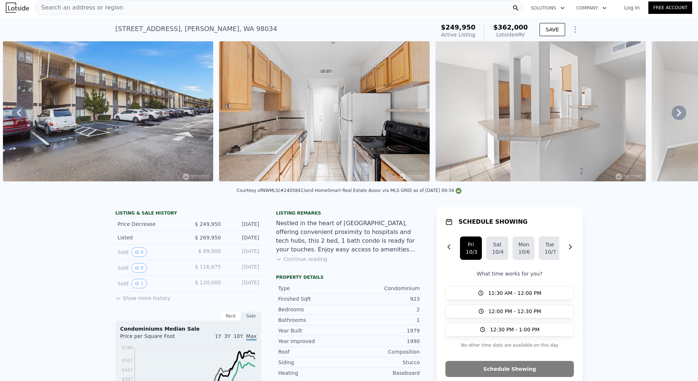
click at [676, 113] on icon at bounding box center [678, 112] width 15 height 15
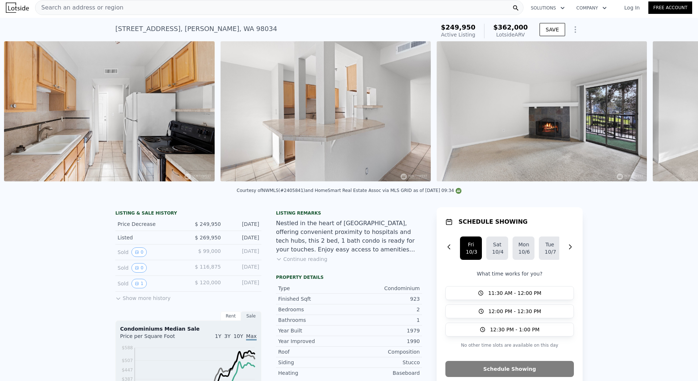
scroll to position [0, 550]
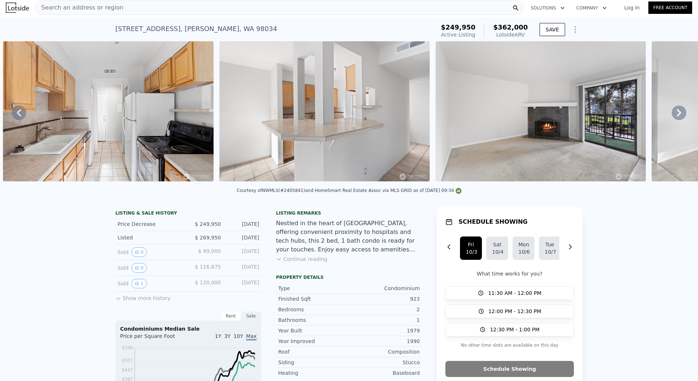
click at [676, 113] on icon at bounding box center [678, 112] width 15 height 15
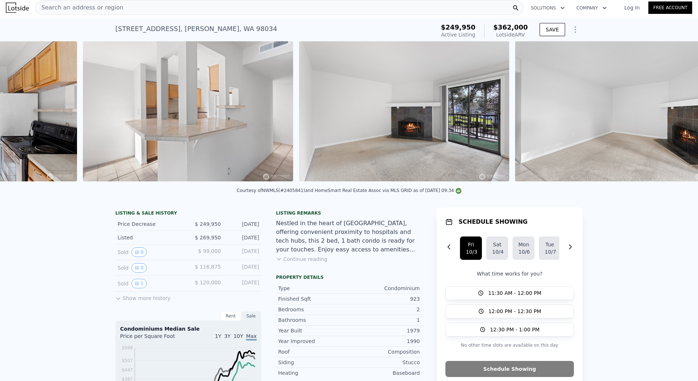
scroll to position [0, 766]
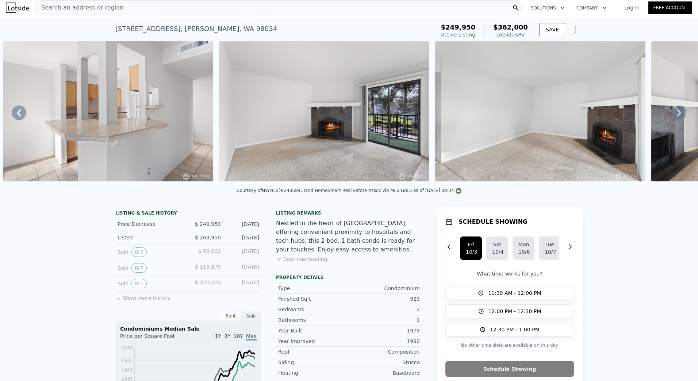
click at [676, 113] on icon at bounding box center [678, 112] width 15 height 15
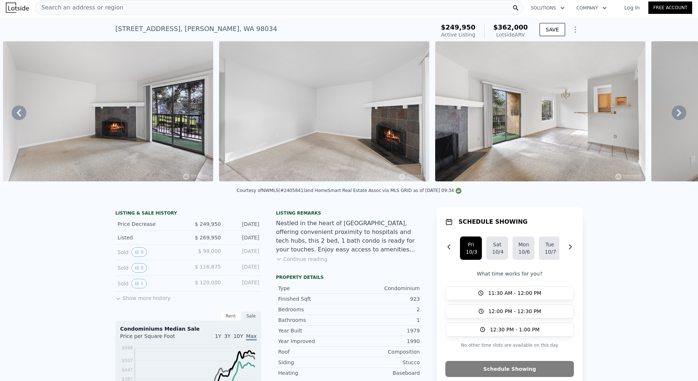
click at [676, 113] on icon at bounding box center [678, 112] width 15 height 15
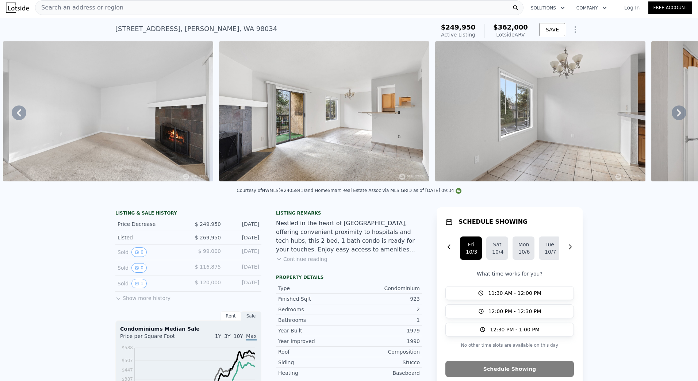
click at [676, 113] on icon at bounding box center [678, 112] width 4 height 7
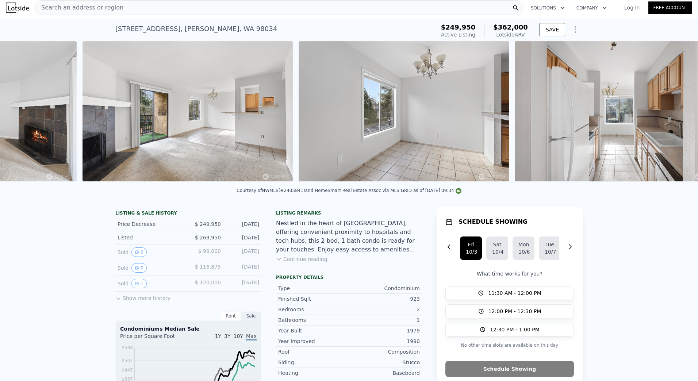
scroll to position [0, 1414]
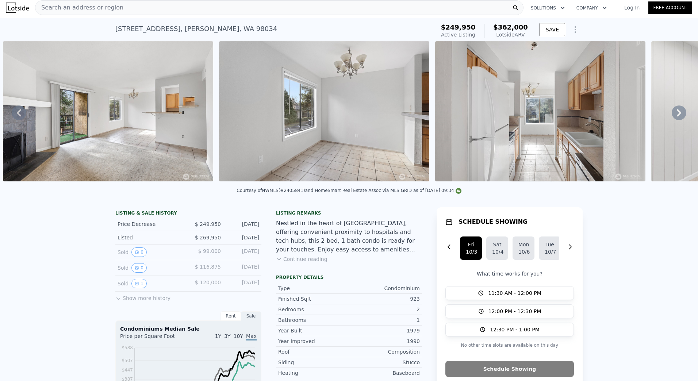
click at [676, 113] on icon at bounding box center [678, 112] width 4 height 7
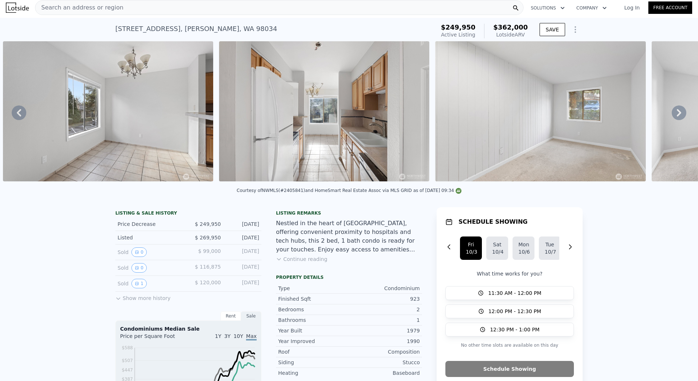
click at [676, 113] on icon at bounding box center [678, 112] width 4 height 7
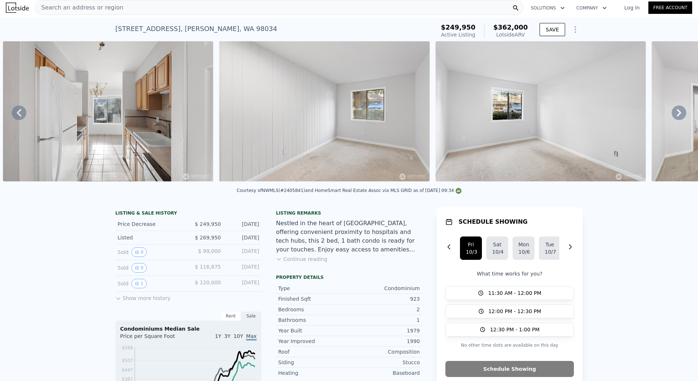
click at [676, 113] on icon at bounding box center [678, 112] width 4 height 7
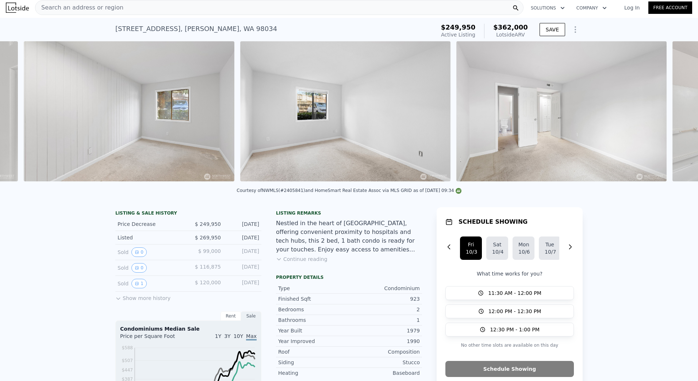
scroll to position [0, 2062]
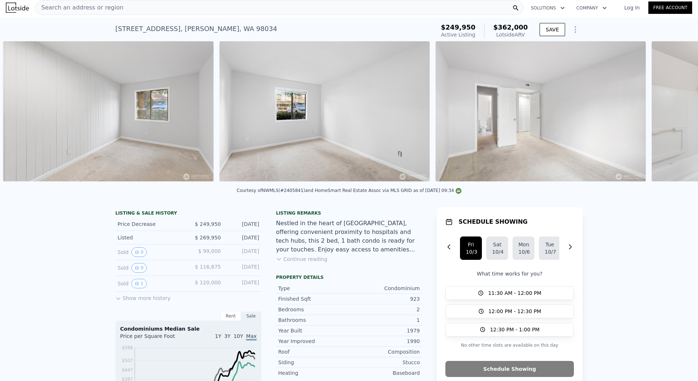
click at [672, 113] on div "• + − • + − STREET VIEW Loading... SATELLITE VIEW" at bounding box center [349, 112] width 698 height 143
click at [671, 111] on icon at bounding box center [678, 112] width 15 height 15
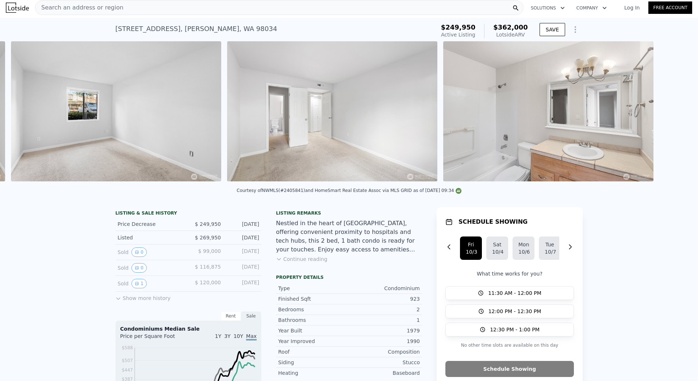
scroll to position [0, 2279]
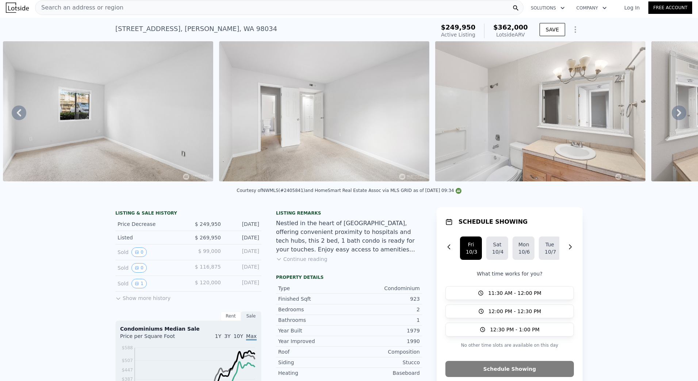
click at [671, 114] on icon at bounding box center [678, 112] width 15 height 15
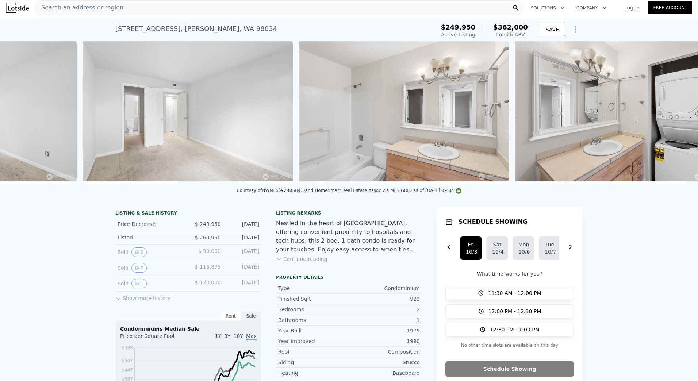
scroll to position [0, 2495]
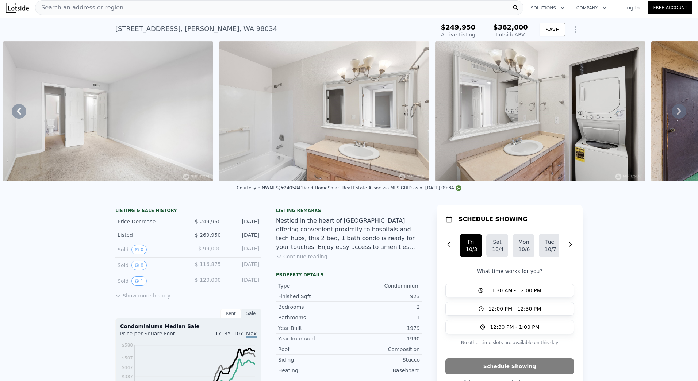
click at [671, 114] on icon at bounding box center [678, 111] width 15 height 15
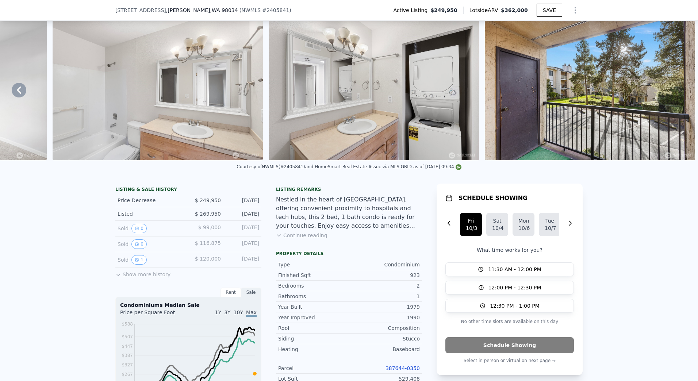
scroll to position [36, 0]
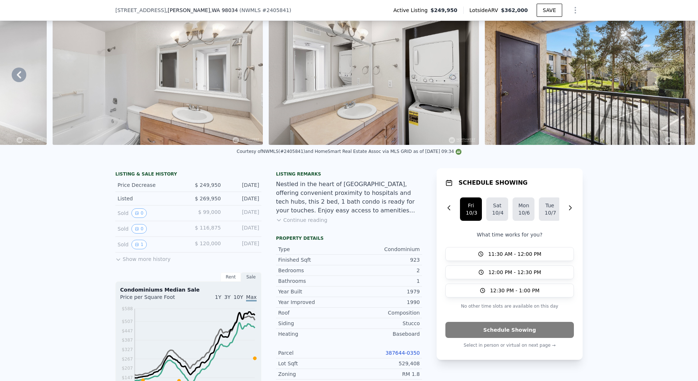
click at [22, 80] on icon at bounding box center [19, 75] width 15 height 15
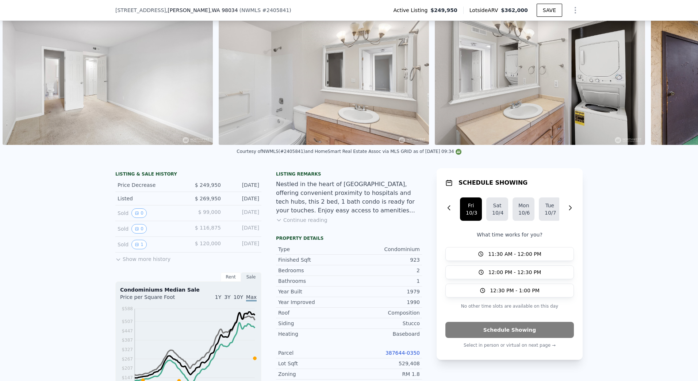
scroll to position [0, 2495]
click at [22, 80] on img at bounding box center [108, 75] width 210 height 140
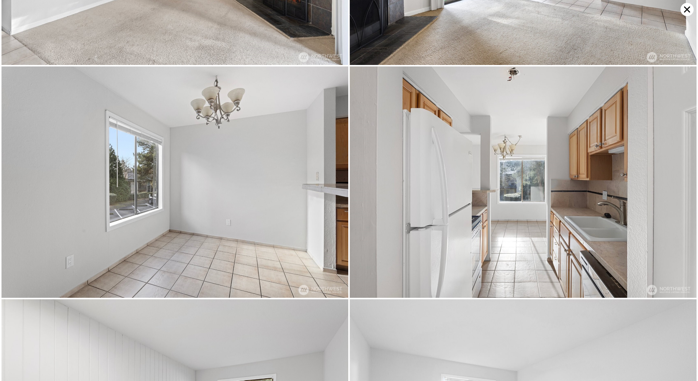
scroll to position [461, 0]
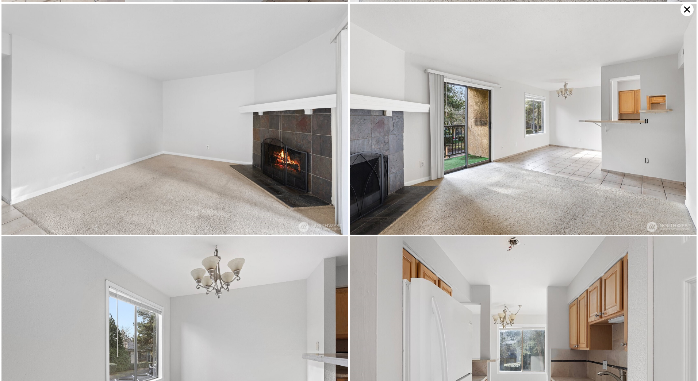
click at [686, 7] on icon at bounding box center [686, 9] width 13 height 13
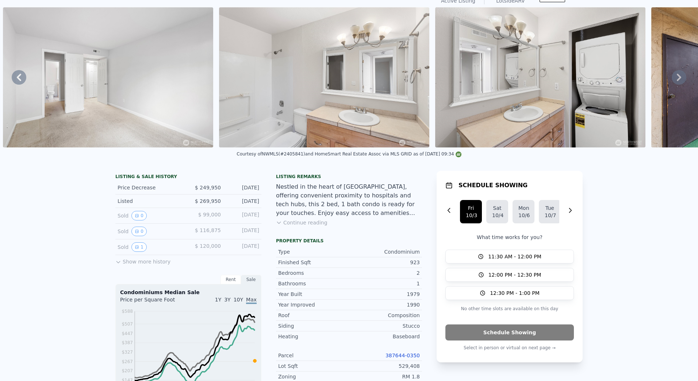
scroll to position [3, 0]
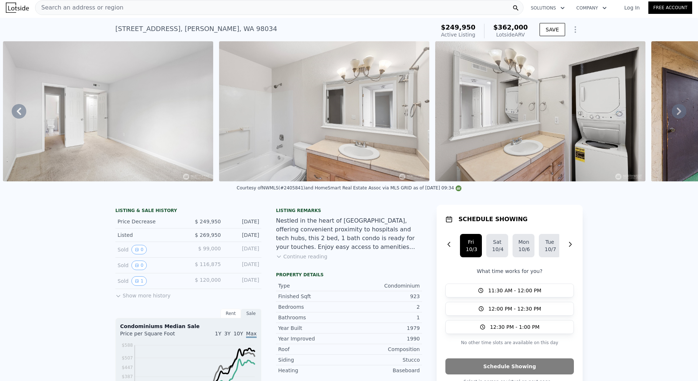
click at [18, 111] on icon at bounding box center [19, 111] width 15 height 15
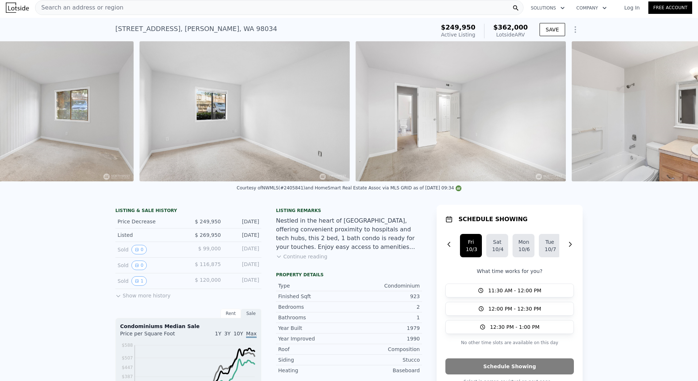
scroll to position [0, 2062]
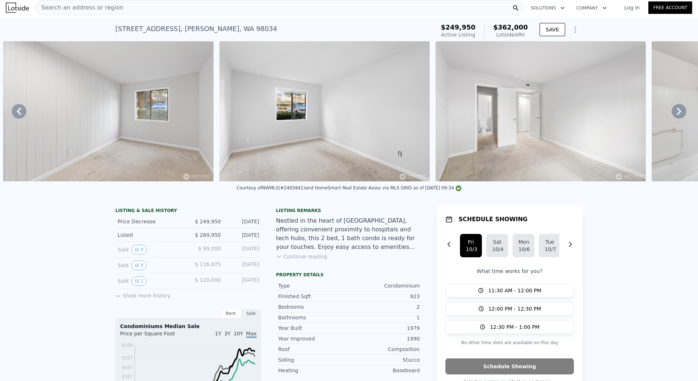
click at [18, 111] on icon at bounding box center [19, 111] width 15 height 15
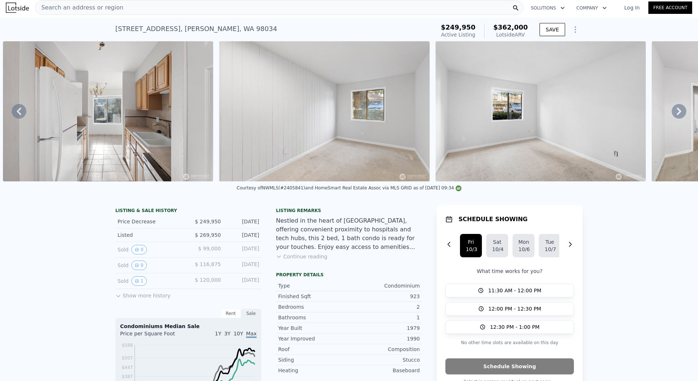
click at [18, 111] on icon at bounding box center [19, 111] width 15 height 15
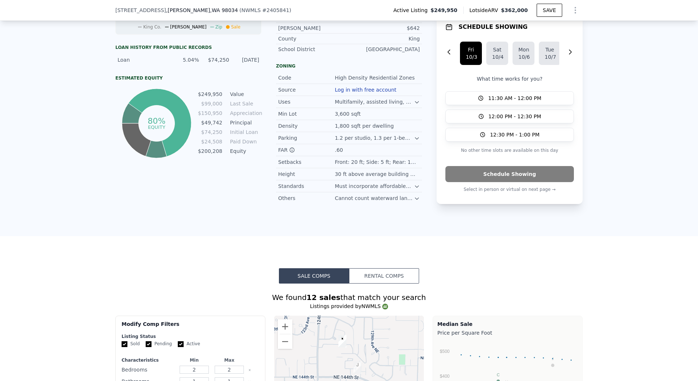
scroll to position [401, 0]
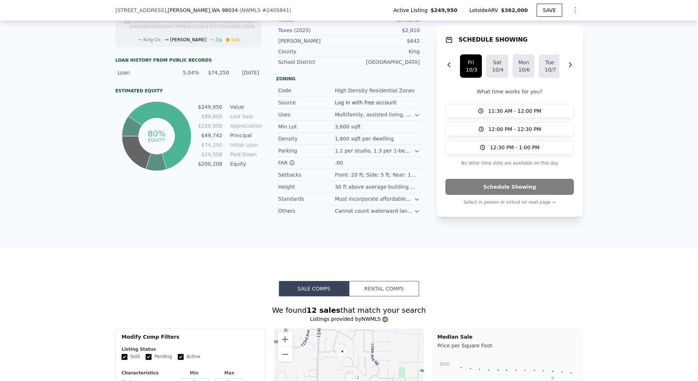
click at [414, 202] on icon at bounding box center [417, 199] width 6 height 6
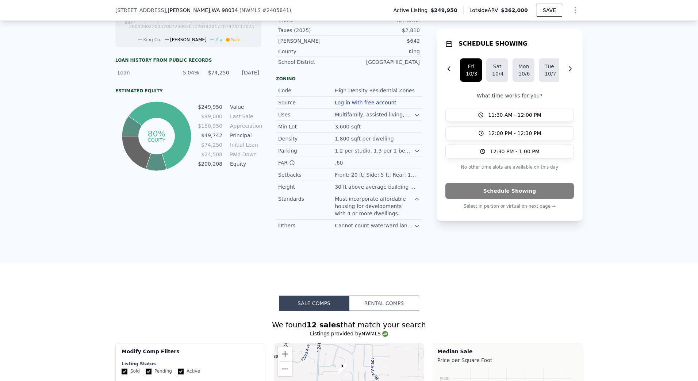
click at [414, 229] on icon at bounding box center [417, 226] width 6 height 6
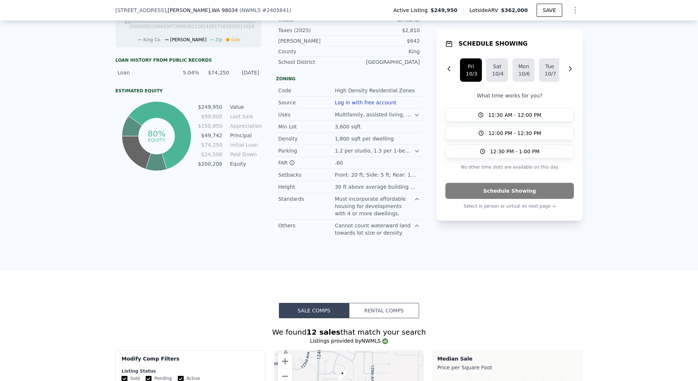
click at [414, 118] on icon at bounding box center [417, 115] width 6 height 6
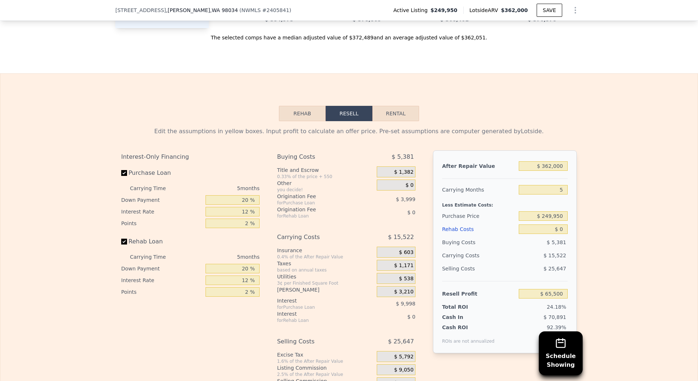
scroll to position [1131, 0]
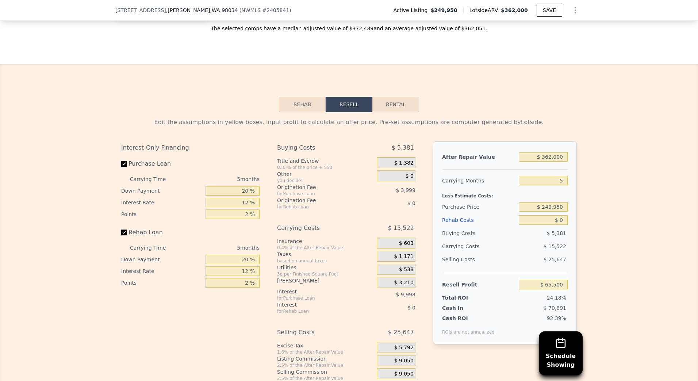
click at [393, 111] on button "Rental" at bounding box center [395, 104] width 47 height 15
select select "30"
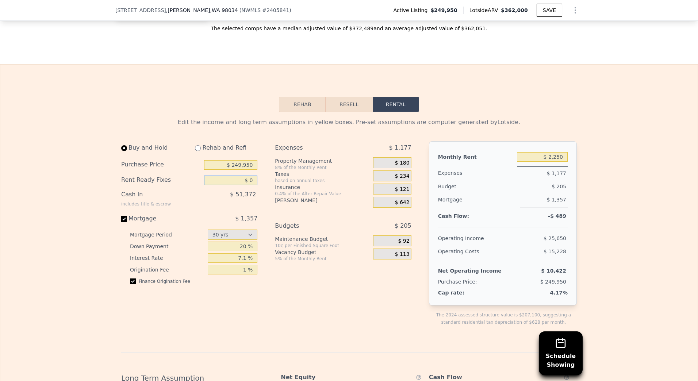
click at [250, 185] on input "$ 0" at bounding box center [230, 180] width 53 height 9
click at [39, 207] on div "Edit the income and long term assumptions in yellow boxes. Pre-set assumptions …" at bounding box center [348, 360] width 697 height 496
click at [251, 185] on input "$ 0" at bounding box center [230, 180] width 53 height 9
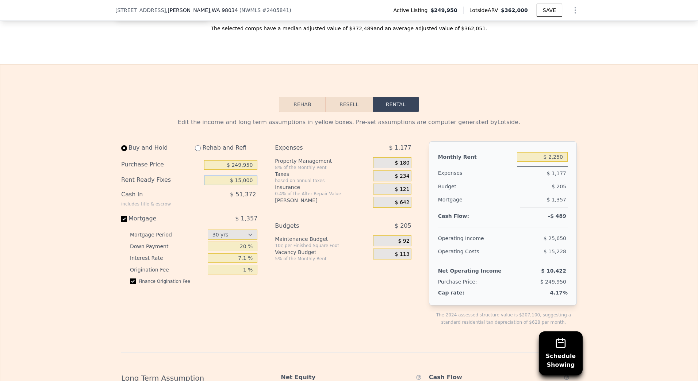
type input "$ 15,000"
click at [241, 250] on input "20 %" at bounding box center [233, 246] width 50 height 9
type input "10 %"
click at [243, 309] on div "Buy and Hold Rehab and Refi Purchase Price $ 249,950 Rent Ready Fixes $ 15,000 …" at bounding box center [192, 239] width 142 height 196
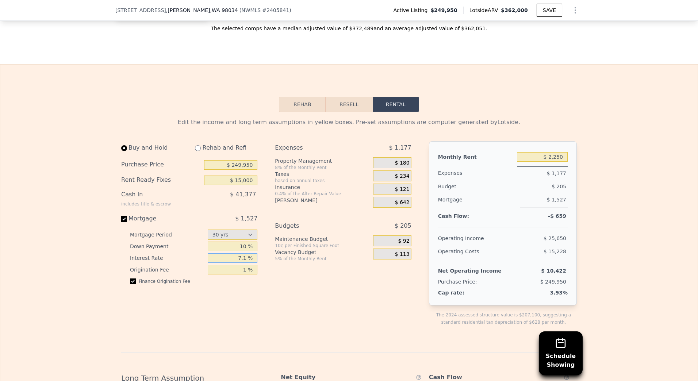
click at [243, 262] on input "7.1 %" at bounding box center [233, 257] width 50 height 9
click at [238, 262] on input "7.1 %" at bounding box center [233, 257] width 50 height 9
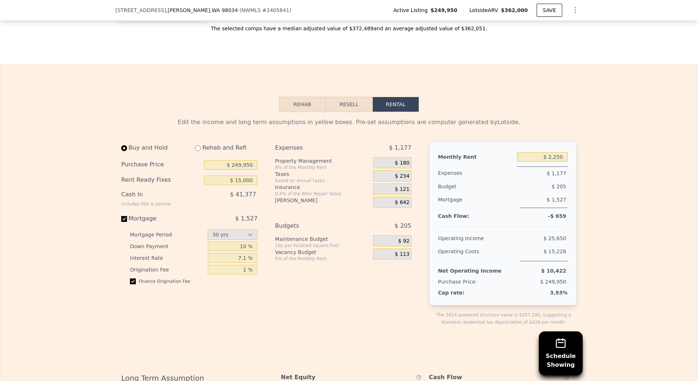
click at [248, 338] on div "Buy and Hold Rehab and Refi Purchase Price $ 249,950 Rent Ready Fixes $ 15,000 …" at bounding box center [192, 239] width 142 height 196
click at [399, 166] on span "$ 180" at bounding box center [402, 163] width 15 height 7
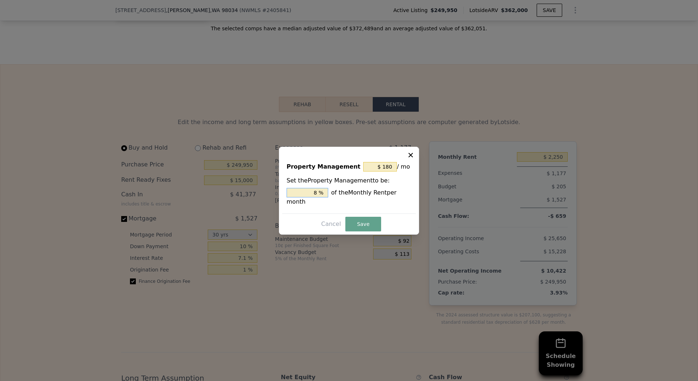
click at [314, 197] on input "8 %" at bounding box center [307, 192] width 42 height 9
type input "$ 0"
type input "0 %"
click at [357, 217] on button "Save" at bounding box center [363, 224] width 36 height 15
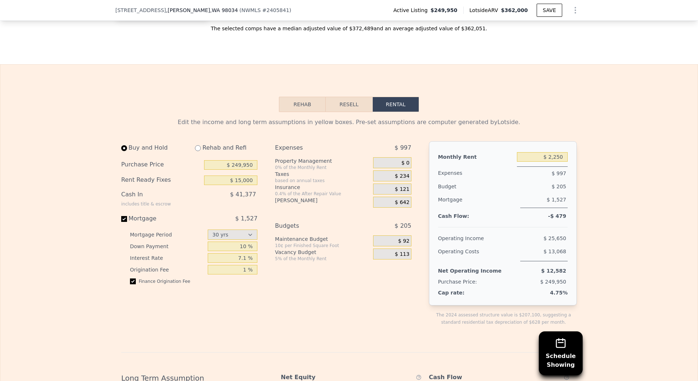
click at [399, 179] on span "$ 234" at bounding box center [402, 176] width 15 height 7
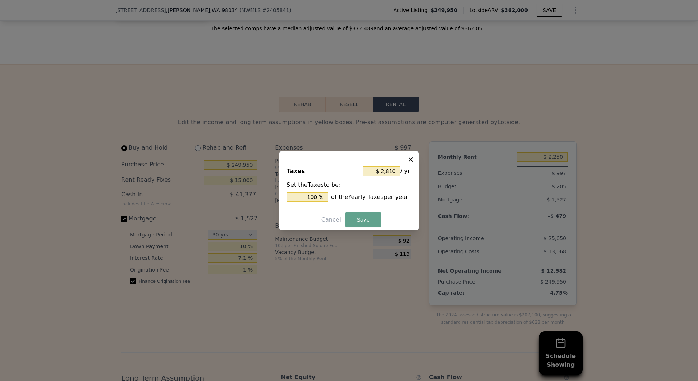
click at [412, 157] on icon at bounding box center [410, 159] width 7 height 7
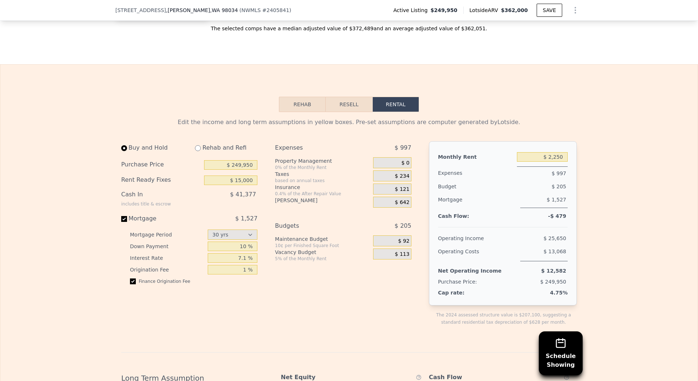
click at [401, 193] on span "$ 121" at bounding box center [402, 189] width 15 height 7
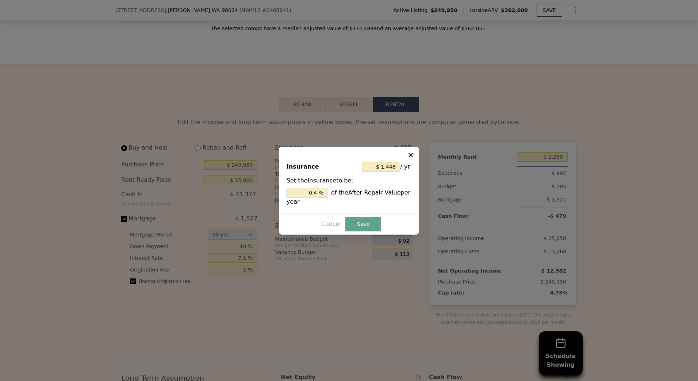
click at [319, 191] on input "0.4 %" at bounding box center [307, 192] width 42 height 9
type input "$ 0"
type input "0. %"
type input "$ 2,172"
type input "0.6 %"
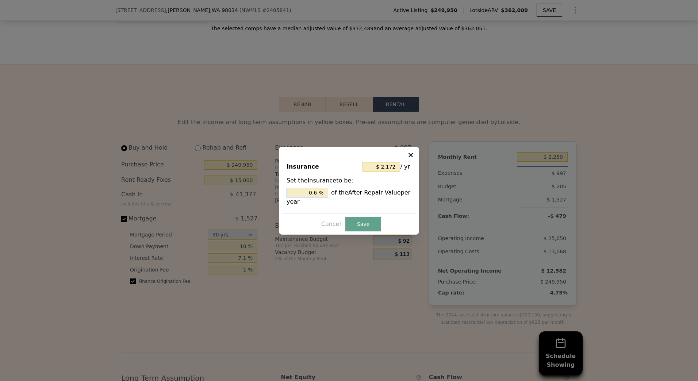
type input "$ 0"
type input "0. %"
type input "$ 2,534"
type input "0.7 %"
type input "$ 2,715"
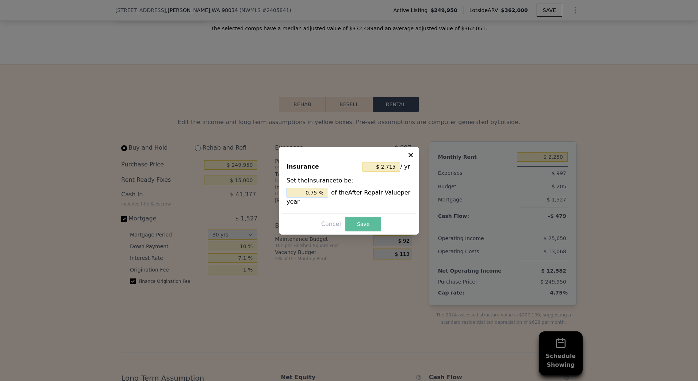
type input "0.75 %"
click at [371, 221] on button "Save" at bounding box center [363, 224] width 36 height 15
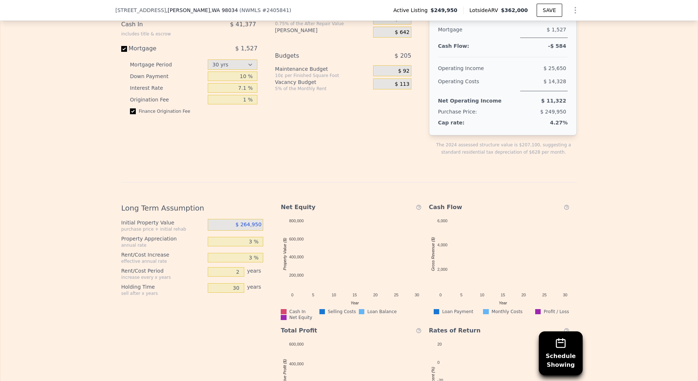
scroll to position [1314, 0]
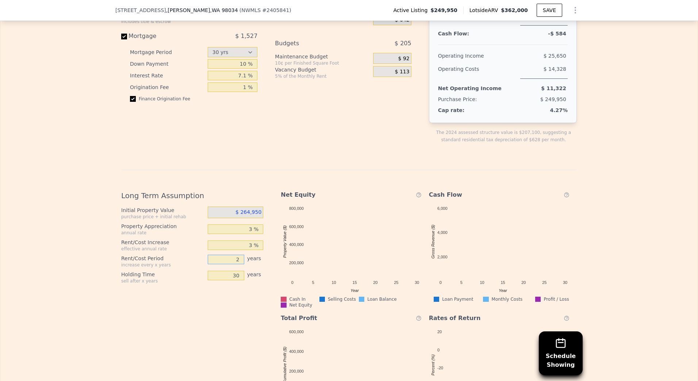
click at [236, 262] on input "2" at bounding box center [226, 259] width 36 height 9
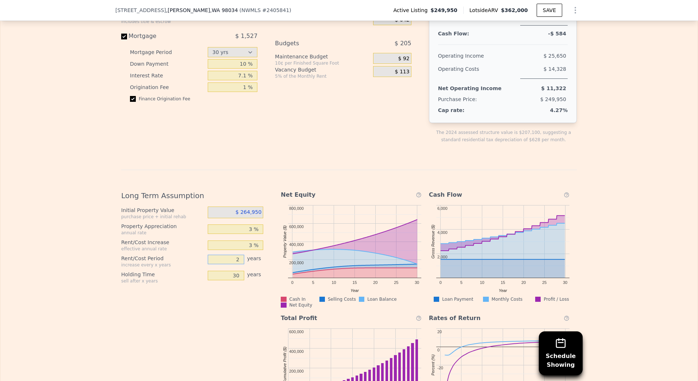
click at [236, 262] on input "2" at bounding box center [226, 259] width 36 height 9
type input "1"
click at [238, 353] on div "Long Term Assumption Initial Property Value purchase price + initial rehab $ 26…" at bounding box center [195, 305] width 148 height 241
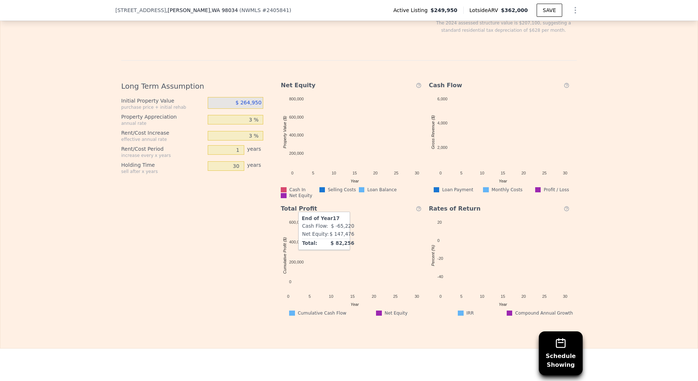
scroll to position [1168, 0]
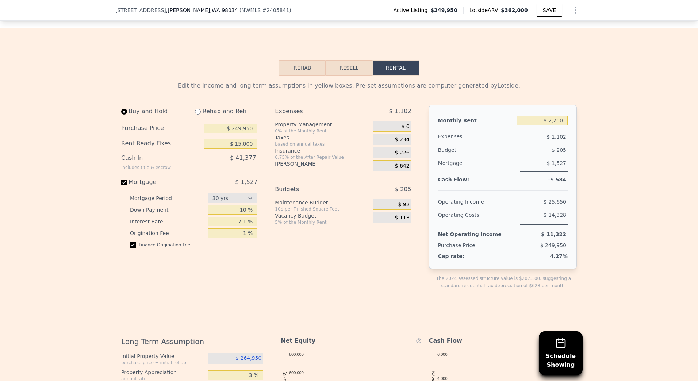
click at [241, 131] on input "$ 249,950" at bounding box center [230, 128] width 53 height 9
click at [238, 132] on input "$ 210,000" at bounding box center [230, 128] width 53 height 9
type input "$ 200,000"
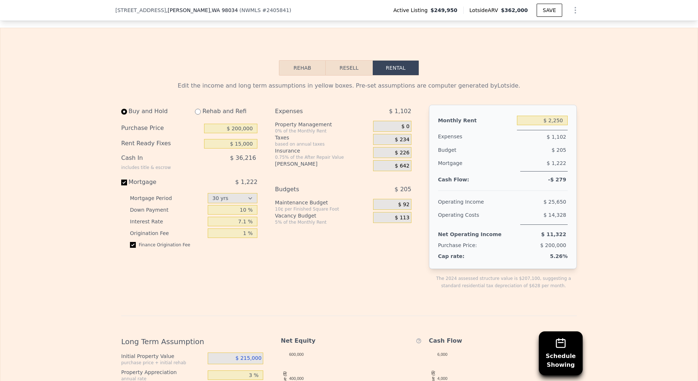
click at [346, 286] on div "Expenses $ 1,102 Property Management 0% of the Monthly Rent $ 0 Taxes based on …" at bounding box center [346, 203] width 142 height 196
click at [233, 223] on input "7.1 %" at bounding box center [233, 221] width 50 height 9
click at [245, 263] on div "Buy and Hold Rehab and Refi Purchase Price $ 200,000 Rent Ready Fixes $ 15,000 …" at bounding box center [192, 203] width 142 height 196
click at [242, 213] on input "10 %" at bounding box center [233, 209] width 50 height 9
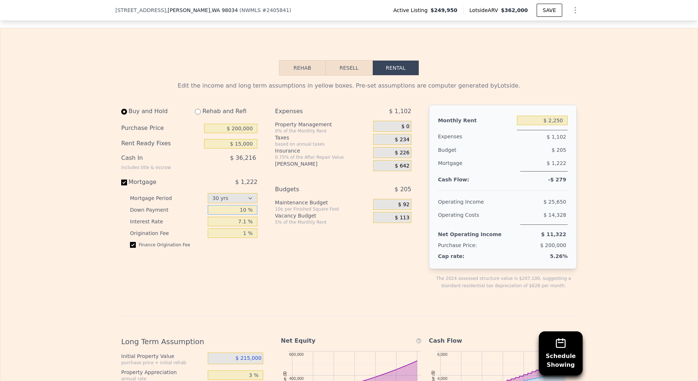
click at [242, 213] on input "10 %" at bounding box center [233, 209] width 50 height 9
type input "20 %"
click at [267, 270] on div "Buy and Hold Rehab and Refi Purchase Price $ 200,000 Rent Ready Fixes $ 15,000 …" at bounding box center [269, 203] width 296 height 196
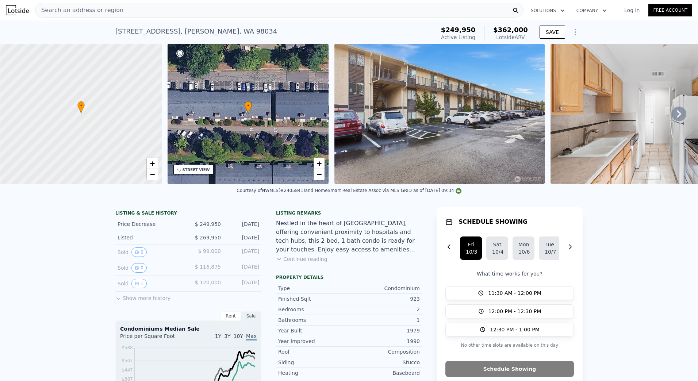
scroll to position [0, 3]
click at [130, 12] on div "Search an address or region" at bounding box center [279, 10] width 488 height 15
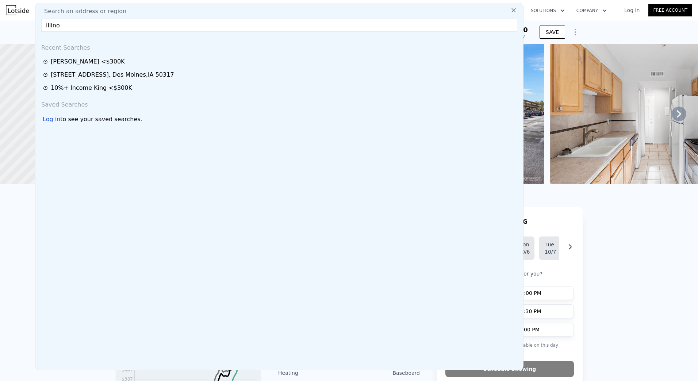
type input "illinoi"
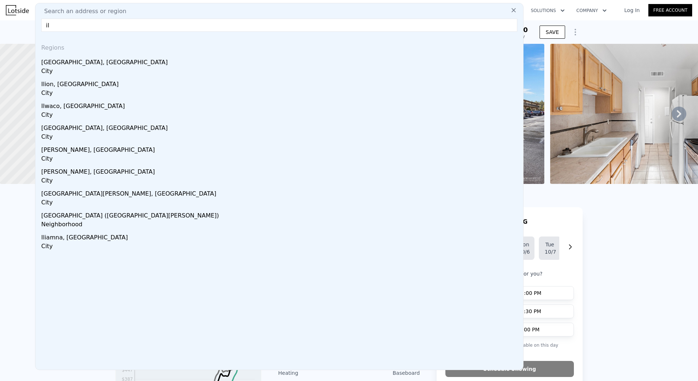
type input "ill"
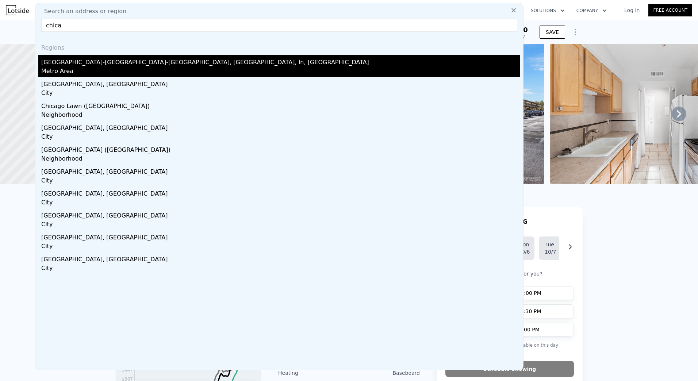
type input "chica"
click at [129, 65] on div "Chicago-Naperville-Elgin, Il, In, WI" at bounding box center [280, 61] width 479 height 12
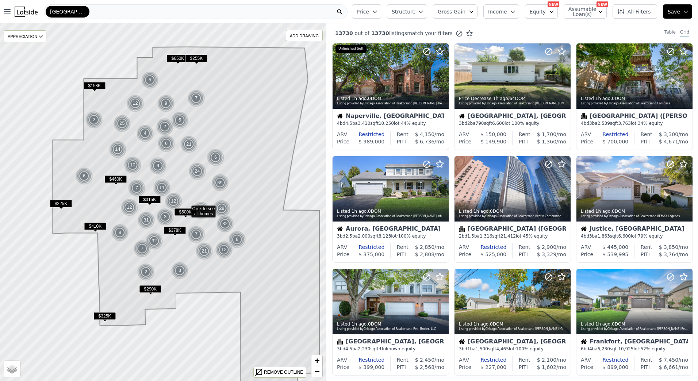
click at [505, 14] on span "Income" at bounding box center [497, 11] width 19 height 7
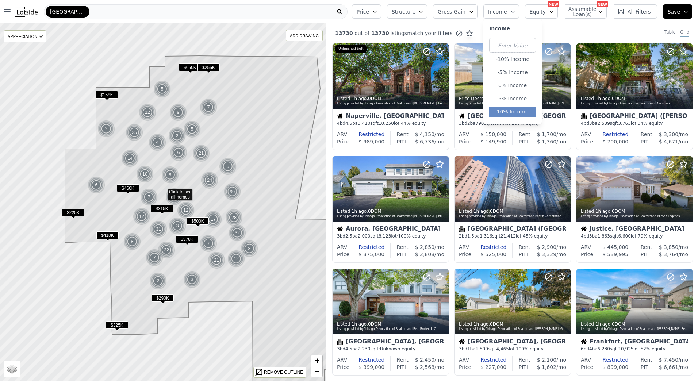
click at [522, 111] on button "10% Income" at bounding box center [512, 112] width 47 height 10
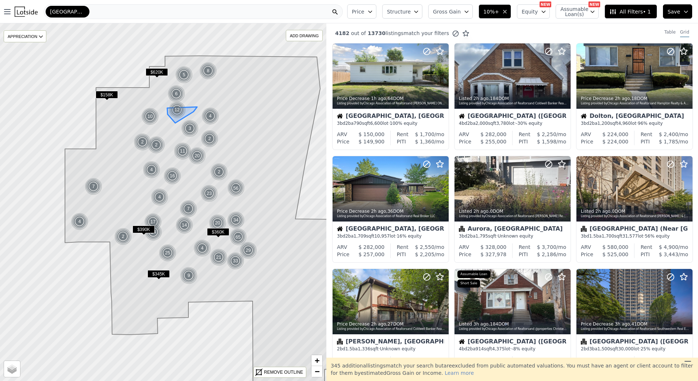
click at [364, 9] on span "Price" at bounding box center [358, 11] width 12 height 7
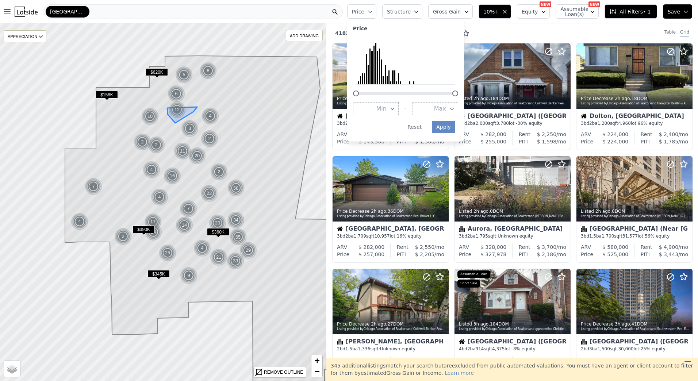
click at [446, 109] on span "Max" at bounding box center [440, 108] width 12 height 9
click at [452, 175] on button "$400K" at bounding box center [435, 174] width 46 height 13
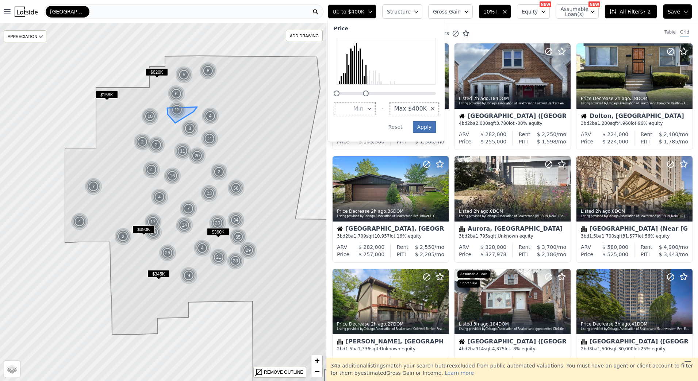
click at [444, 128] on div "Price Min - Max $400K Apply Reset" at bounding box center [386, 80] width 117 height 123
click at [431, 126] on button "Apply" at bounding box center [424, 127] width 23 height 12
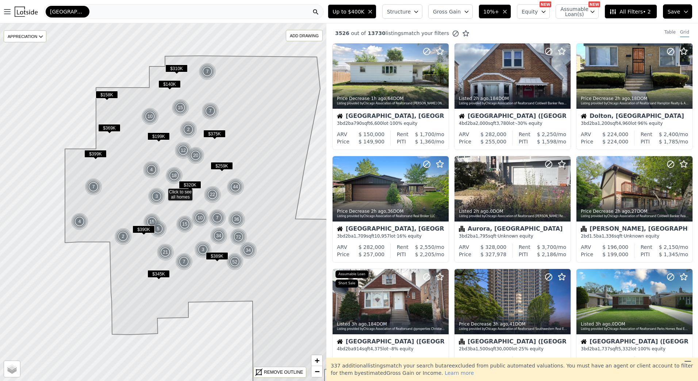
click at [362, 11] on span "Up to $400K" at bounding box center [348, 11] width 32 height 7
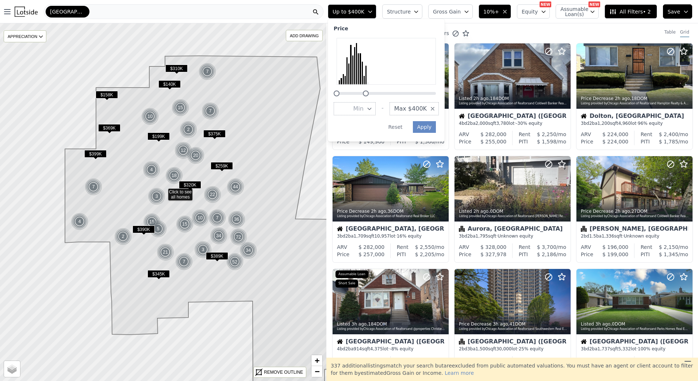
click at [427, 105] on span "Max $400K" at bounding box center [410, 108] width 32 height 9
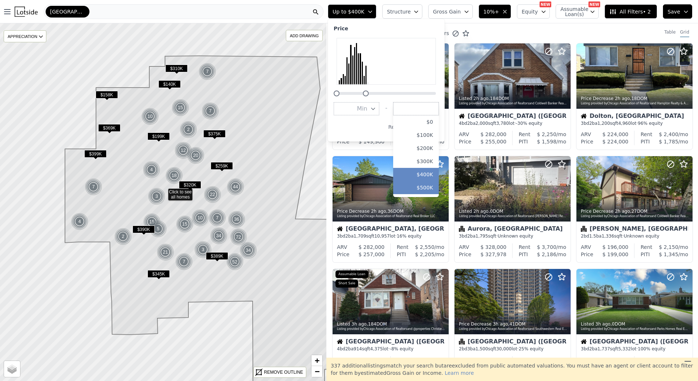
click at [432, 190] on button "$500K" at bounding box center [416, 187] width 46 height 13
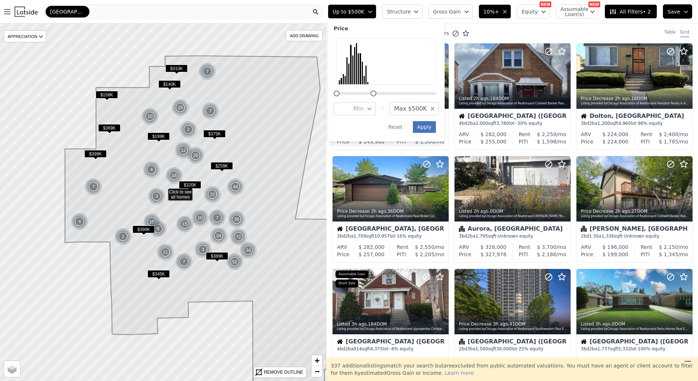
click at [436, 129] on button "Apply" at bounding box center [424, 127] width 23 height 12
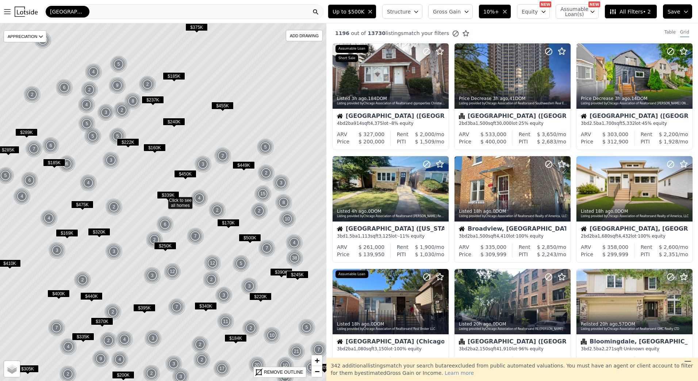
click at [410, 9] on span "Structure" at bounding box center [398, 11] width 23 height 7
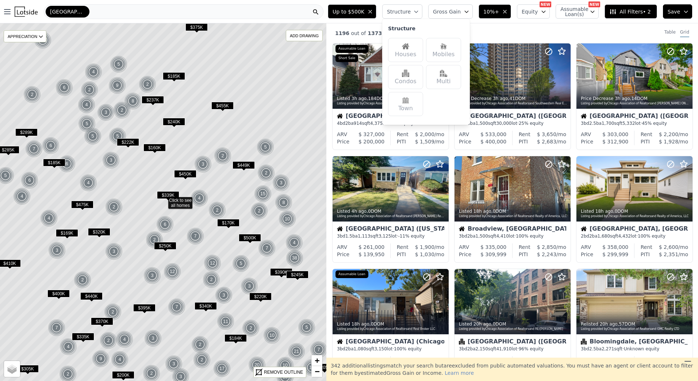
click at [458, 80] on div "Multi" at bounding box center [443, 77] width 35 height 24
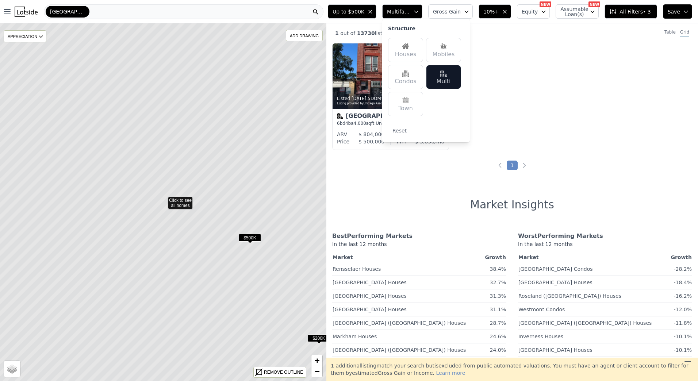
click at [413, 50] on div "Houses" at bounding box center [405, 50] width 35 height 24
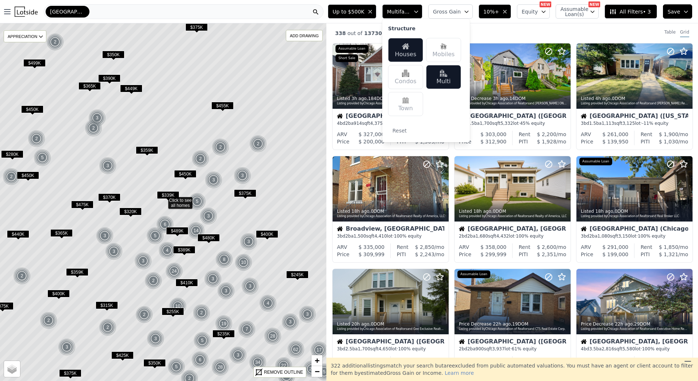
click at [404, 1] on div "Up to $500K Multifamily, House Structure Houses Mobiles Condos Multi Town Reset…" at bounding box center [511, 11] width 373 height 23
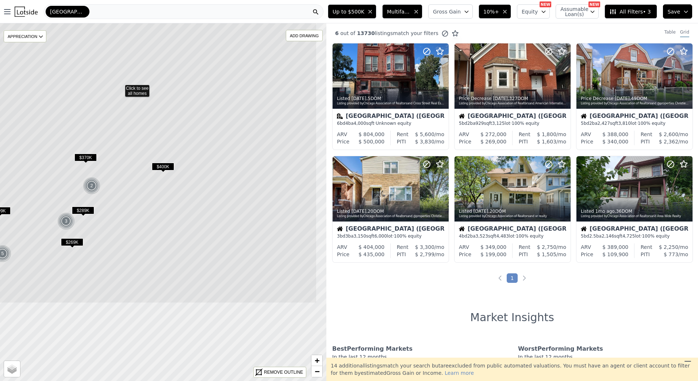
drag, startPoint x: 235, startPoint y: 241, endPoint x: 203, endPoint y: 118, distance: 127.3
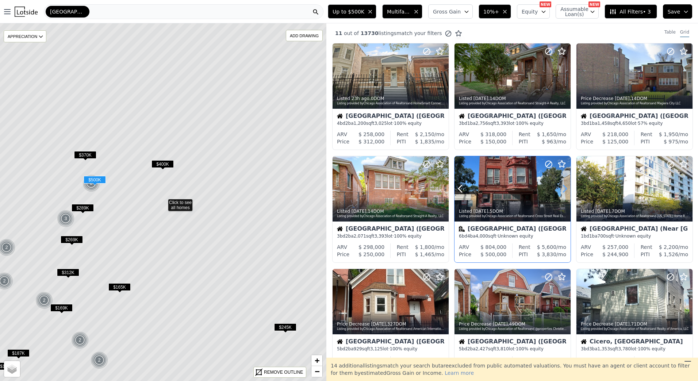
click at [563, 186] on icon at bounding box center [564, 188] width 3 height 7
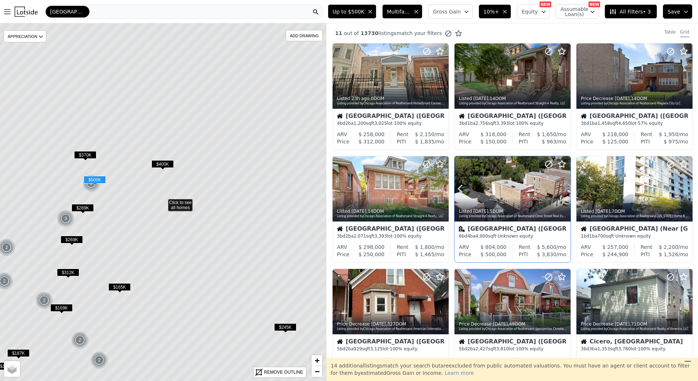
click at [563, 186] on icon at bounding box center [564, 188] width 3 height 7
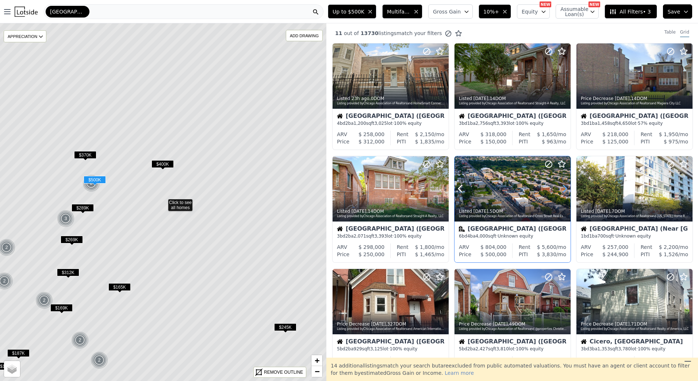
click at [563, 186] on icon at bounding box center [564, 188] width 3 height 7
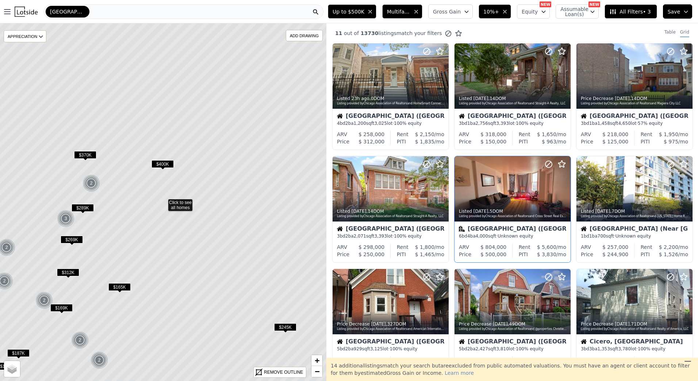
click at [643, 14] on span "All Filters • 3" at bounding box center [629, 11] width 41 height 7
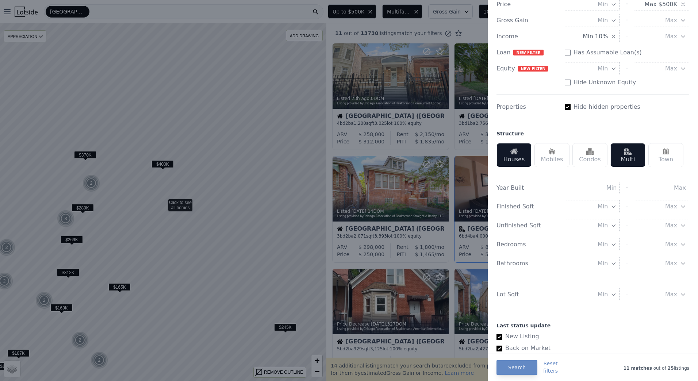
scroll to position [146, 0]
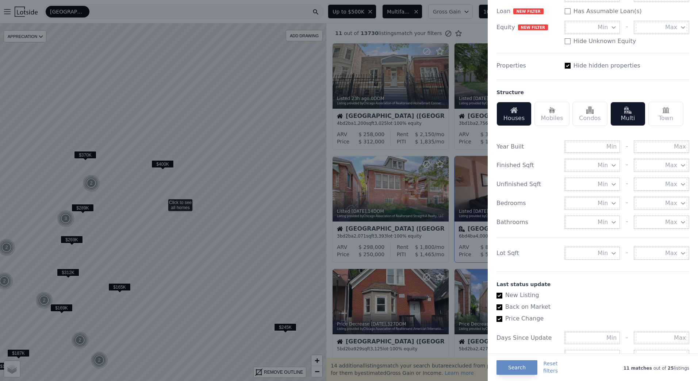
click at [601, 201] on span "Min" at bounding box center [602, 203] width 10 height 9
click at [599, 272] on button "4 beds" at bounding box center [591, 268] width 55 height 13
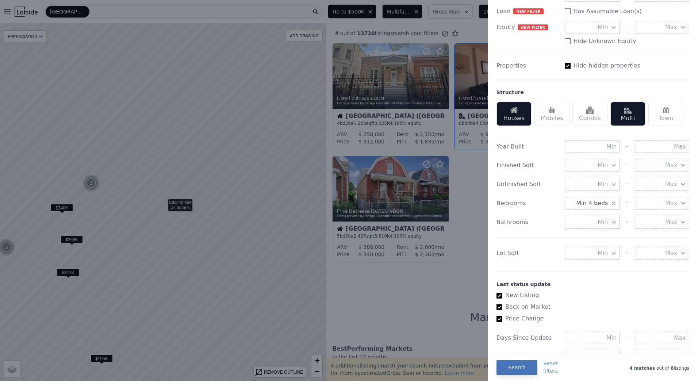
click at [520, 371] on button "Search" at bounding box center [516, 367] width 41 height 15
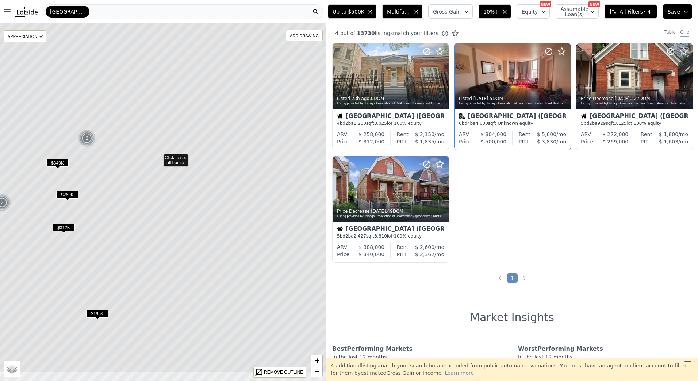
drag, startPoint x: 176, startPoint y: 280, endPoint x: 171, endPoint y: 235, distance: 45.1
click at [171, 235] on icon at bounding box center [158, 157] width 393 height 431
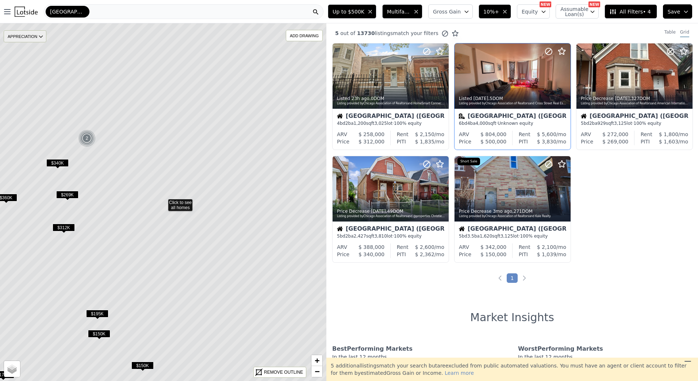
click at [34, 35] on div "APPRECIATION" at bounding box center [25, 36] width 43 height 12
click at [37, 81] on div "3Y" at bounding box center [31, 79] width 22 height 11
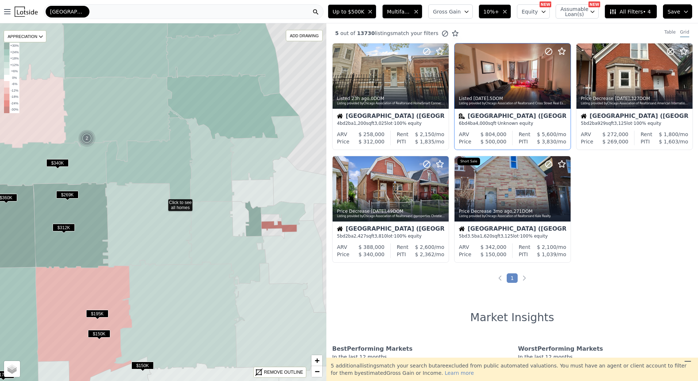
click at [499, 15] on button "10%+" at bounding box center [494, 11] width 32 height 14
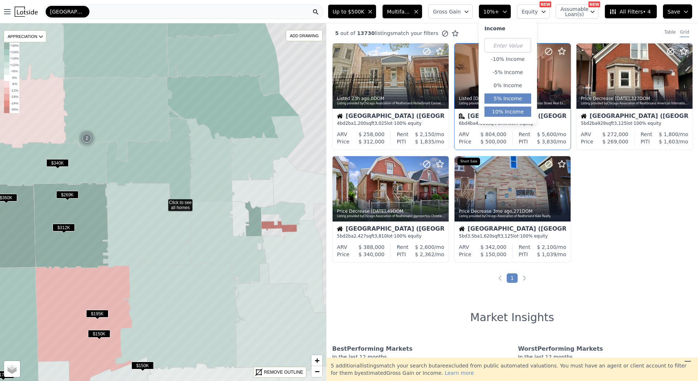
click at [509, 96] on button "5% Income" at bounding box center [507, 98] width 47 height 10
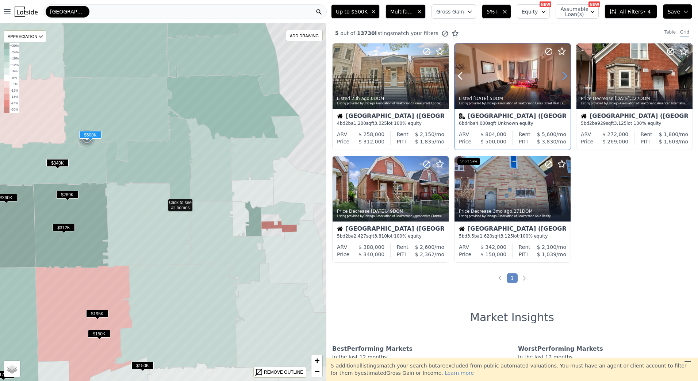
click at [559, 76] on icon at bounding box center [565, 76] width 12 height 12
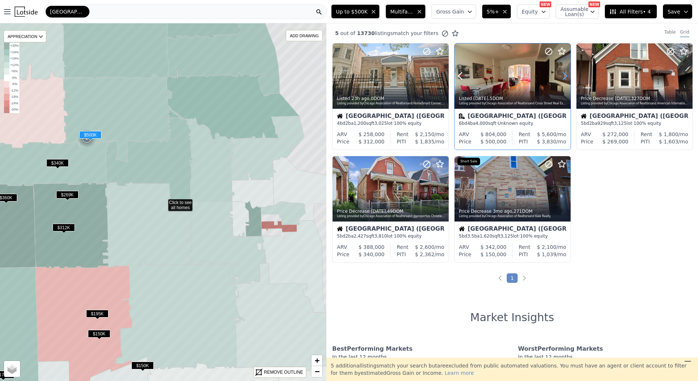
click at [559, 76] on icon at bounding box center [565, 76] width 12 height 12
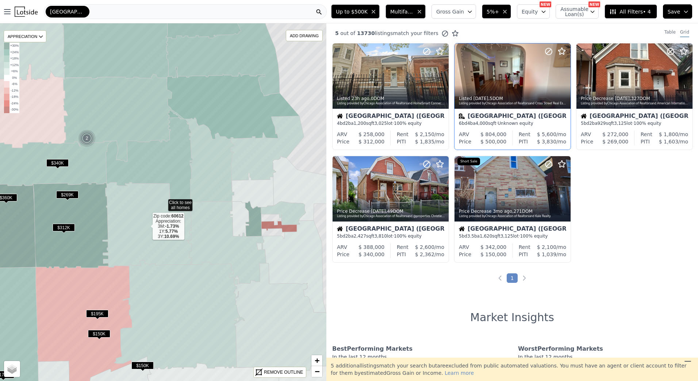
click at [174, 204] on icon at bounding box center [147, 224] width 89 height 85
click at [193, 143] on icon at bounding box center [210, 159] width 50 height 85
click at [87, 140] on div "2" at bounding box center [87, 139] width 18 height 18
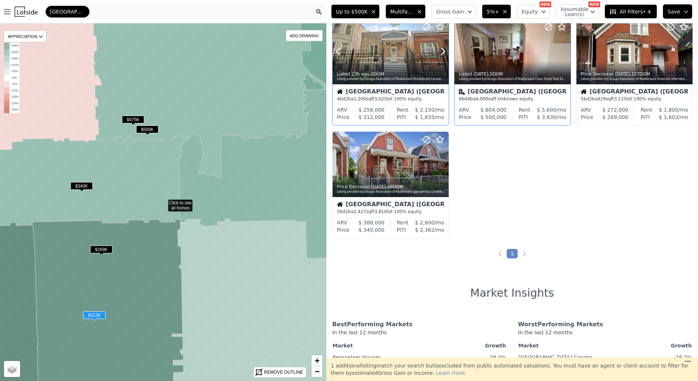
scroll to position [36, 0]
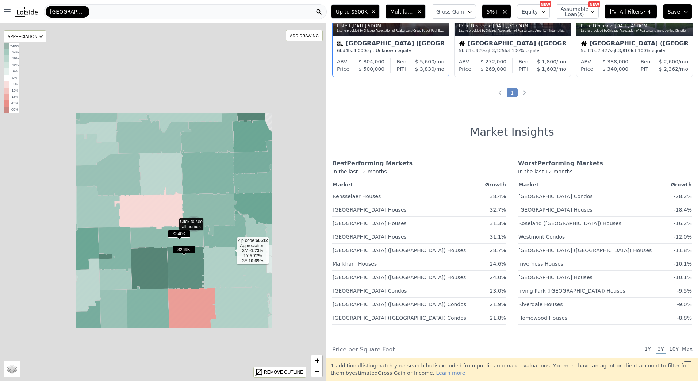
scroll to position [73, 0]
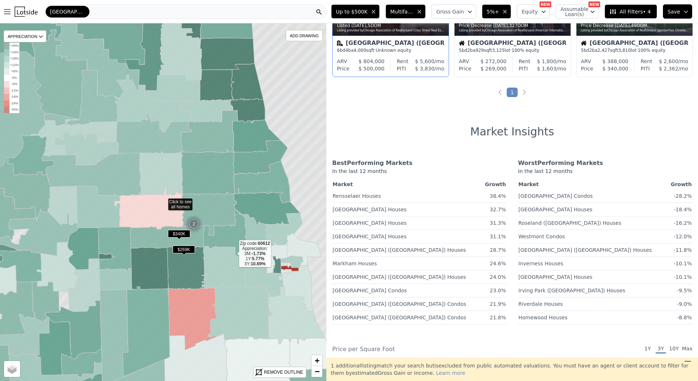
drag, startPoint x: 233, startPoint y: 254, endPoint x: 146, endPoint y: 246, distance: 87.6
click at [147, 247] on g at bounding box center [163, 153] width 394 height 530
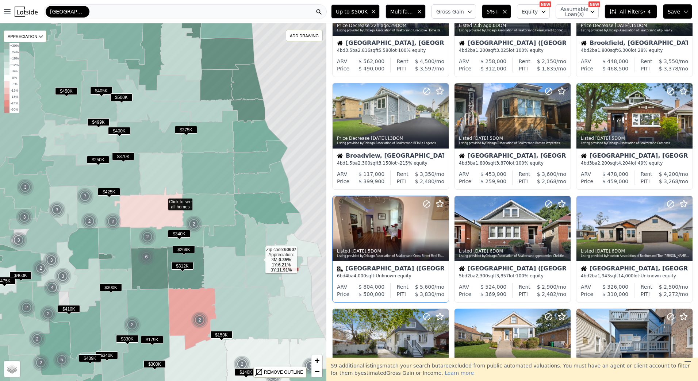
scroll to position [298, 0]
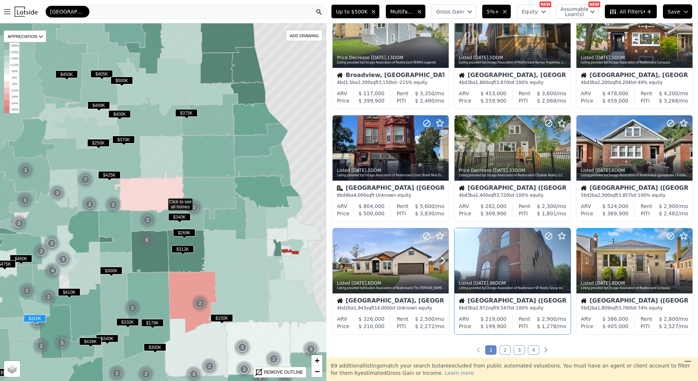
scroll to position [153, 0]
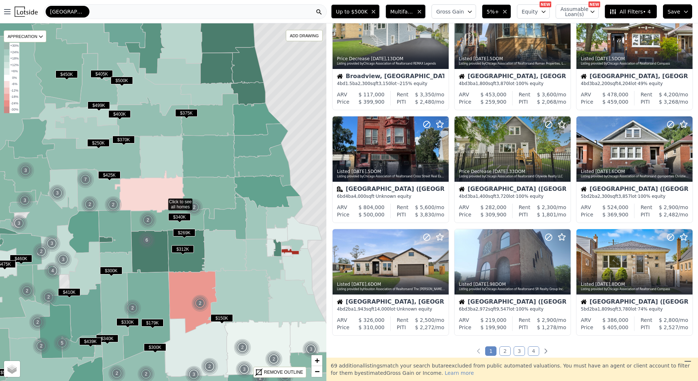
click at [494, 11] on span "5%+" at bounding box center [492, 11] width 12 height 7
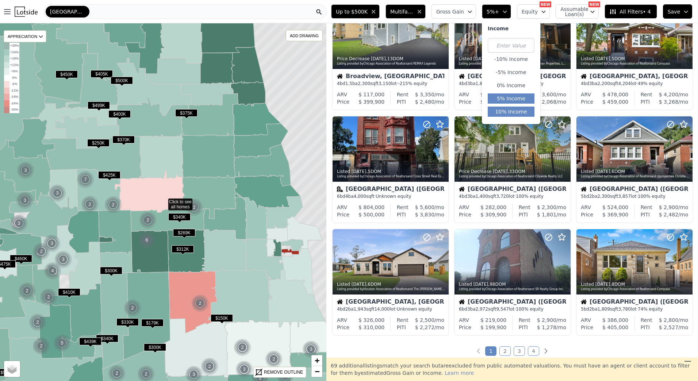
click at [515, 112] on button "10% Income" at bounding box center [510, 112] width 47 height 10
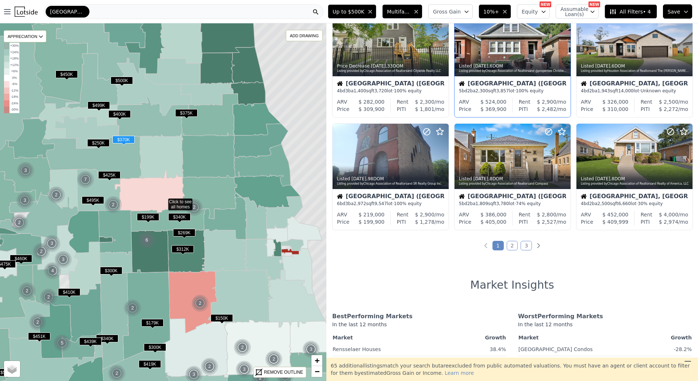
scroll to position [259, 0]
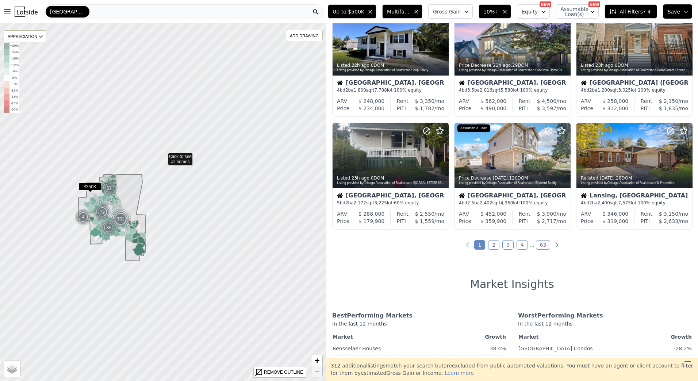
click at [460, 15] on span "Gross Gain" at bounding box center [447, 11] width 28 height 7
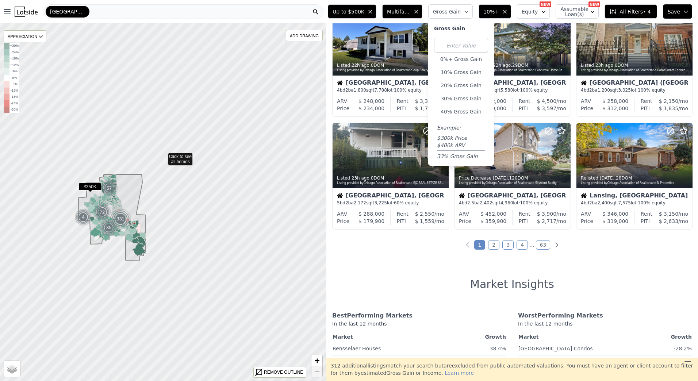
click at [364, 12] on span "Up to $500K" at bounding box center [348, 11] width 32 height 7
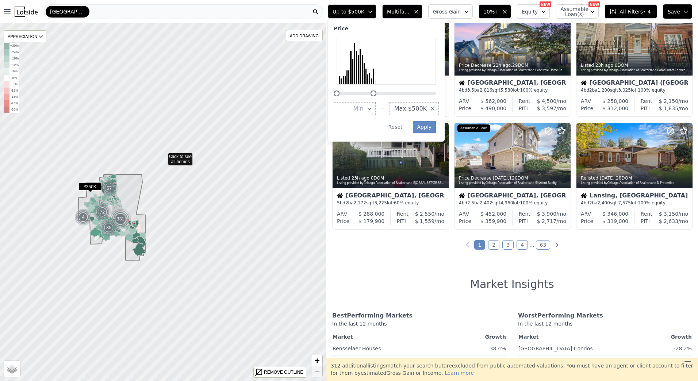
click at [427, 105] on span "Max $500K" at bounding box center [410, 108] width 32 height 9
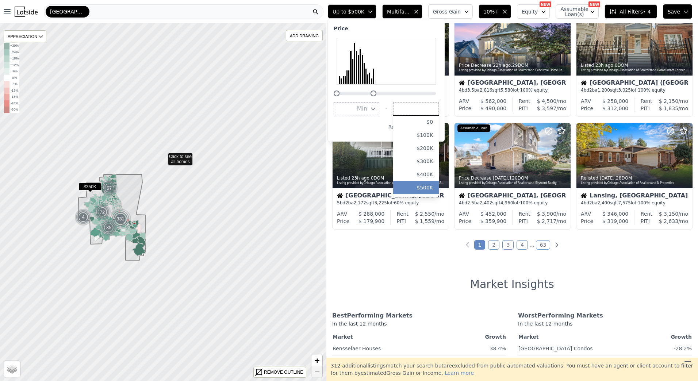
click at [431, 105] on input "number" at bounding box center [416, 108] width 46 height 13
click at [406, 12] on span "Multifamily, House" at bounding box center [398, 11] width 23 height 7
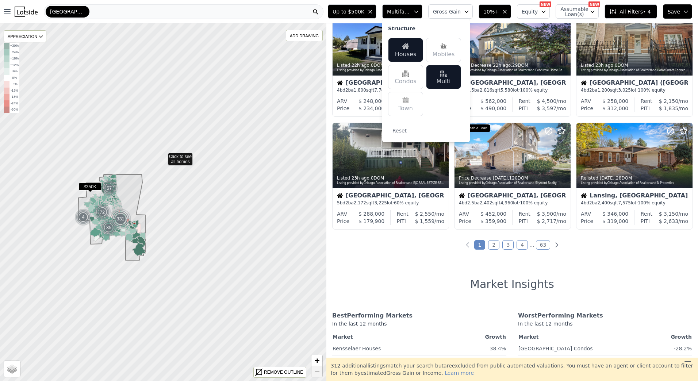
click at [412, 46] on div "Houses" at bounding box center [405, 50] width 35 height 24
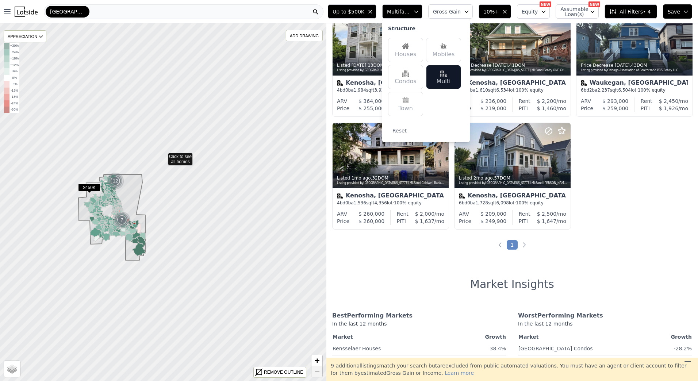
click at [407, 10] on span "Multifamily" at bounding box center [398, 11] width 23 height 7
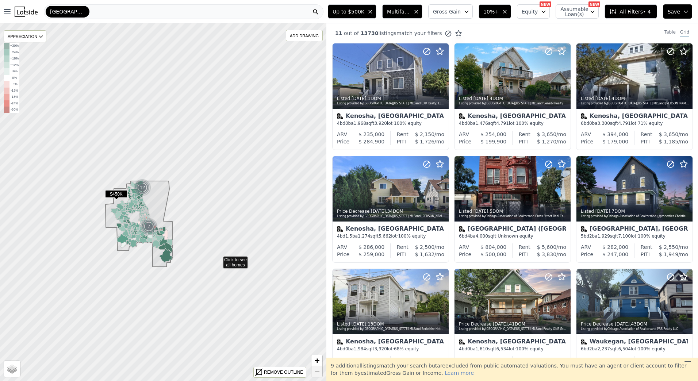
click at [218, 259] on icon at bounding box center [163, 201] width 394 height 431
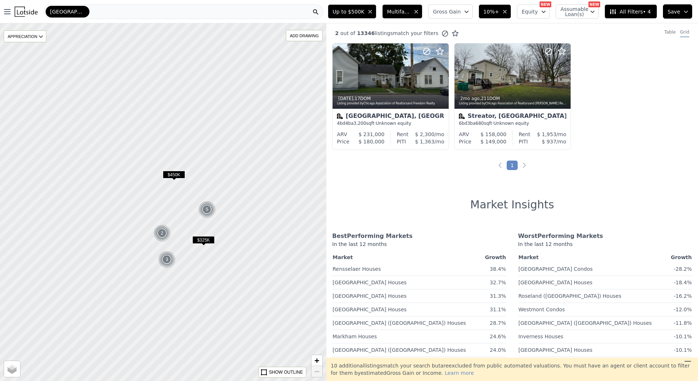
drag, startPoint x: 181, startPoint y: 165, endPoint x: 180, endPoint y: 204, distance: 39.0
click at [181, 206] on div at bounding box center [164, 209] width 392 height 429
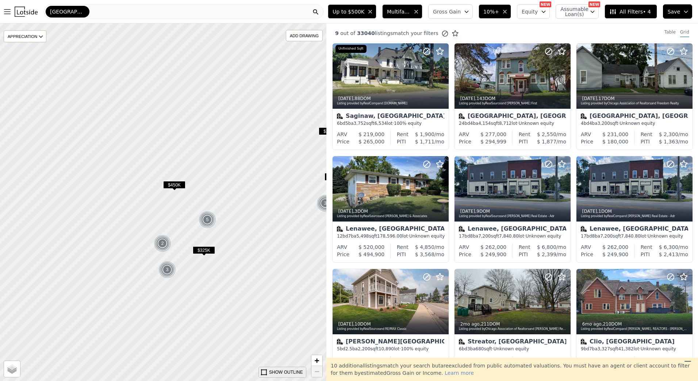
click at [281, 371] on div "SHOW OUTLINE" at bounding box center [286, 372] width 34 height 7
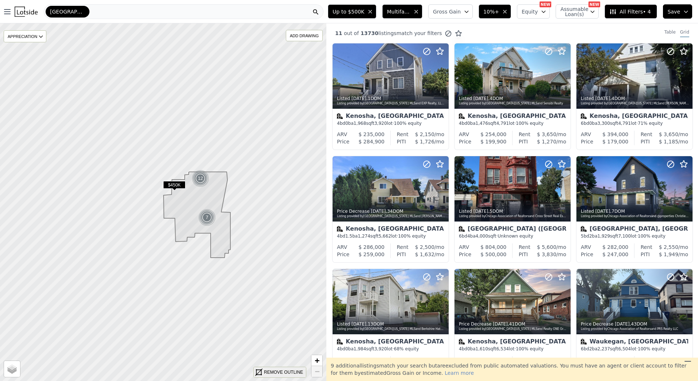
click at [273, 373] on div "REMOVE OUTLINE" at bounding box center [283, 372] width 39 height 7
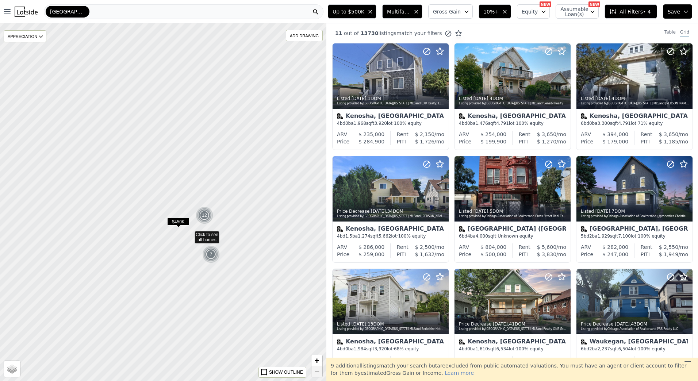
drag, startPoint x: 187, startPoint y: 220, endPoint x: 197, endPoint y: 249, distance: 30.8
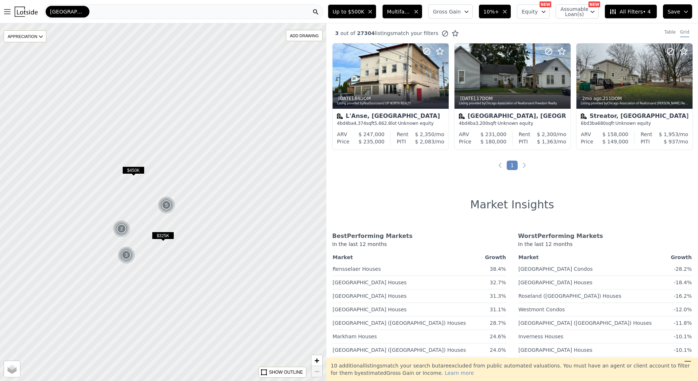
drag, startPoint x: 256, startPoint y: 316, endPoint x: 204, endPoint y: 230, distance: 101.0
click at [200, 234] on div at bounding box center [162, 200] width 392 height 429
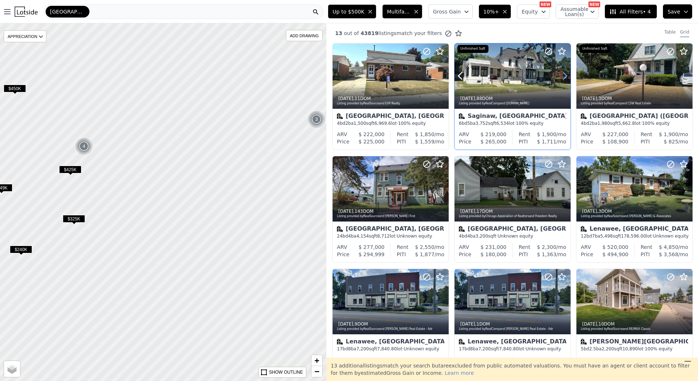
click at [559, 74] on icon at bounding box center [565, 76] width 12 height 12
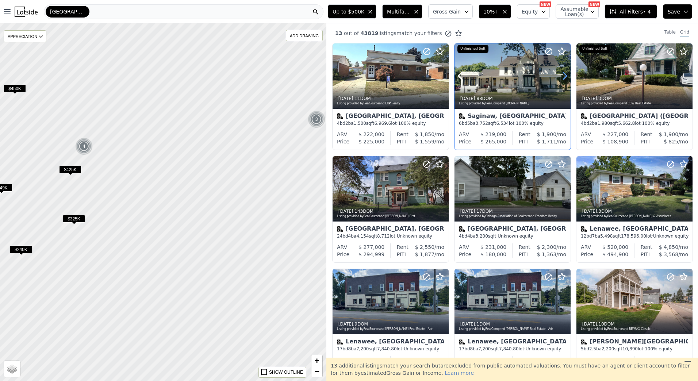
click at [559, 74] on icon at bounding box center [565, 76] width 12 height 12
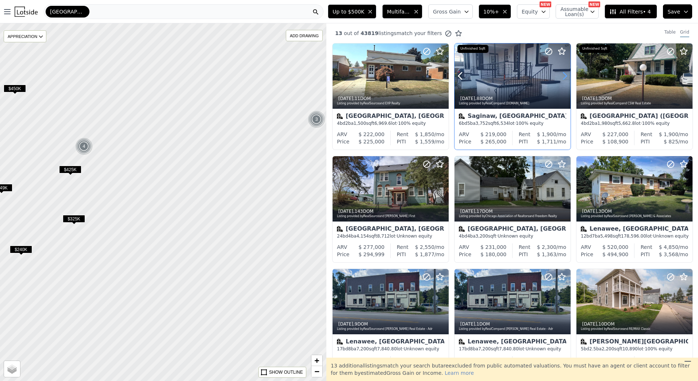
click at [559, 74] on icon at bounding box center [565, 76] width 12 height 12
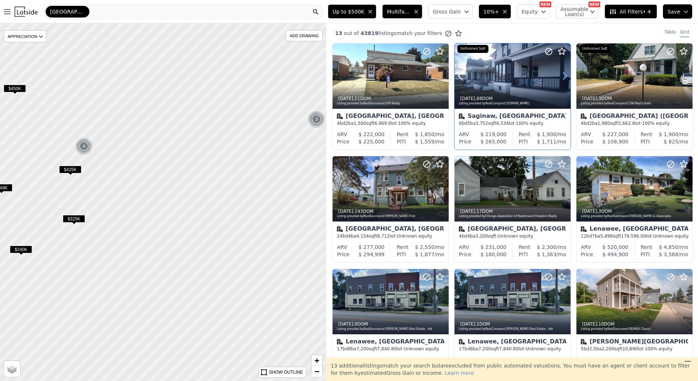
click at [559, 74] on icon at bounding box center [565, 76] width 12 height 12
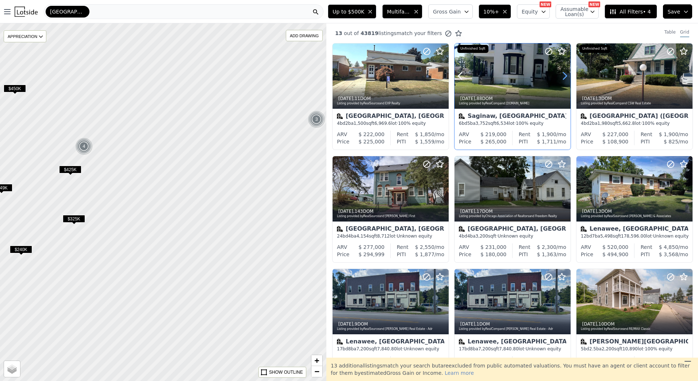
click at [559, 74] on icon at bounding box center [565, 76] width 12 height 12
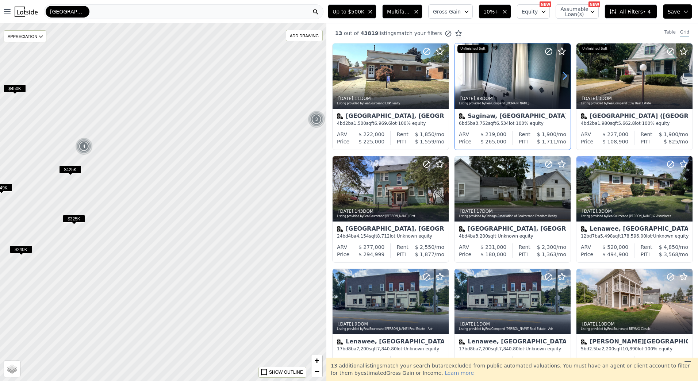
click at [559, 74] on icon at bounding box center [565, 76] width 12 height 12
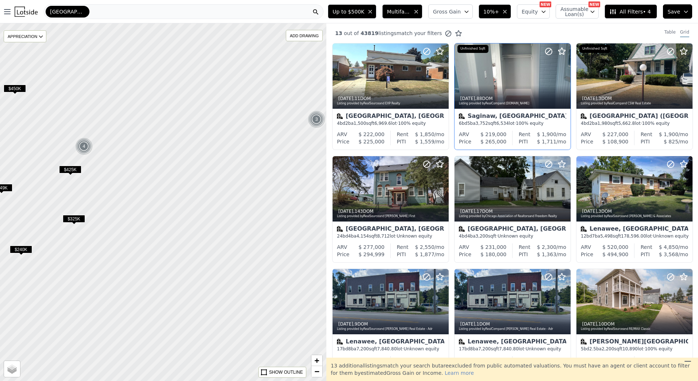
click at [540, 15] on button "Equity" at bounding box center [533, 11] width 33 height 14
click at [452, 16] on button "Gross Gain" at bounding box center [450, 11] width 45 height 14
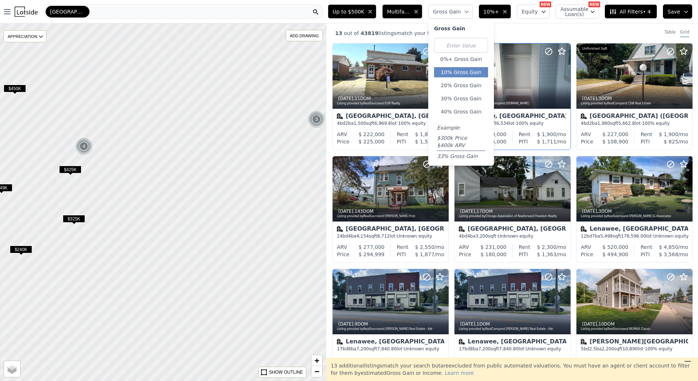
click at [474, 72] on button "10% Gross Gain" at bounding box center [461, 72] width 54 height 10
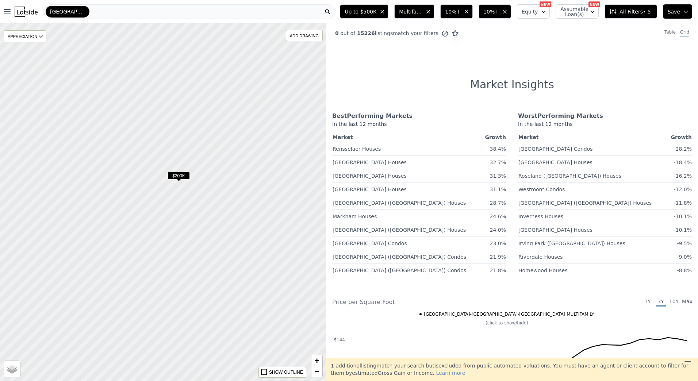
drag, startPoint x: 158, startPoint y: 170, endPoint x: 248, endPoint y: 203, distance: 95.3
click at [261, 205] on div at bounding box center [188, 207] width 392 height 429
drag, startPoint x: 219, startPoint y: 194, endPoint x: 228, endPoint y: 227, distance: 34.0
click at [228, 225] on div at bounding box center [164, 202] width 392 height 429
drag, startPoint x: 194, startPoint y: 227, endPoint x: 207, endPoint y: 249, distance: 25.7
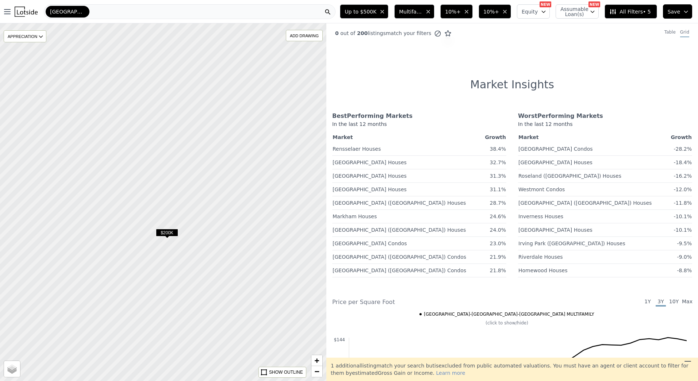
click at [207, 249] on div at bounding box center [166, 207] width 392 height 429
drag, startPoint x: 105, startPoint y: 173, endPoint x: 174, endPoint y: 221, distance: 83.4
click at [174, 221] on div at bounding box center [164, 202] width 392 height 429
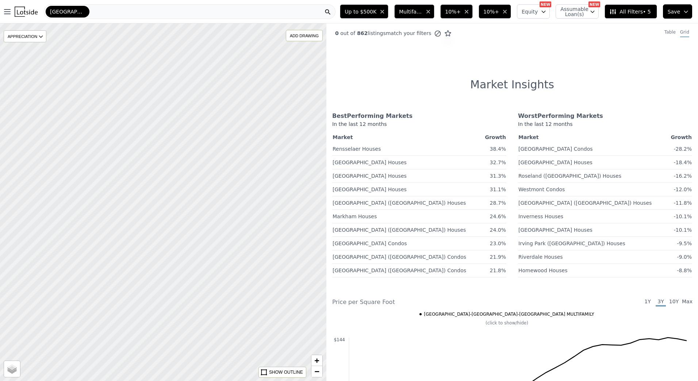
drag, startPoint x: 125, startPoint y: 145, endPoint x: 183, endPoint y: 216, distance: 91.6
click at [183, 216] on div at bounding box center [164, 202] width 392 height 429
click at [468, 11] on icon "button" at bounding box center [466, 11] width 3 height 3
click at [409, 14] on span "Multifamily" at bounding box center [398, 11] width 23 height 7
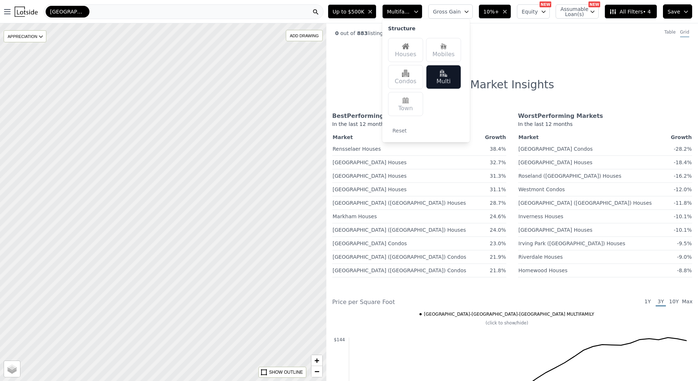
click at [411, 49] on div "Houses" at bounding box center [405, 50] width 35 height 24
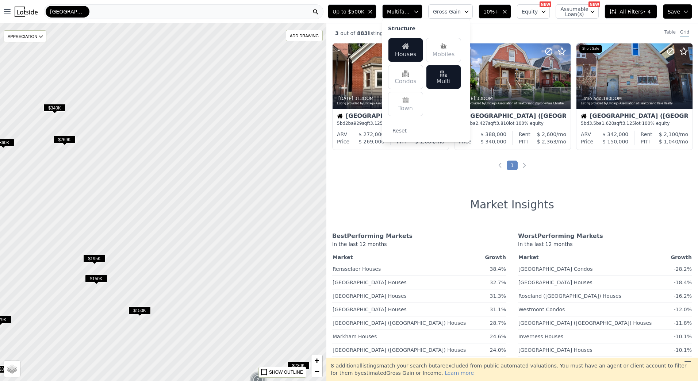
click at [205, 176] on div at bounding box center [164, 202] width 392 height 429
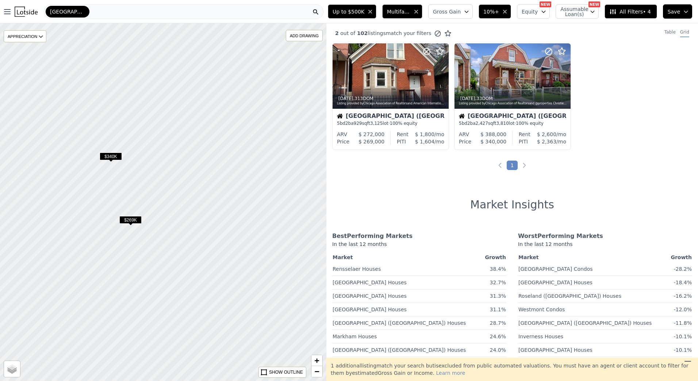
drag, startPoint x: 144, startPoint y: 145, endPoint x: 189, endPoint y: 185, distance: 60.2
click at [189, 185] on div at bounding box center [164, 202] width 392 height 429
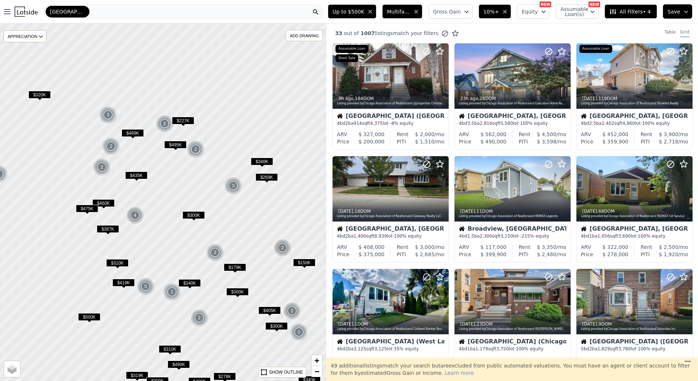
drag, startPoint x: 239, startPoint y: 161, endPoint x: 218, endPoint y: 211, distance: 54.3
click at [221, 213] on div at bounding box center [163, 202] width 392 height 429
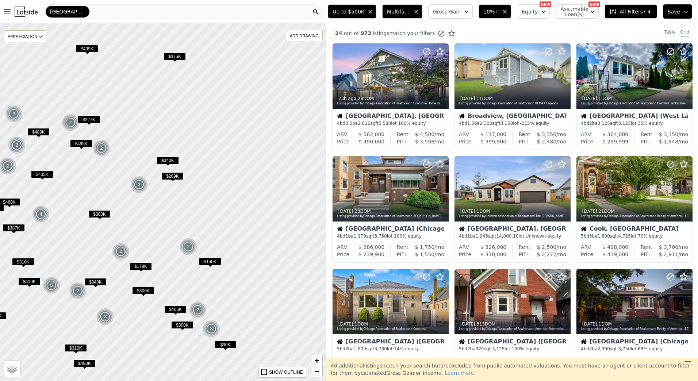
drag, startPoint x: 210, startPoint y: 177, endPoint x: 111, endPoint y: 173, distance: 99.3
click at [111, 173] on div at bounding box center [164, 202] width 392 height 429
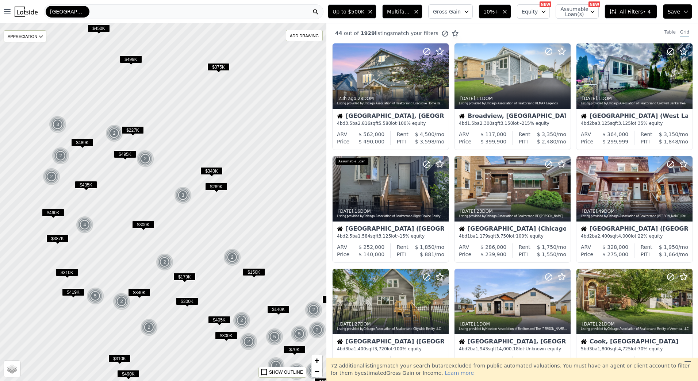
drag, startPoint x: 197, startPoint y: 163, endPoint x: 245, endPoint y: 174, distance: 49.7
click at [245, 174] on div at bounding box center [170, 202] width 392 height 429
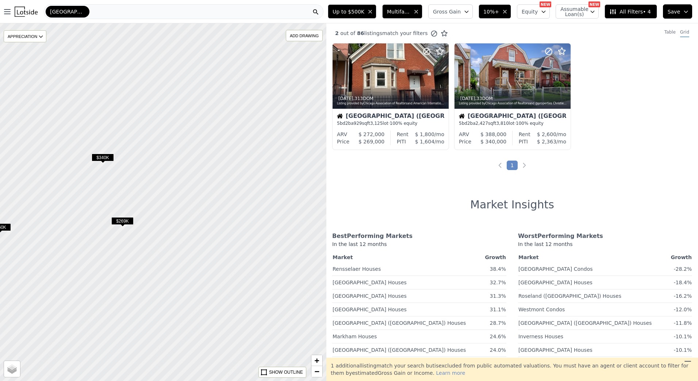
click at [101, 156] on span "$340K" at bounding box center [103, 158] width 22 height 8
click at [520, 116] on div "Chicago (Humboldt Park)" at bounding box center [512, 116] width 107 height 7
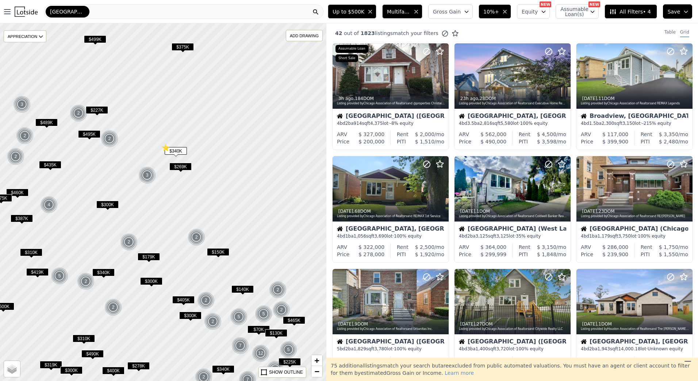
drag, startPoint x: 228, startPoint y: 174, endPoint x: 228, endPoint y: 168, distance: 5.8
click at [221, 176] on div at bounding box center [164, 202] width 392 height 429
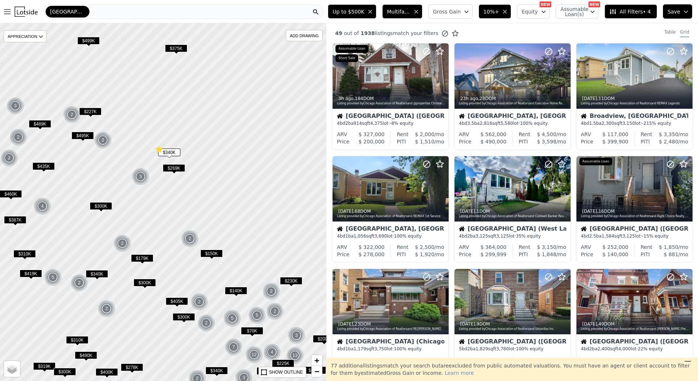
click at [174, 167] on span "$269K" at bounding box center [174, 168] width 22 height 8
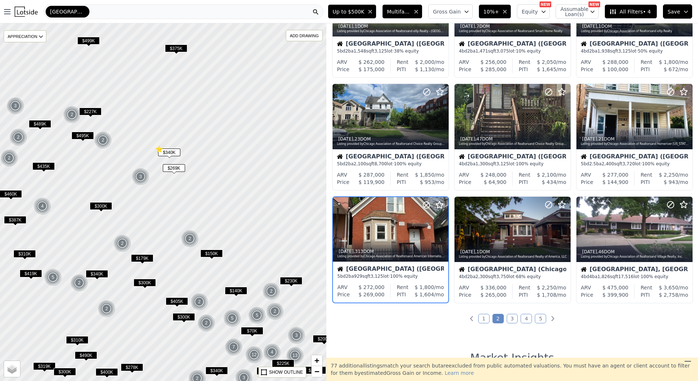
scroll to position [244, 0]
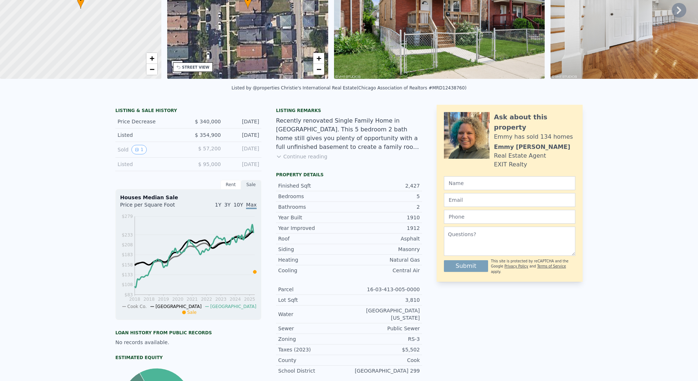
scroll to position [3, 0]
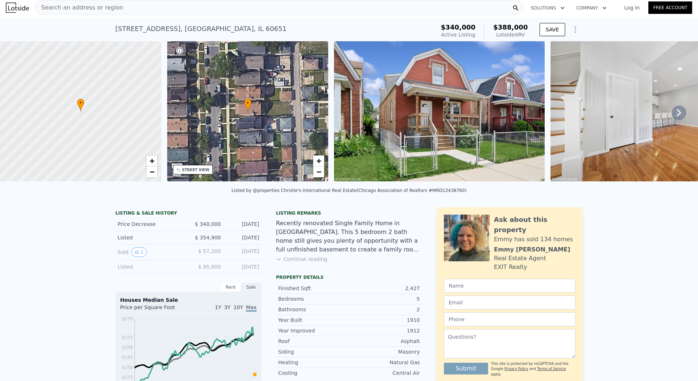
click at [304, 262] on button "Continue reading" at bounding box center [301, 258] width 51 height 7
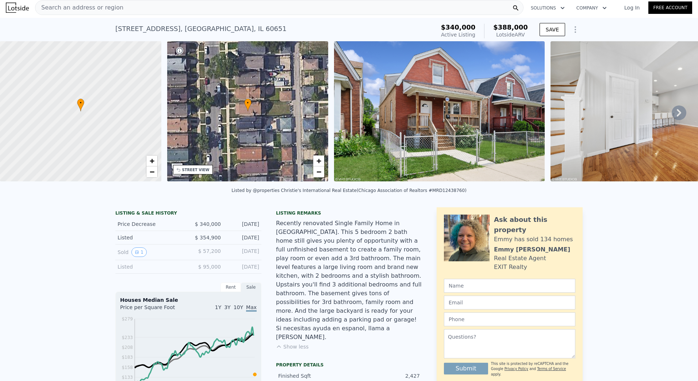
click at [629, 8] on link "Log In" at bounding box center [631, 7] width 33 height 7
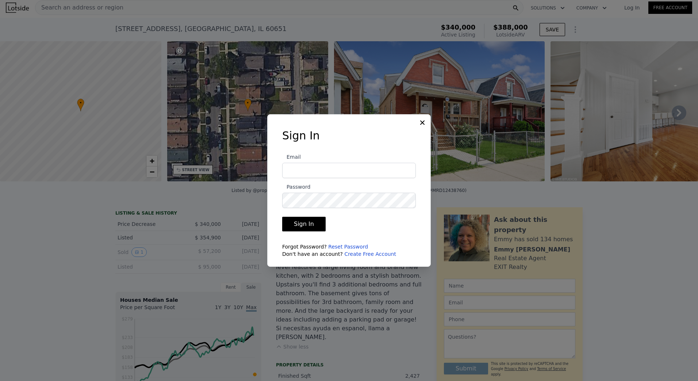
click at [346, 165] on input "Email" at bounding box center [349, 170] width 134 height 15
type input "[EMAIL_ADDRESS][DOMAIN_NAME]"
click at [282, 217] on button "Sign In" at bounding box center [303, 224] width 43 height 15
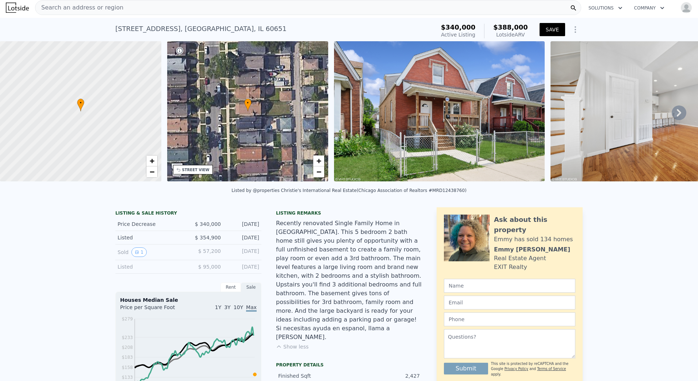
click at [547, 29] on button "SAVE" at bounding box center [552, 29] width 26 height 13
click at [677, 113] on icon at bounding box center [678, 112] width 15 height 15
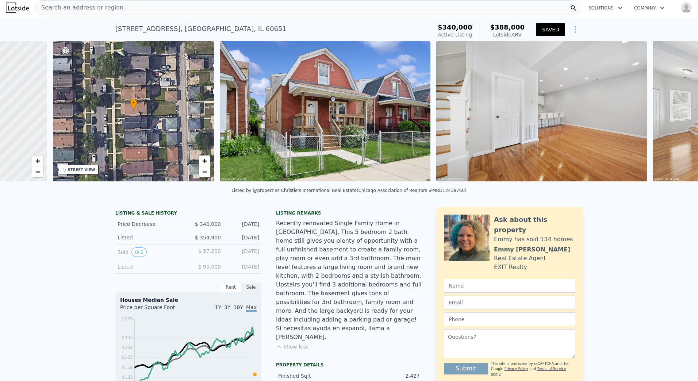
scroll to position [0, 170]
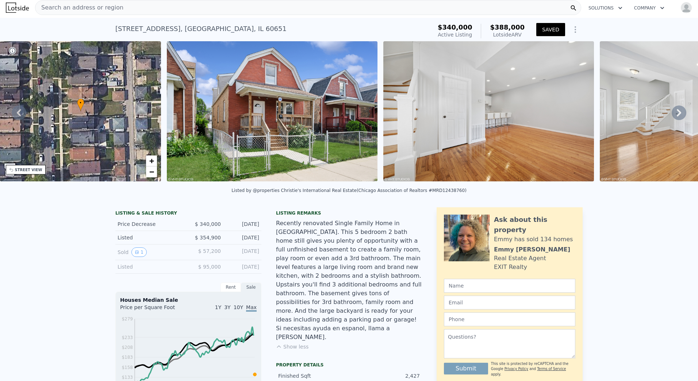
click at [672, 114] on icon at bounding box center [678, 112] width 15 height 15
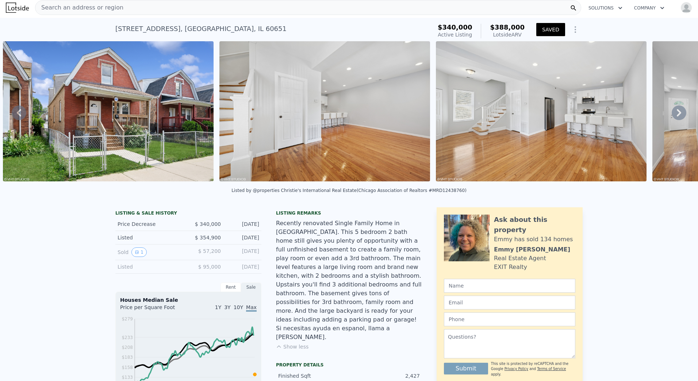
click at [672, 114] on icon at bounding box center [678, 112] width 15 height 15
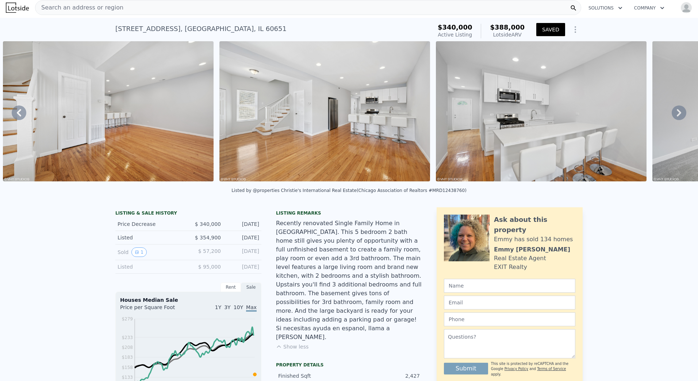
click at [672, 114] on icon at bounding box center [678, 112] width 15 height 15
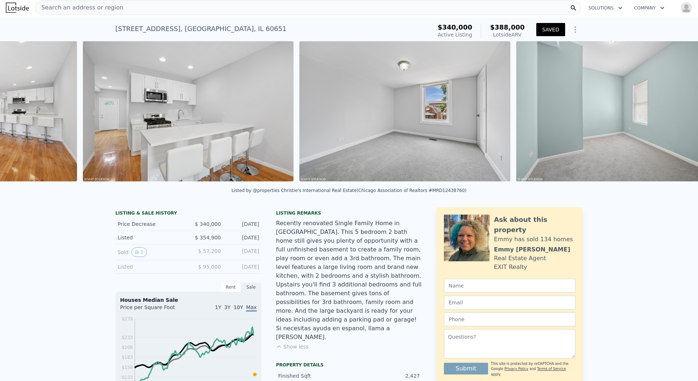
scroll to position [0, 983]
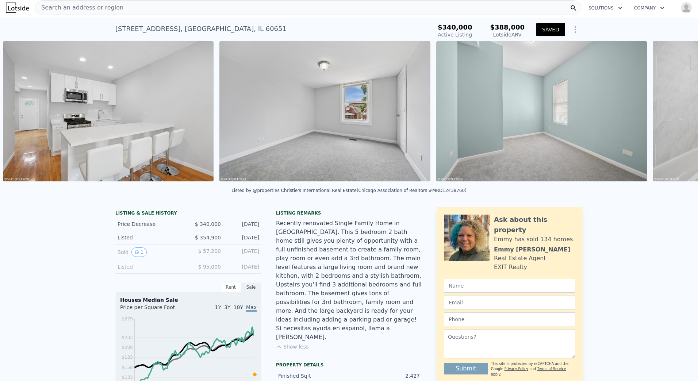
click at [672, 114] on div "• + − • + − STREET VIEW Loading... SATELLITE VIEW" at bounding box center [349, 112] width 698 height 143
click at [672, 114] on icon at bounding box center [678, 112] width 15 height 15
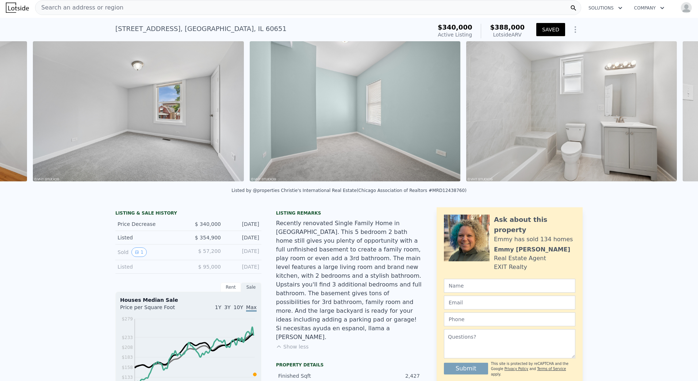
scroll to position [0, 1199]
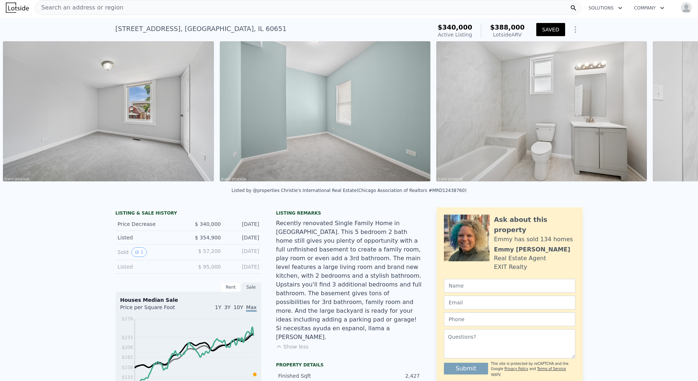
click at [672, 114] on div "• + − • + − STREET VIEW Loading... SATELLITE VIEW" at bounding box center [349, 112] width 698 height 143
click at [672, 114] on icon at bounding box center [678, 112] width 15 height 15
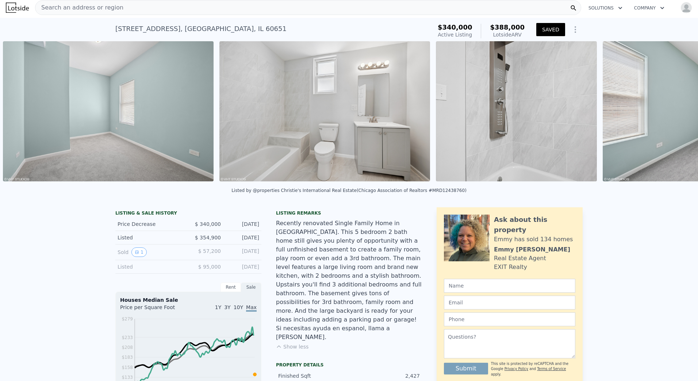
click at [672, 114] on div "• + − • + − STREET VIEW Loading... SATELLITE VIEW" at bounding box center [349, 112] width 698 height 143
click at [672, 114] on icon at bounding box center [678, 112] width 15 height 15
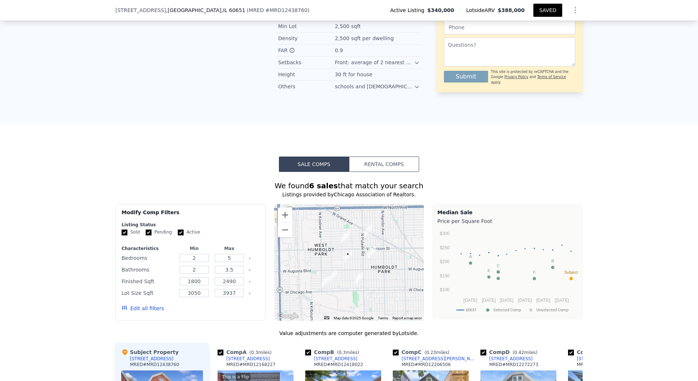
scroll to position [620, 0]
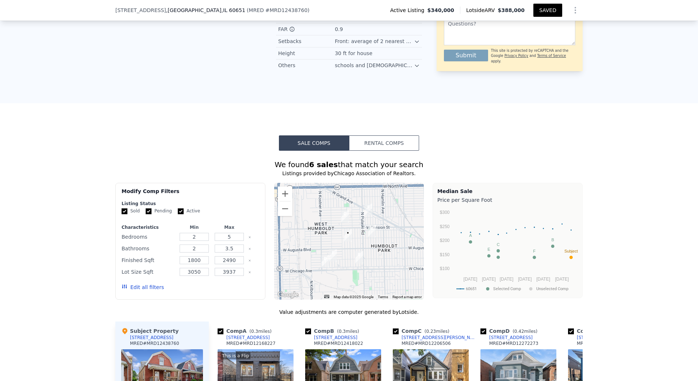
click at [375, 135] on button "Rental Comps" at bounding box center [384, 142] width 70 height 15
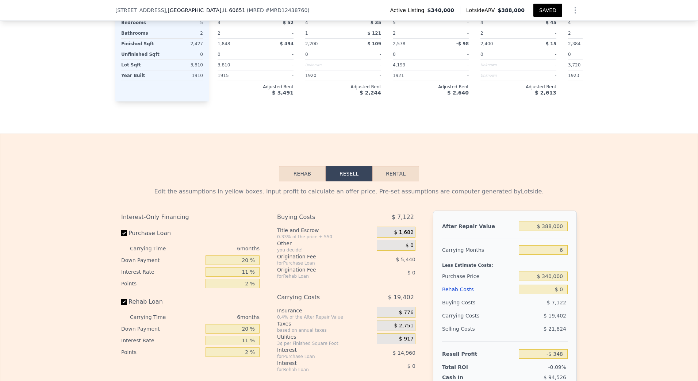
scroll to position [1058, 0]
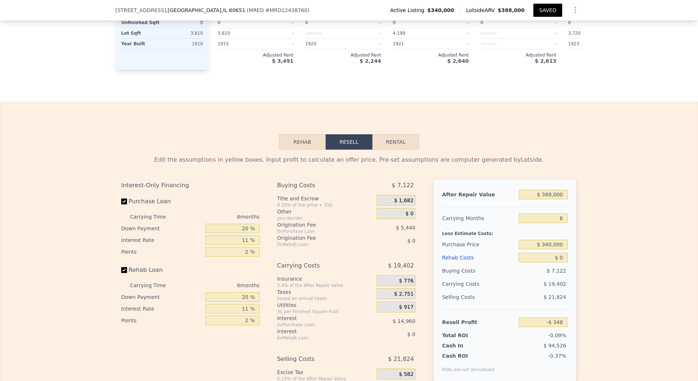
click at [403, 134] on button "Rental" at bounding box center [395, 141] width 47 height 15
select select "30"
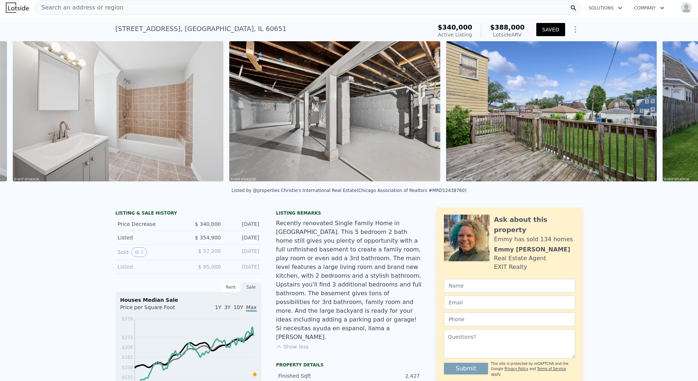
scroll to position [0, 2665]
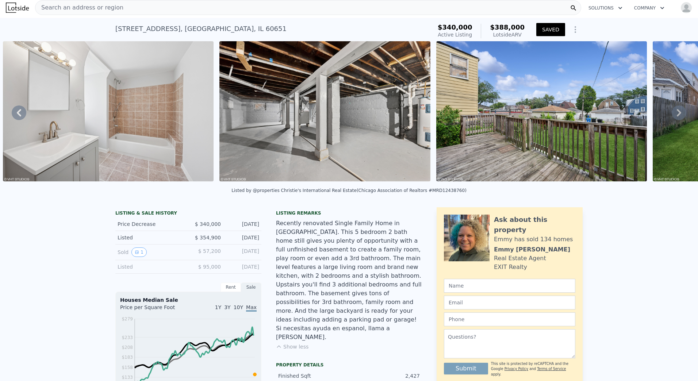
click at [331, 106] on img at bounding box center [324, 111] width 211 height 140
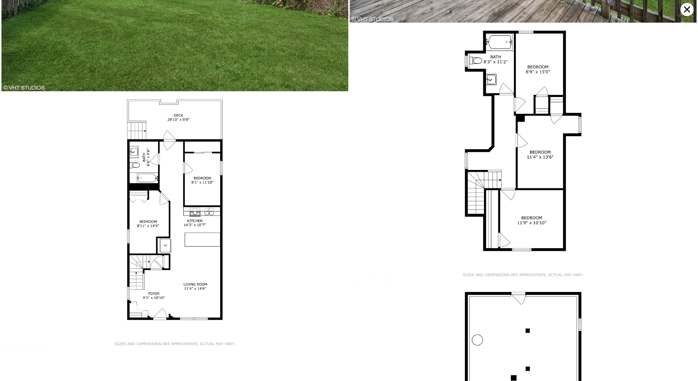
scroll to position [1777, 0]
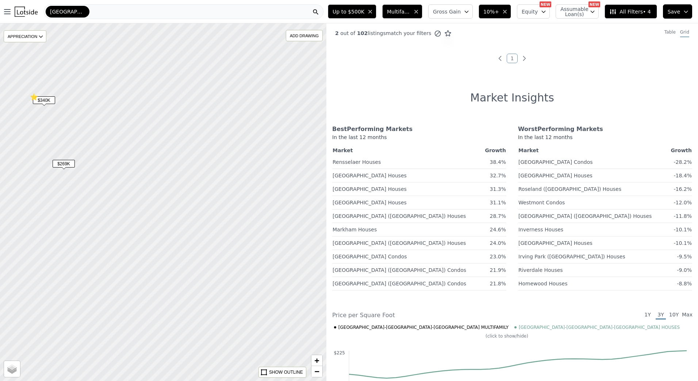
scroll to position [244, 0]
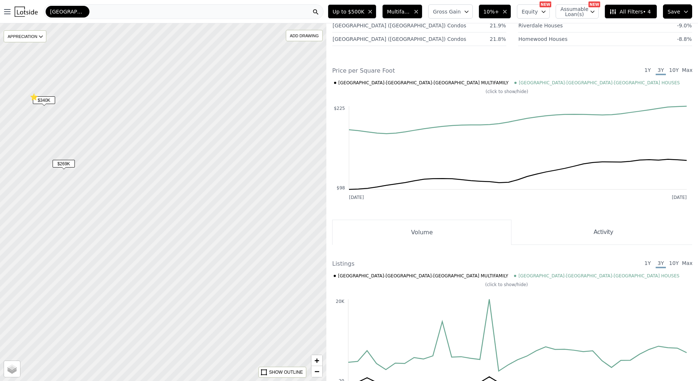
click at [66, 162] on span "$269K" at bounding box center [64, 164] width 22 height 8
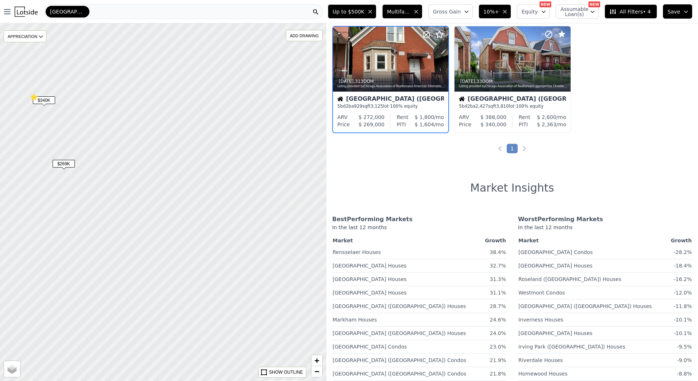
scroll to position [0, 0]
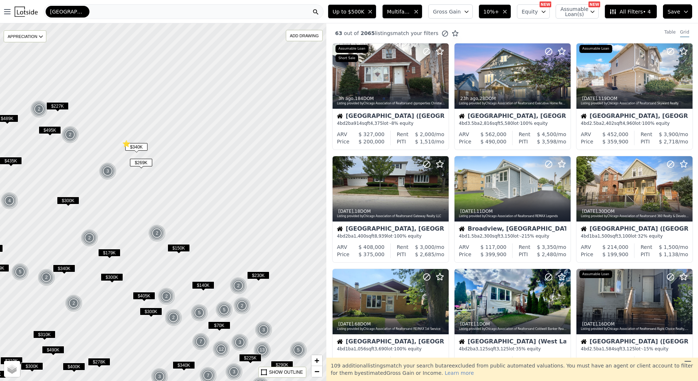
drag, startPoint x: 234, startPoint y: 114, endPoint x: 205, endPoint y: 151, distance: 46.9
click at [210, 153] on div at bounding box center [164, 202] width 392 height 429
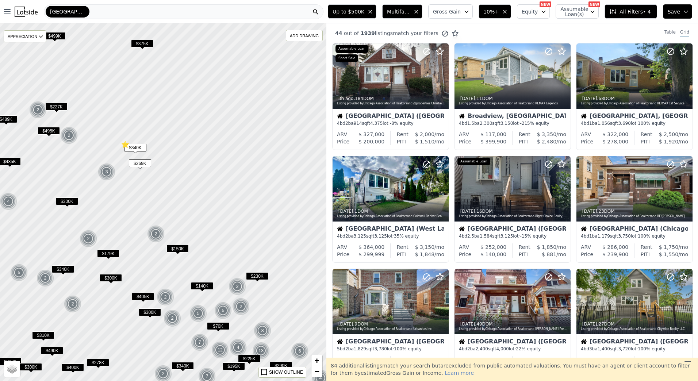
click at [417, 11] on icon "button" at bounding box center [416, 11] width 3 height 3
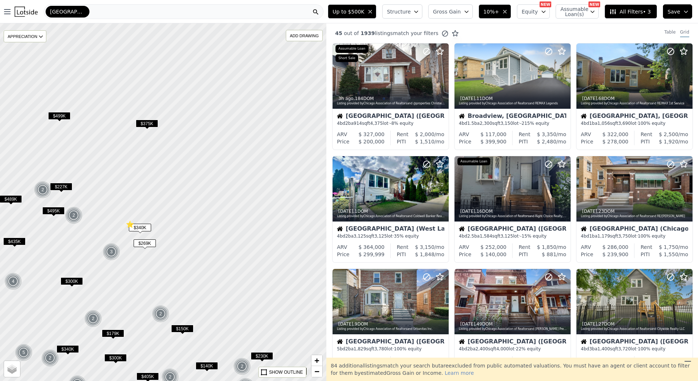
drag, startPoint x: 215, startPoint y: 144, endPoint x: 214, endPoint y: 205, distance: 61.3
click at [214, 205] on div at bounding box center [164, 202] width 392 height 429
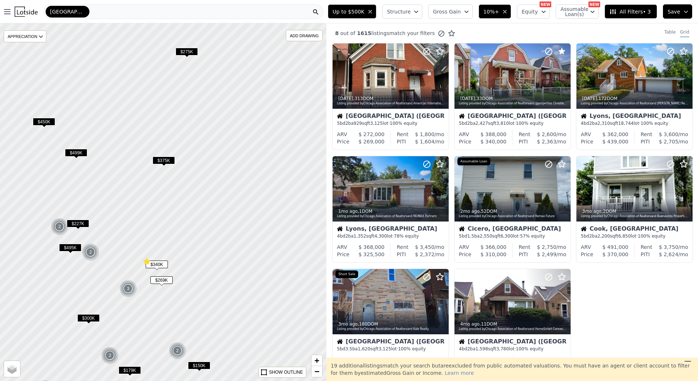
drag, startPoint x: 144, startPoint y: 244, endPoint x: 187, endPoint y: 259, distance: 45.1
click at [187, 259] on div at bounding box center [164, 202] width 392 height 429
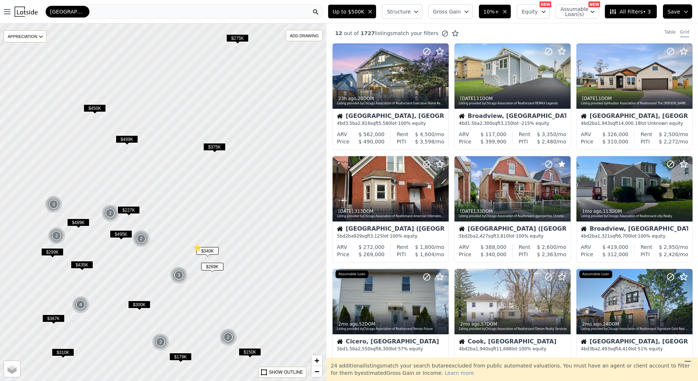
drag, startPoint x: 124, startPoint y: 237, endPoint x: 177, endPoint y: 223, distance: 54.9
click at [177, 223] on div at bounding box center [165, 202] width 392 height 429
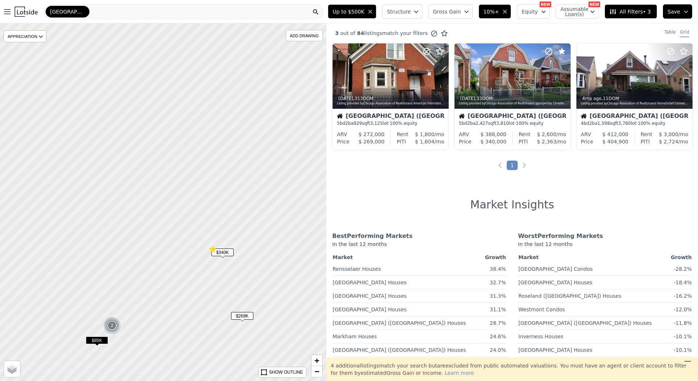
drag, startPoint x: 231, startPoint y: 277, endPoint x: 158, endPoint y: 255, distance: 76.3
click at [154, 255] on div at bounding box center [152, 199] width 392 height 429
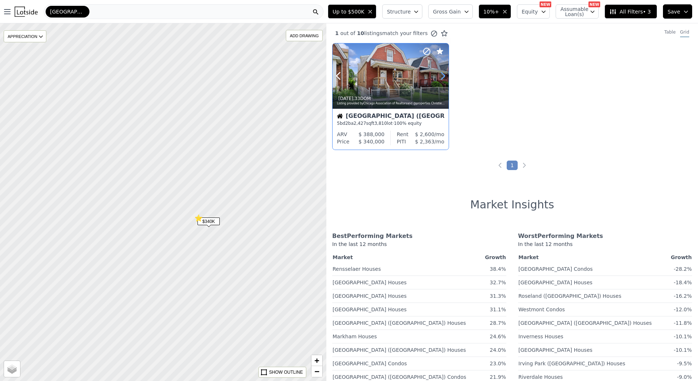
click at [442, 74] on icon at bounding box center [443, 76] width 12 height 12
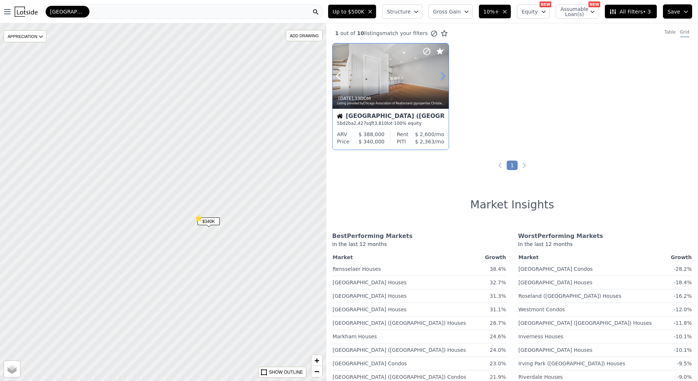
click at [442, 74] on icon at bounding box center [443, 76] width 12 height 12
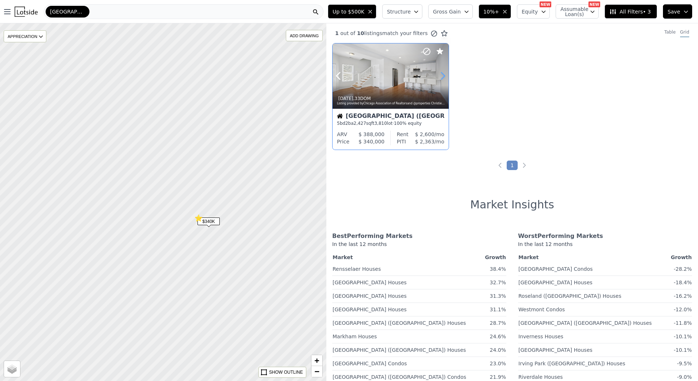
click at [442, 74] on icon at bounding box center [443, 76] width 12 height 12
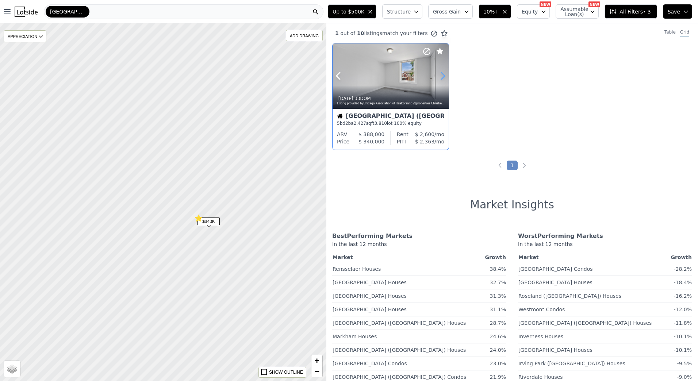
click at [442, 74] on icon at bounding box center [443, 76] width 12 height 12
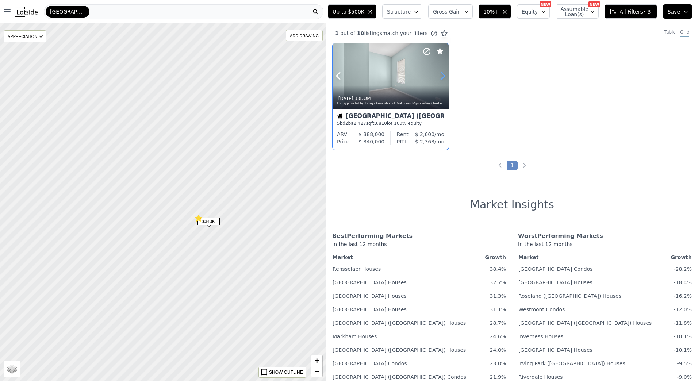
click at [442, 74] on icon at bounding box center [443, 76] width 12 height 12
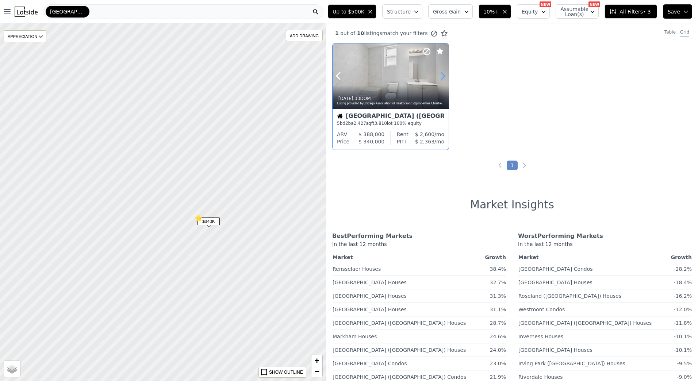
click at [442, 74] on icon at bounding box center [443, 76] width 12 height 12
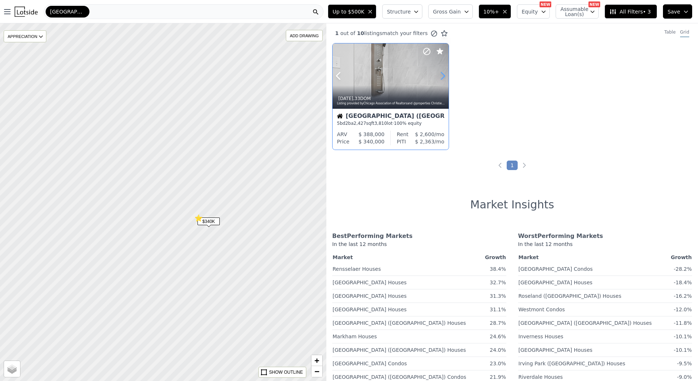
click at [442, 74] on icon at bounding box center [443, 76] width 12 height 12
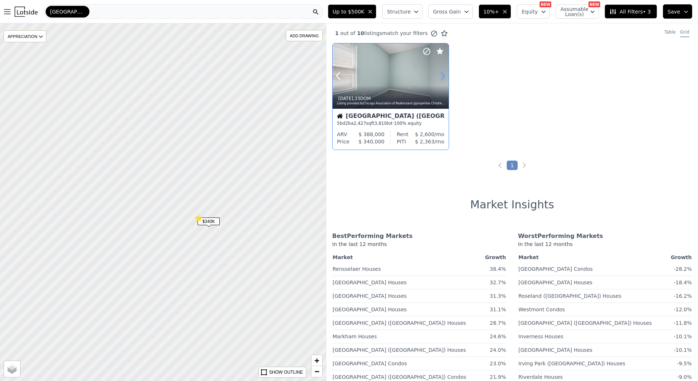
click at [442, 74] on icon at bounding box center [443, 76] width 12 height 12
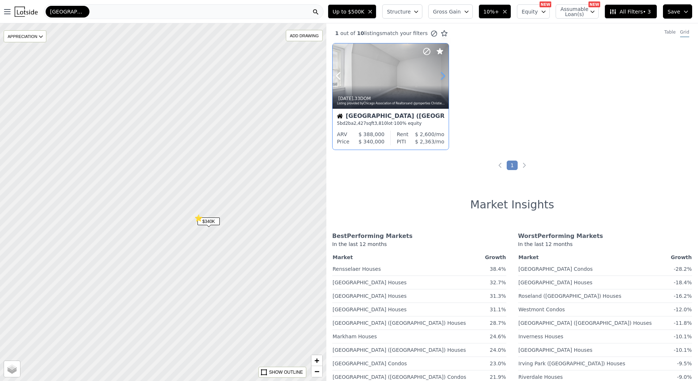
click at [442, 74] on icon at bounding box center [443, 76] width 12 height 12
click at [379, 116] on div "Chicago (Humboldt Park)" at bounding box center [390, 116] width 107 height 7
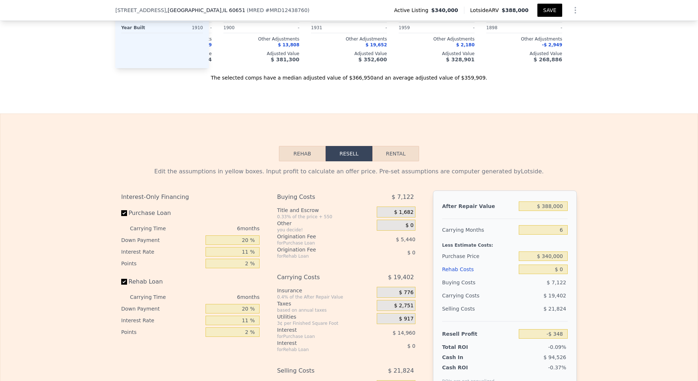
scroll to position [1019, 0]
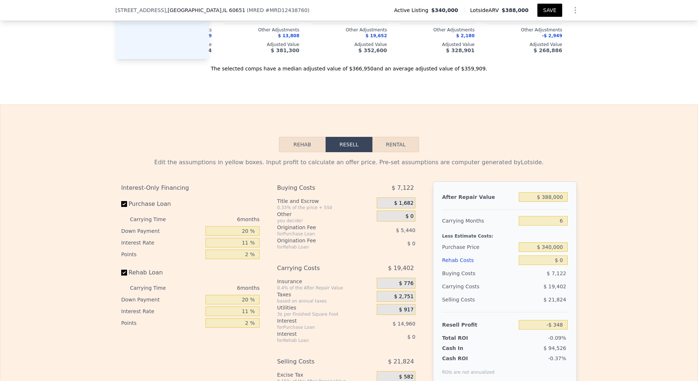
click at [402, 152] on button "Rental" at bounding box center [395, 144] width 47 height 15
select select "30"
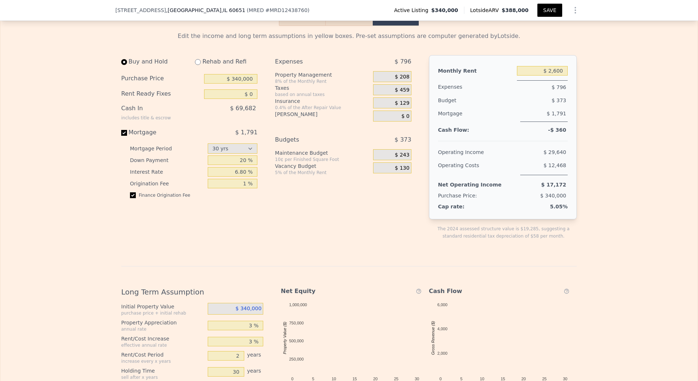
scroll to position [1238, 0]
